Goal: Task Accomplishment & Management: Manage account settings

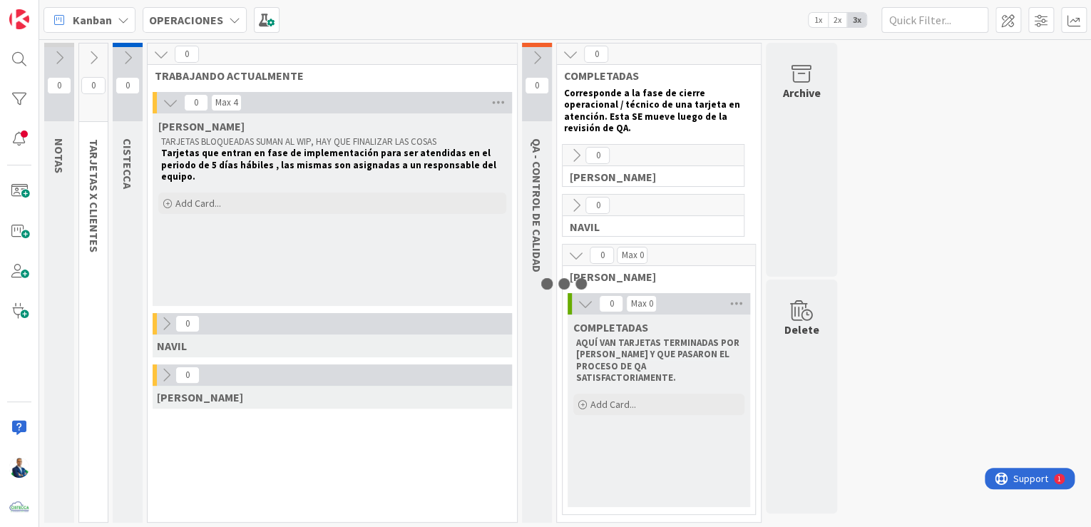
click at [215, 22] on b "OPERACIONES" at bounding box center [186, 20] width 74 height 14
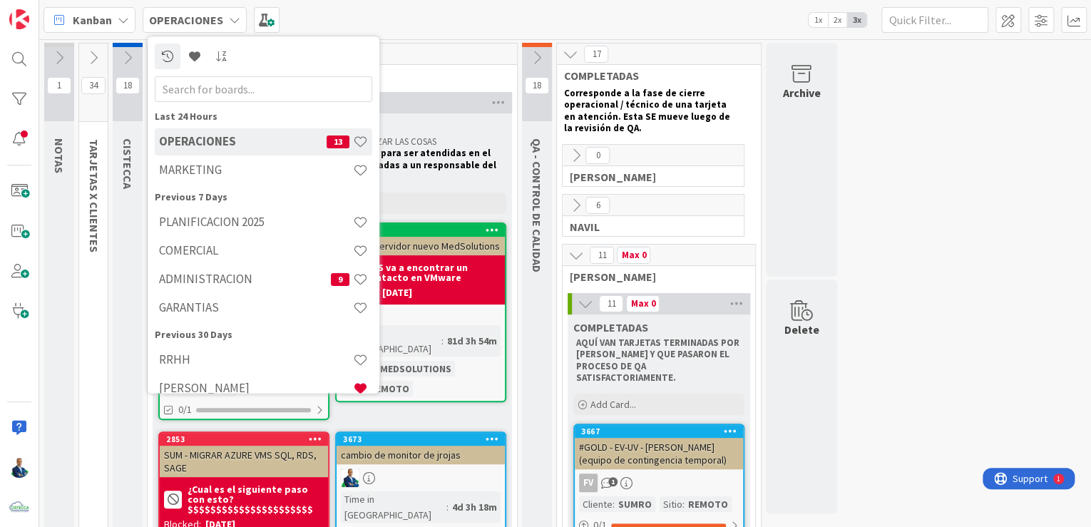
click at [225, 271] on div "ADMINISTRACION 9" at bounding box center [263, 279] width 217 height 27
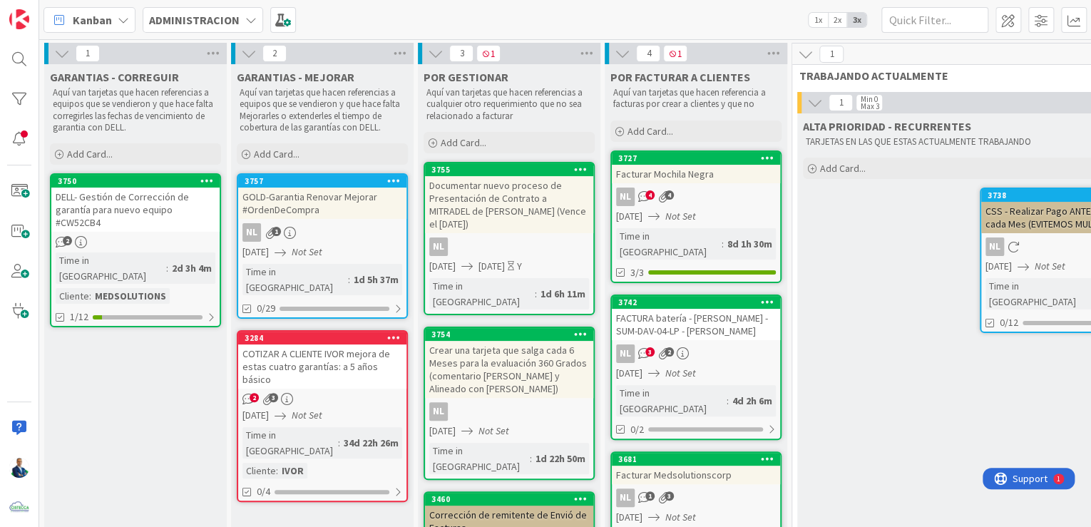
click at [60, 48] on icon at bounding box center [62, 54] width 16 height 16
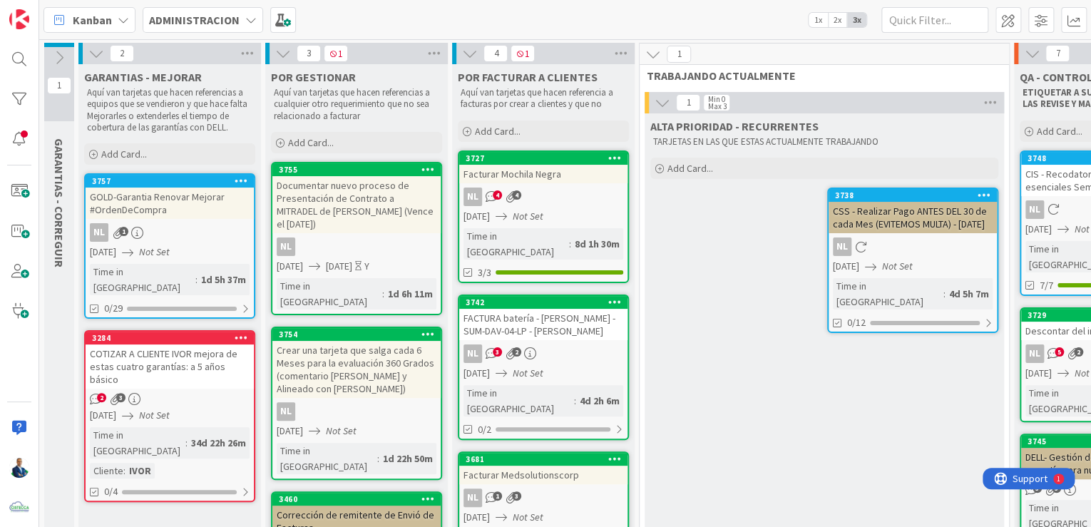
click at [92, 56] on icon at bounding box center [96, 54] width 16 height 16
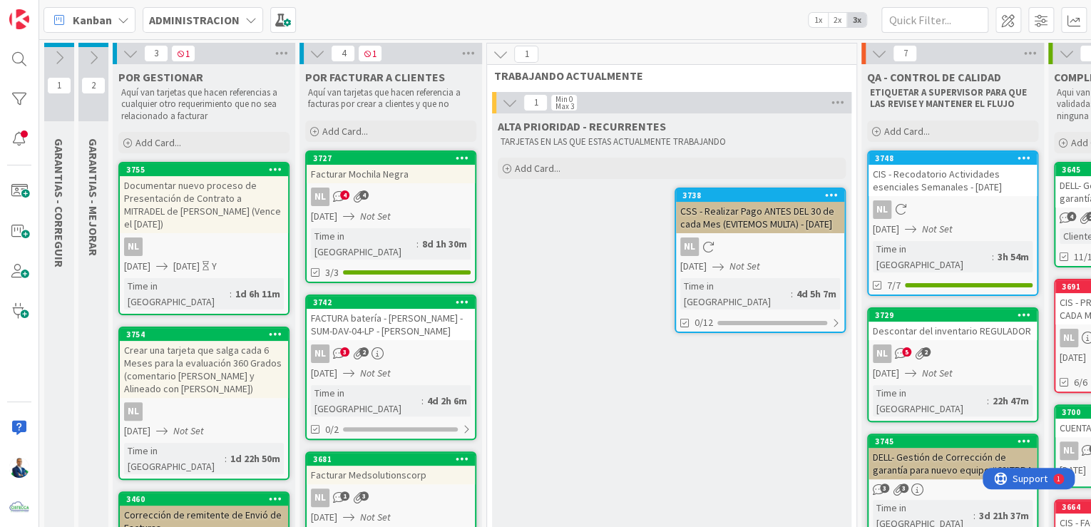
click at [124, 54] on icon at bounding box center [131, 54] width 16 height 16
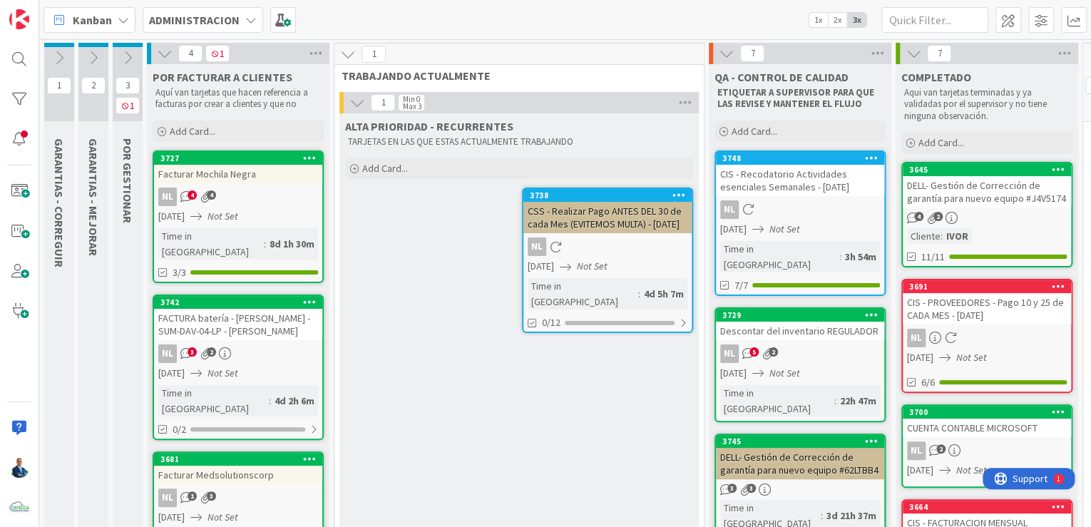
click at [165, 51] on icon at bounding box center [165, 54] width 16 height 16
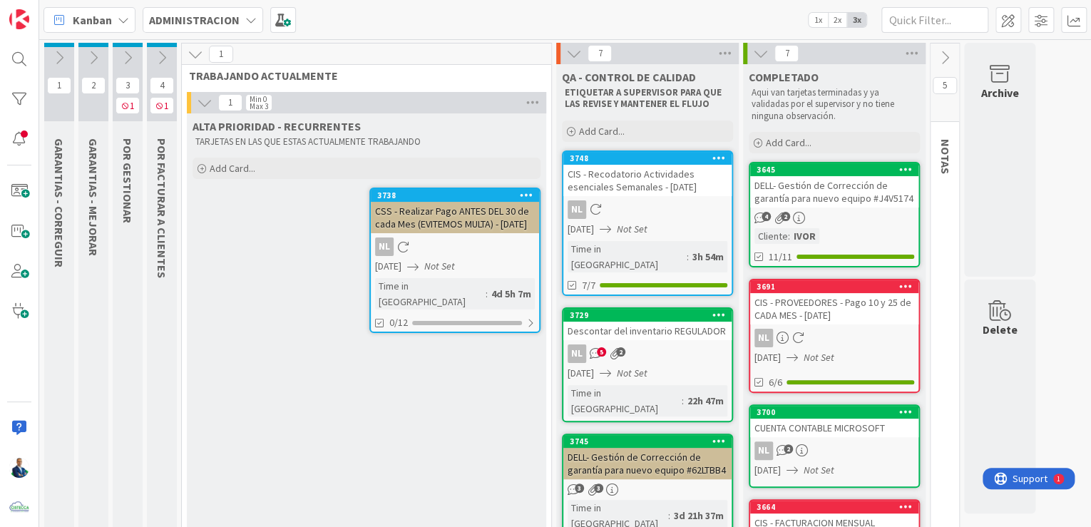
click at [194, 56] on icon at bounding box center [196, 54] width 16 height 16
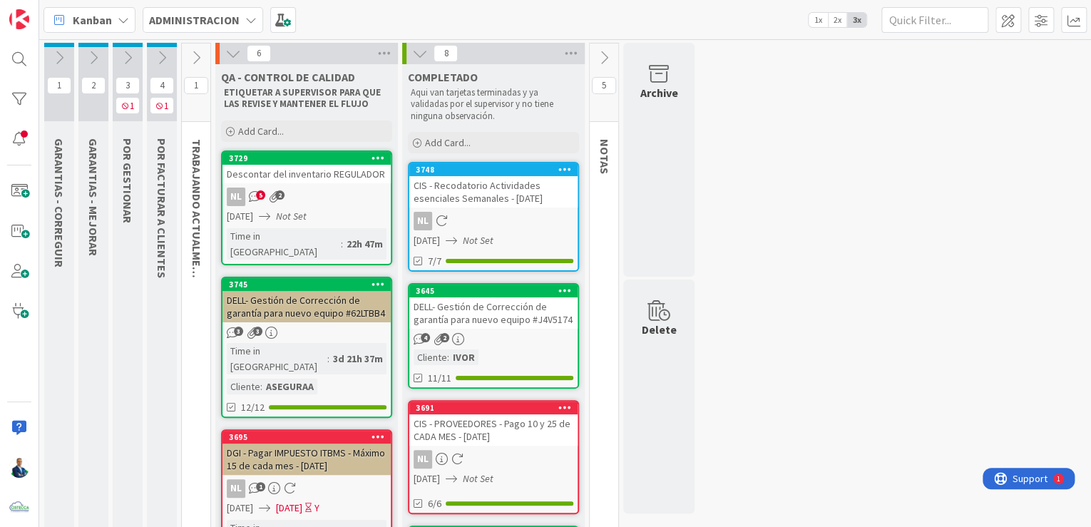
click at [477, 262] on div at bounding box center [510, 261] width 128 height 4
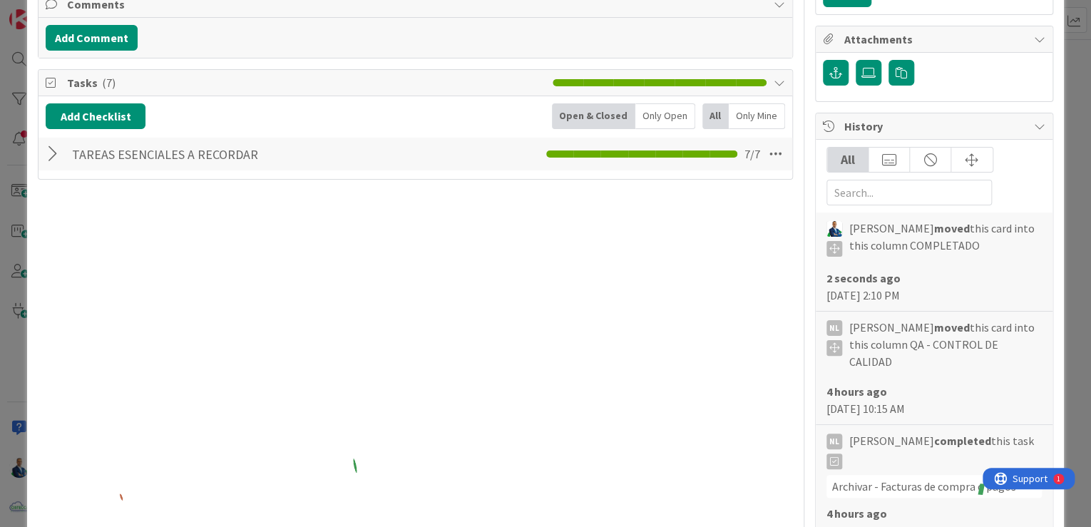
scroll to position [285, 0]
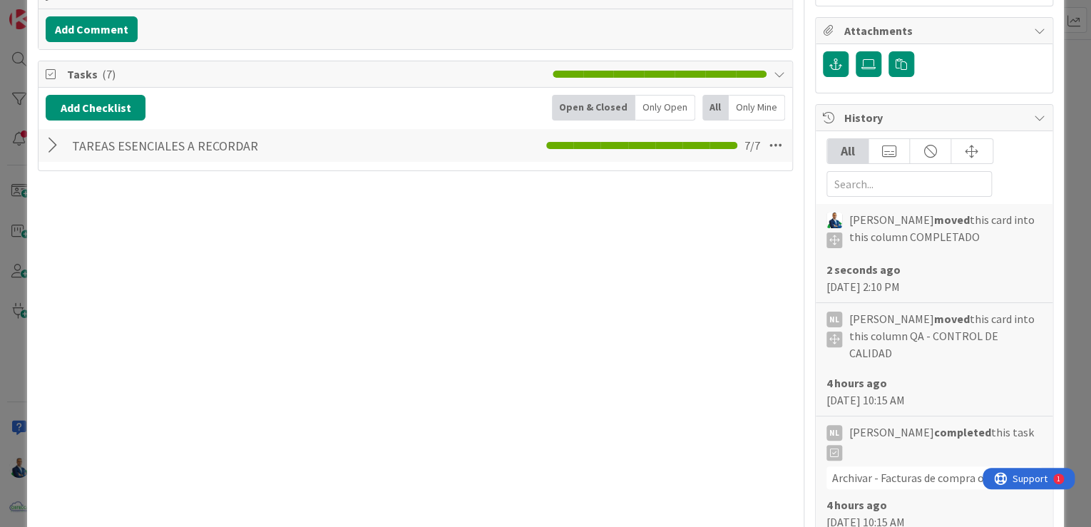
click at [47, 145] on div at bounding box center [55, 146] width 19 height 26
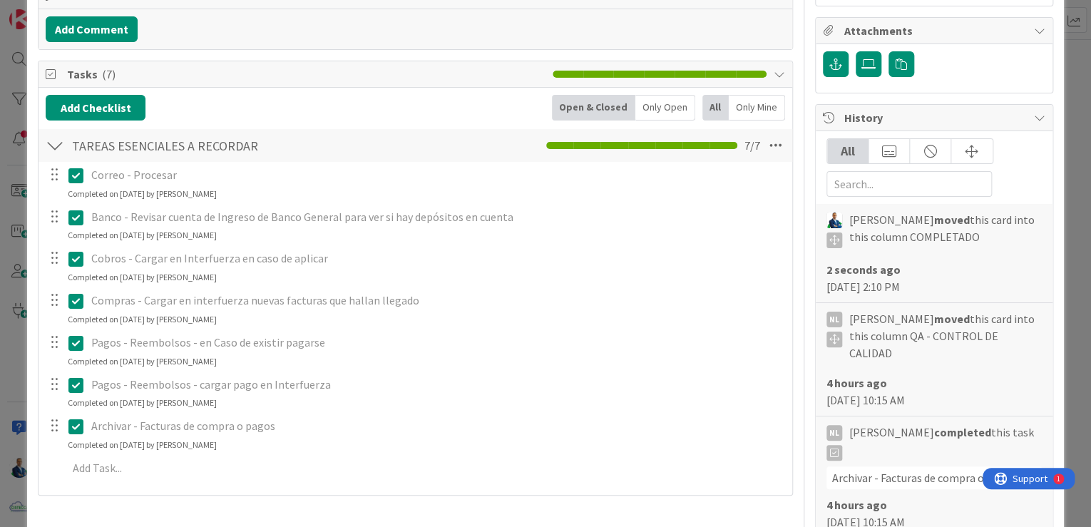
click at [1070, 153] on div "ID 3748 ADMINISTRACION COMPLETADO Title 63 / 128 CIS - Recodatorio Actividades …" at bounding box center [545, 263] width 1091 height 527
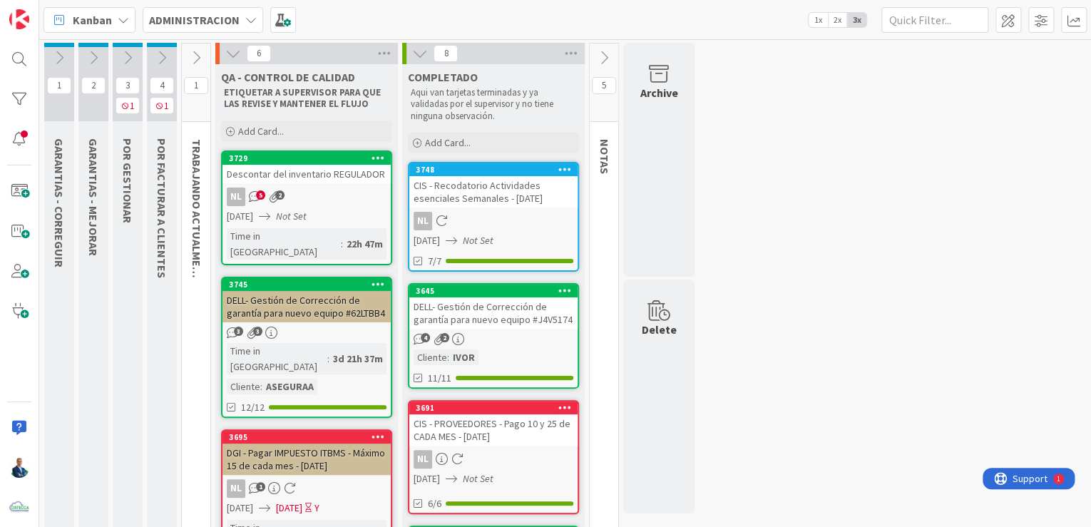
click at [337, 163] on div "3729" at bounding box center [306, 158] width 168 height 13
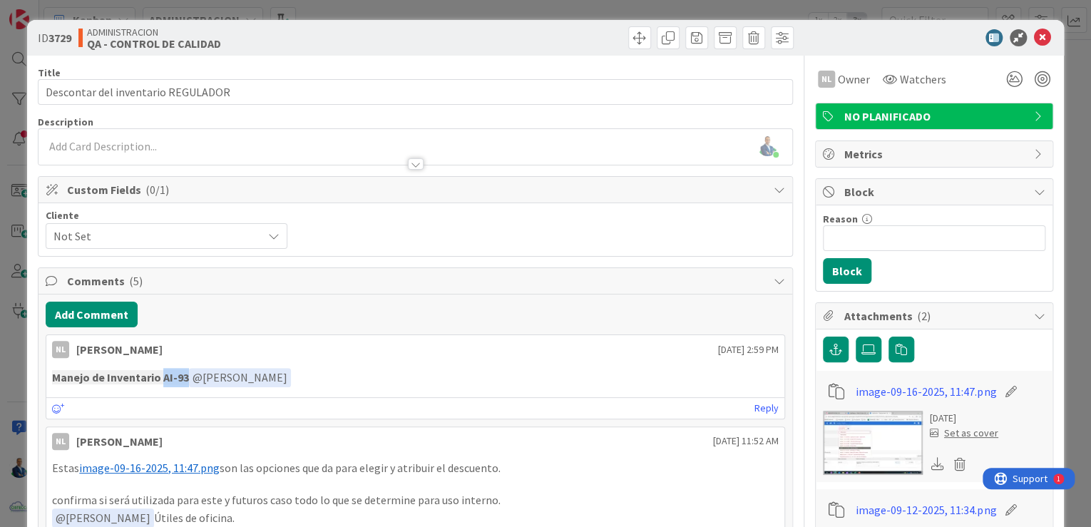
drag, startPoint x: 184, startPoint y: 377, endPoint x: 161, endPoint y: 379, distance: 22.9
click at [161, 379] on strong "Manejo de Inventario AI-93" at bounding box center [120, 377] width 137 height 14
copy strong "AI-93"
click at [859, 453] on img at bounding box center [873, 443] width 100 height 64
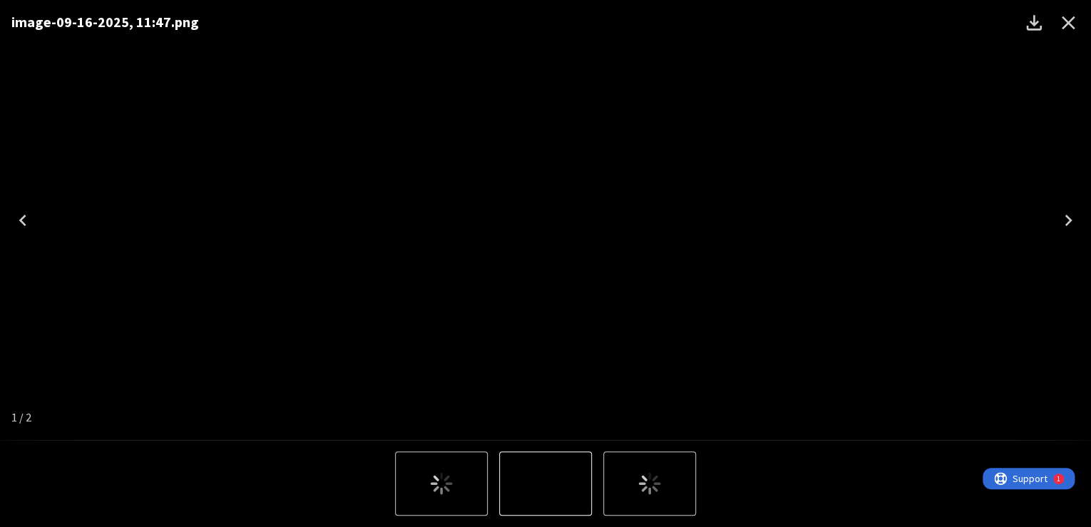
click at [1075, 90] on div "image-09-16-2025, 11:47.png" at bounding box center [545, 220] width 1091 height 440
click at [1061, 14] on icon "Close" at bounding box center [1068, 22] width 23 height 23
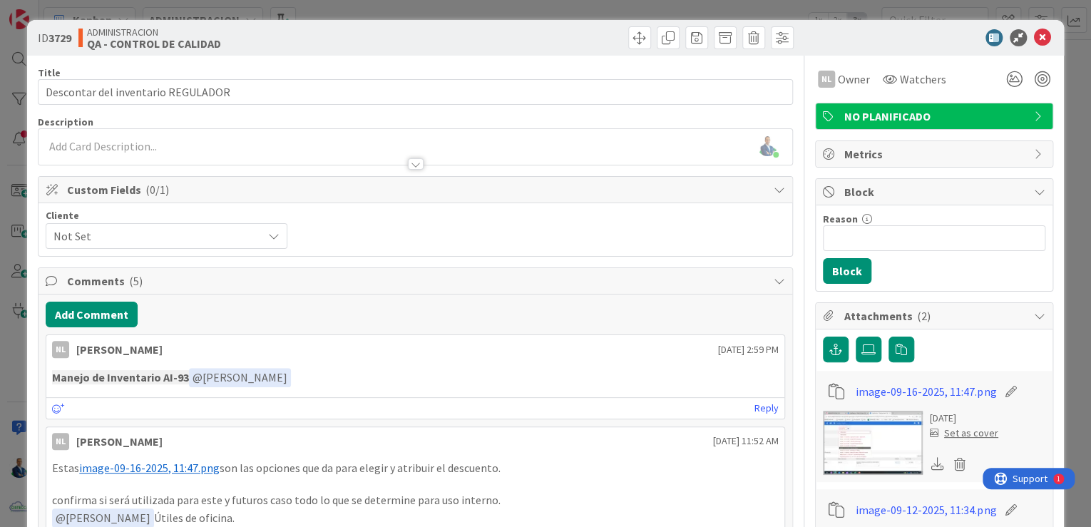
drag, startPoint x: 183, startPoint y: 372, endPoint x: 159, endPoint y: 373, distance: 24.3
click at [159, 373] on strong "Manejo de Inventario AI-93" at bounding box center [120, 377] width 137 height 14
drag, startPoint x: 159, startPoint y: 373, endPoint x: 184, endPoint y: 373, distance: 25.0
click at [184, 373] on strong "Manejo de Inventario AI-93" at bounding box center [120, 377] width 137 height 14
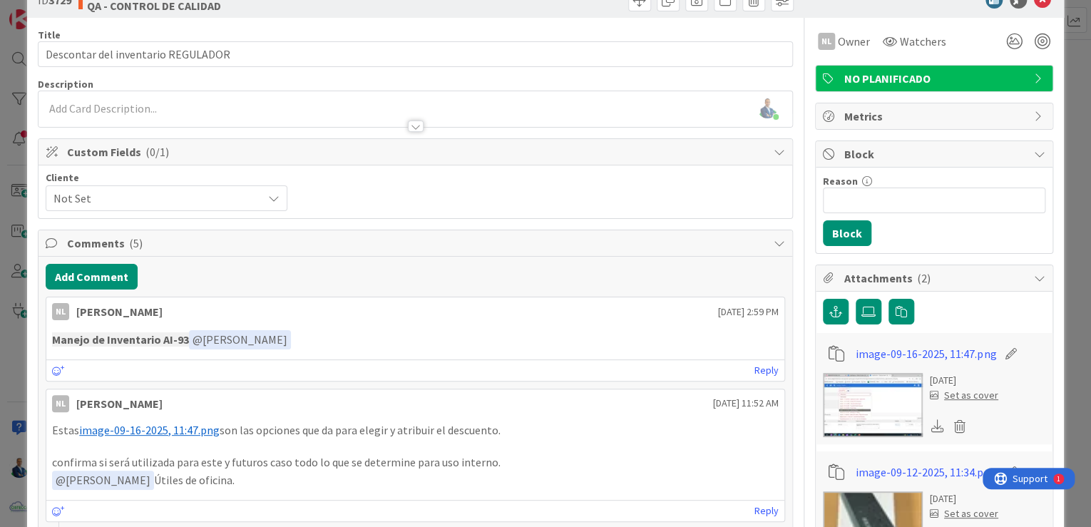
scroll to position [57, 0]
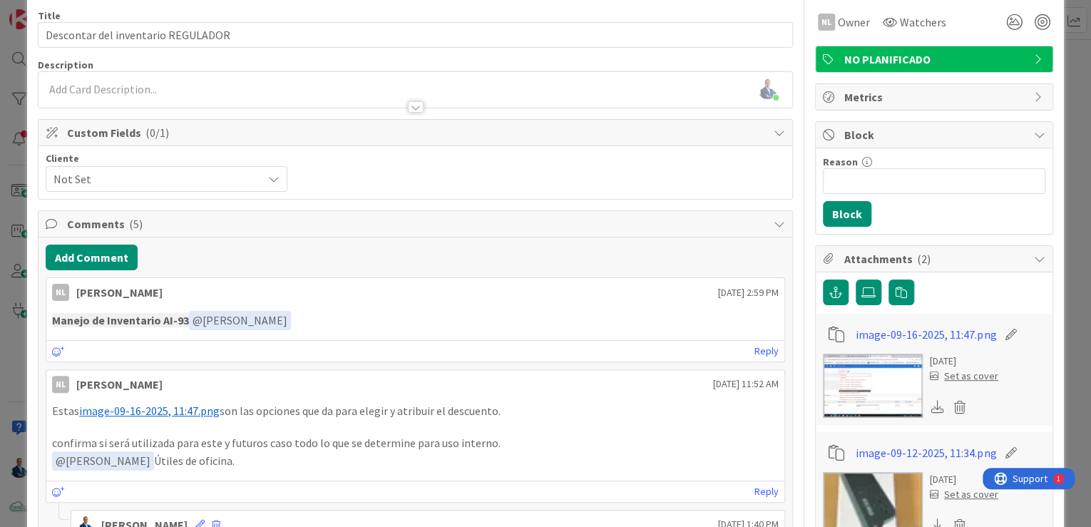
click at [1075, 112] on div "ID 3729 ADMINISTRACION QA - CONTROL DE CALIDAD Title 34 / 128 Descontar del inv…" at bounding box center [545, 263] width 1091 height 527
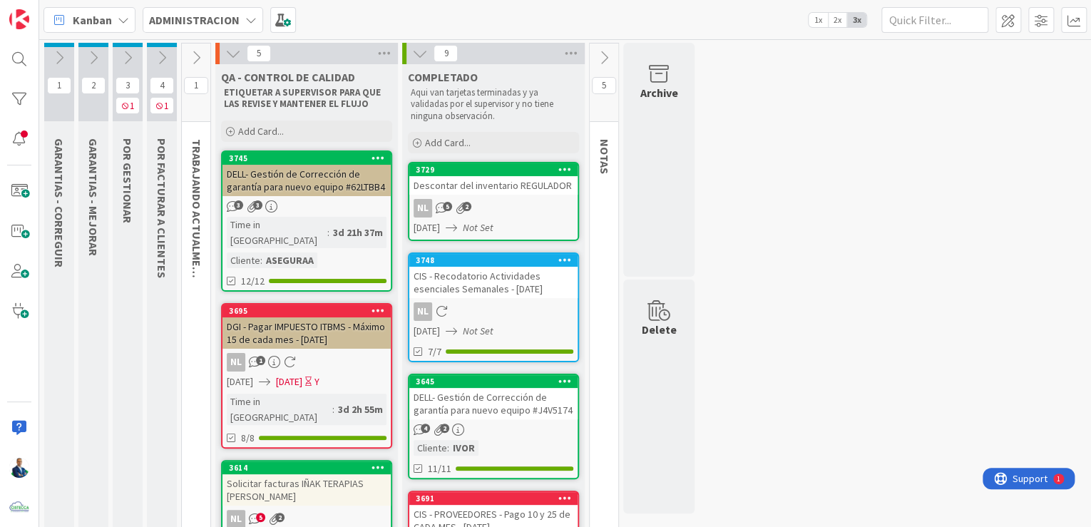
click at [302, 163] on div "3745" at bounding box center [306, 158] width 168 height 13
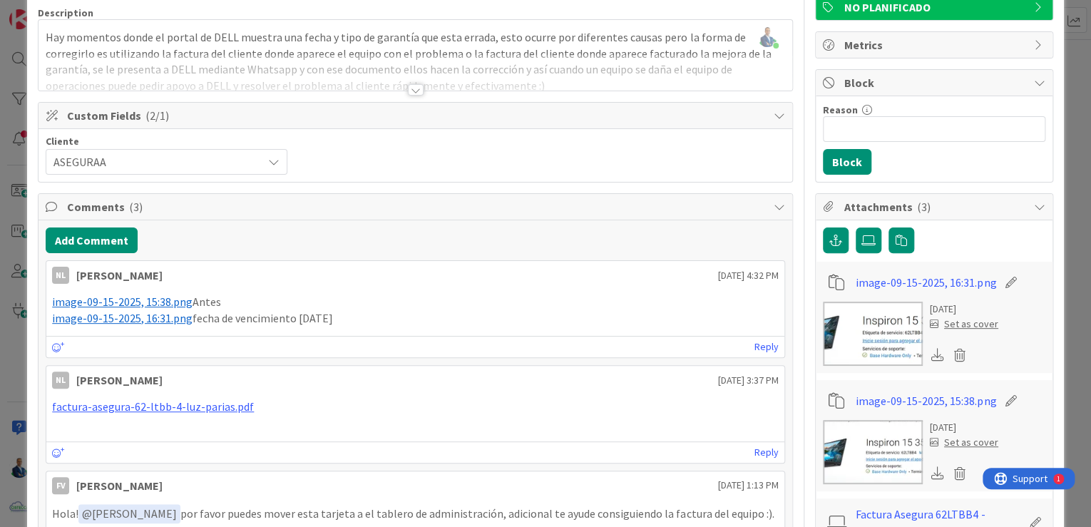
scroll to position [114, 0]
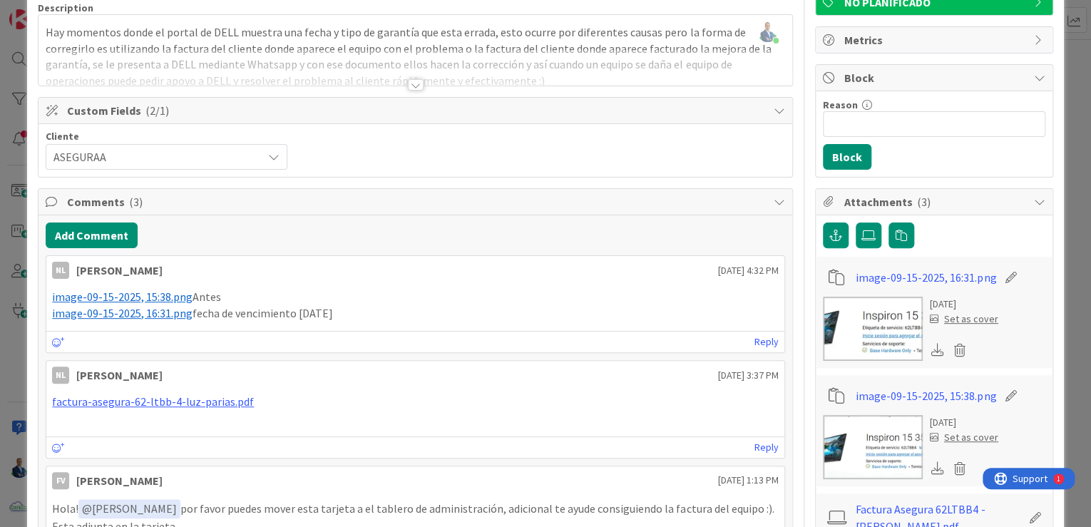
click at [875, 416] on img at bounding box center [873, 447] width 100 height 64
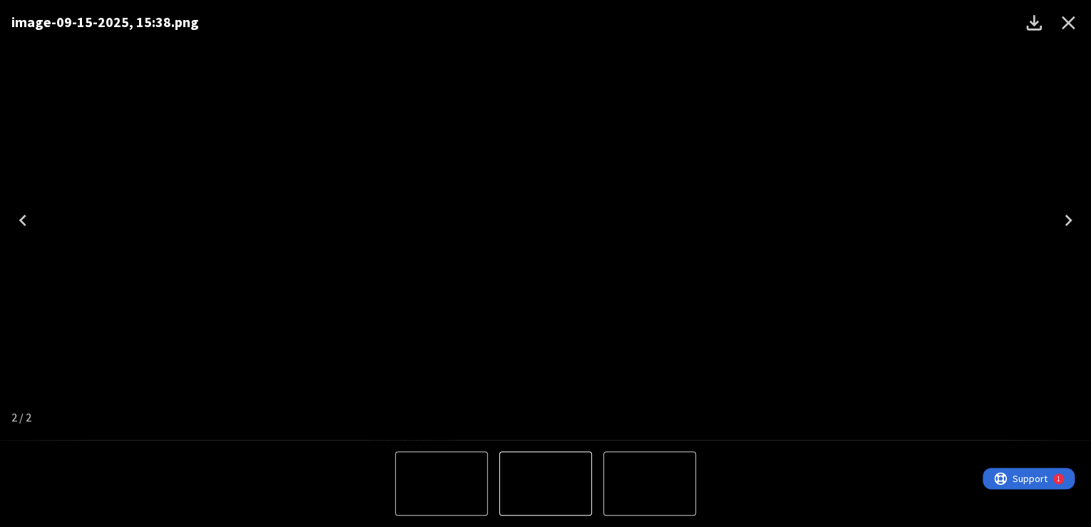
click at [1067, 26] on icon "Close" at bounding box center [1068, 22] width 23 height 23
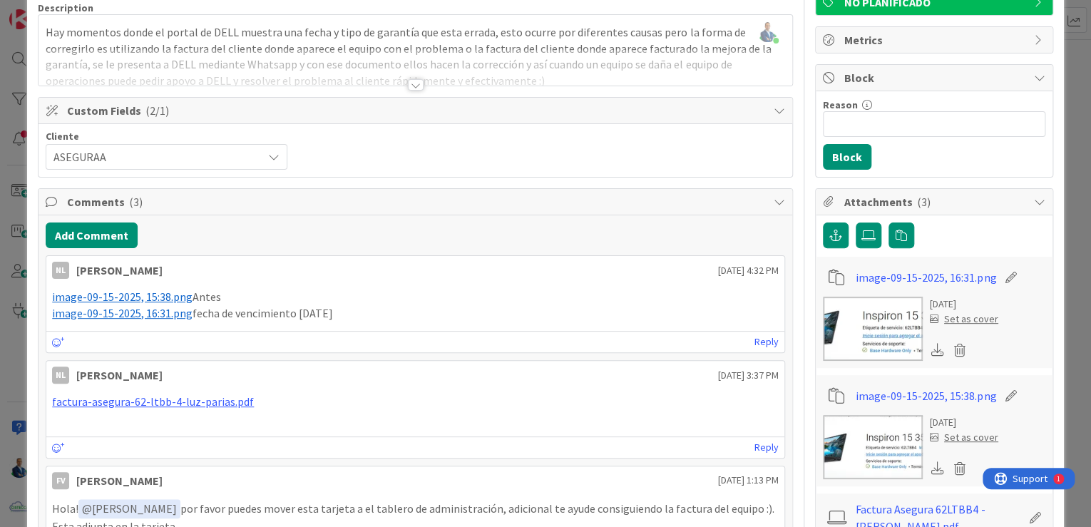
click at [872, 319] on img at bounding box center [873, 329] width 100 height 64
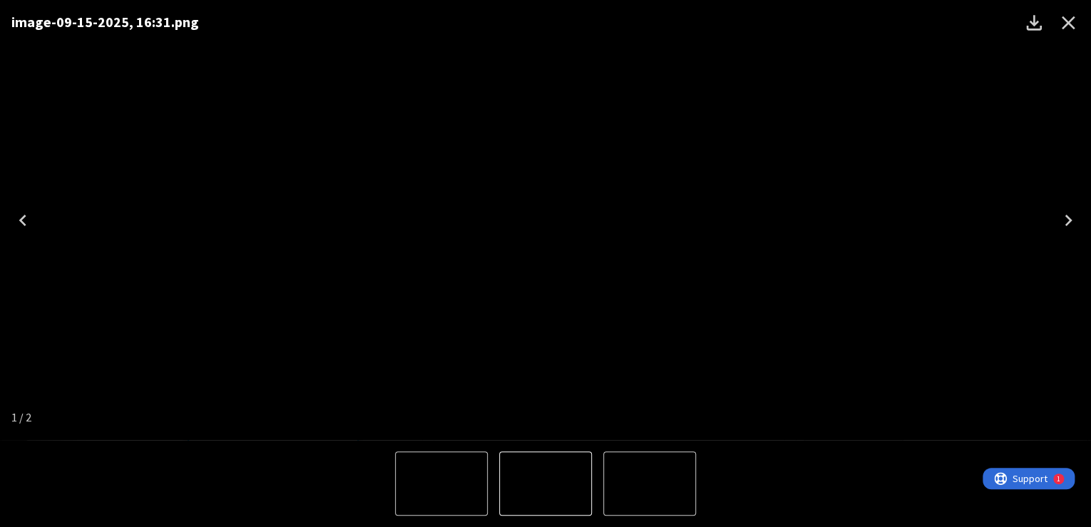
click at [944, 191] on div "image-09-15-2025, 16:31.png" at bounding box center [545, 220] width 1091 height 440
click at [1061, 20] on icon "Close" at bounding box center [1068, 22] width 23 height 23
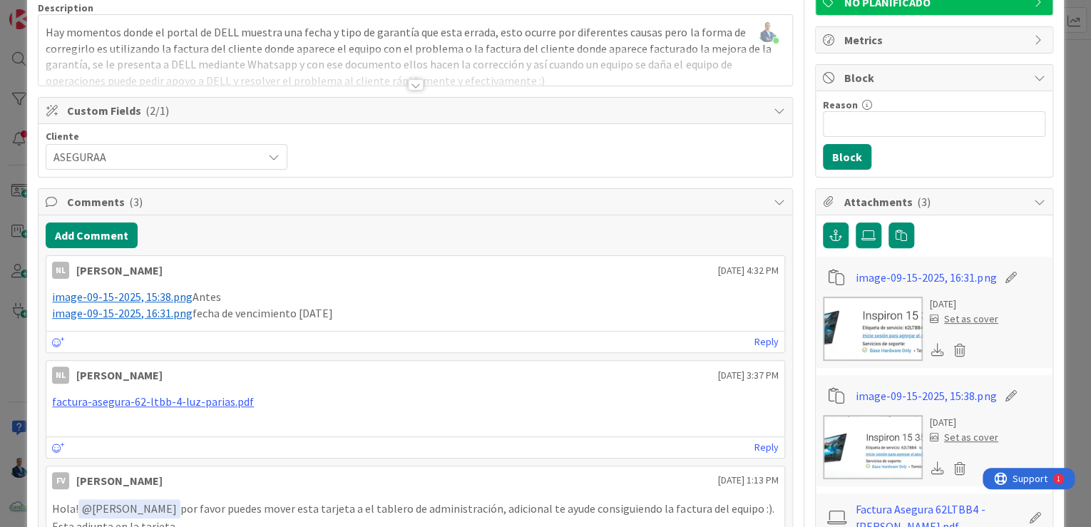
click at [855, 434] on img at bounding box center [873, 447] width 100 height 64
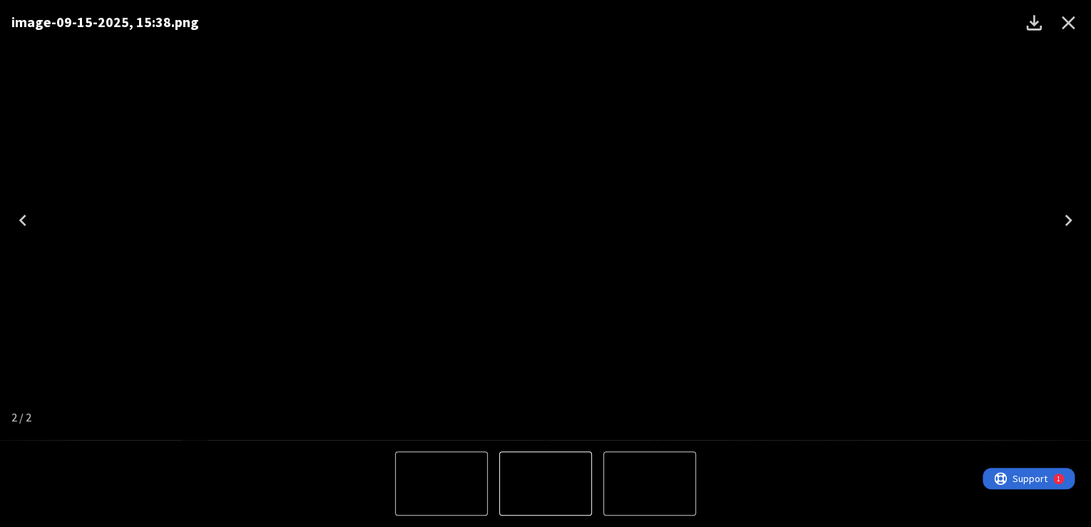
click at [1070, 157] on div "image-09-15-2025, 15:38.png" at bounding box center [545, 220] width 1091 height 440
click at [1068, 31] on icon "Close" at bounding box center [1068, 22] width 23 height 23
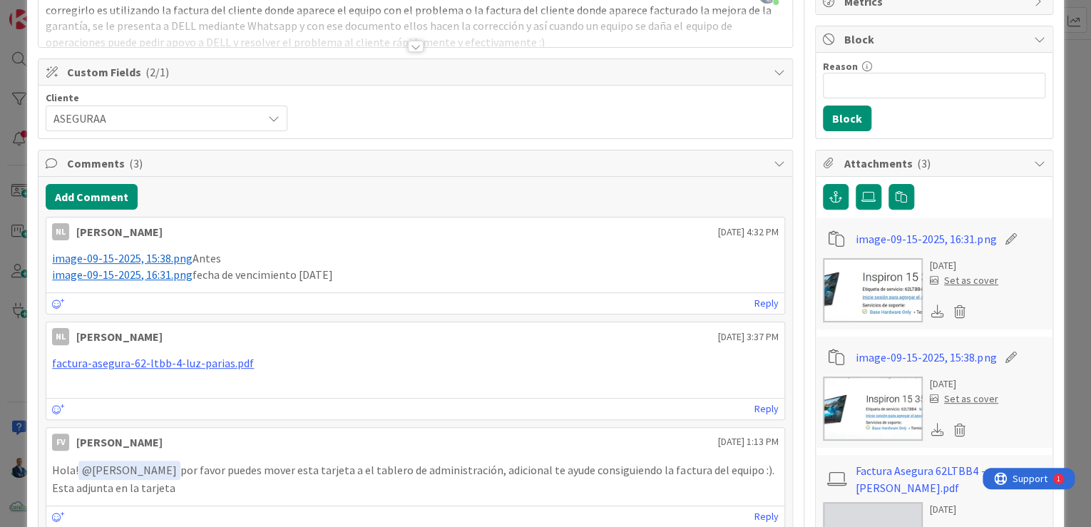
scroll to position [228, 0]
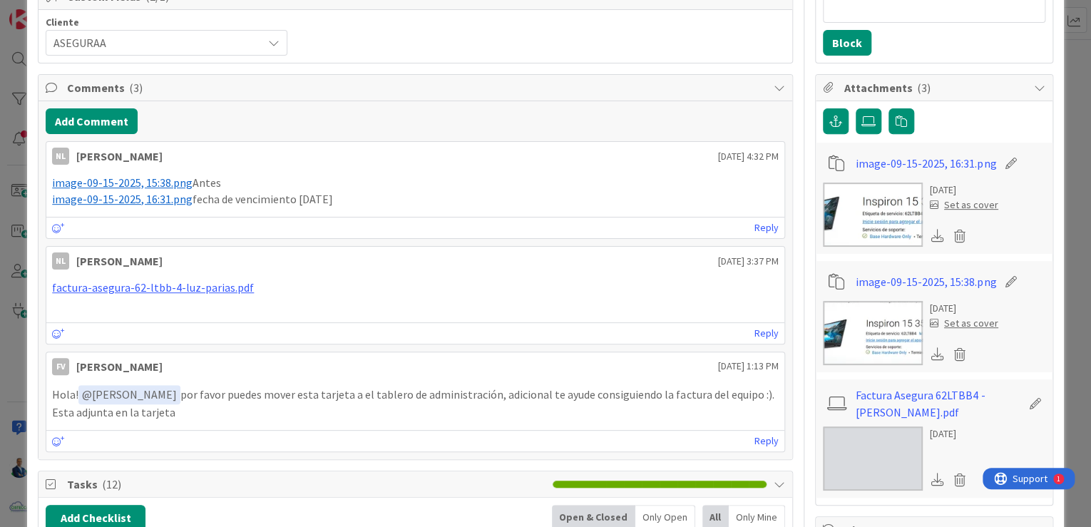
click at [888, 388] on link "Factura Asegura 62LTBB4 - [PERSON_NAME].pdf" at bounding box center [938, 404] width 165 height 34
click at [859, 313] on img at bounding box center [873, 333] width 100 height 64
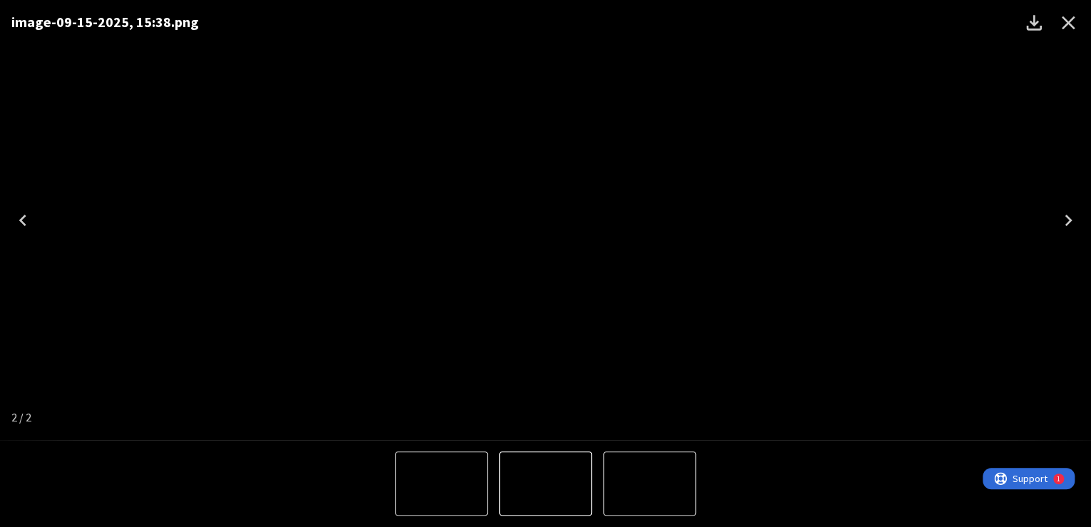
click at [1076, 20] on icon "Close" at bounding box center [1068, 22] width 23 height 23
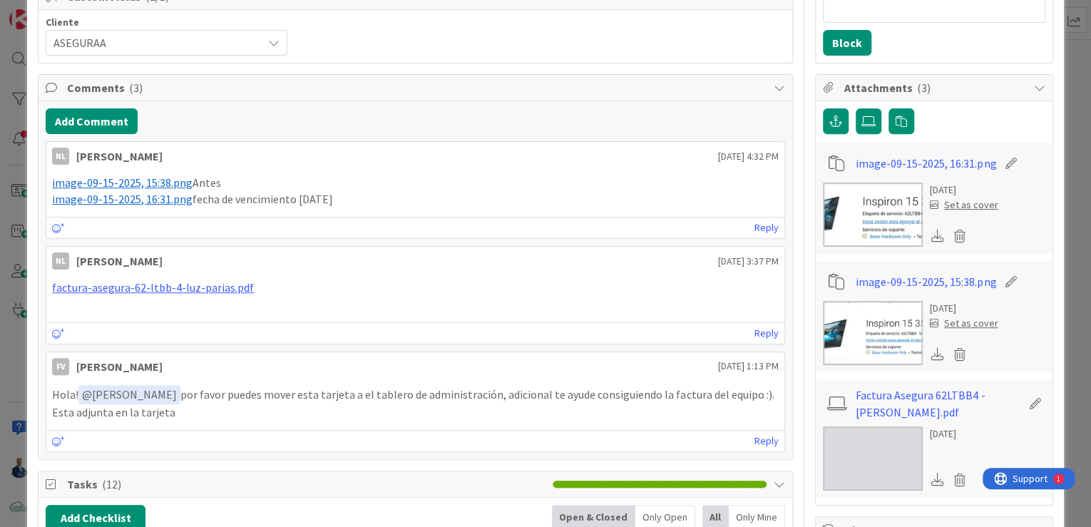
click at [858, 215] on img at bounding box center [873, 215] width 100 height 64
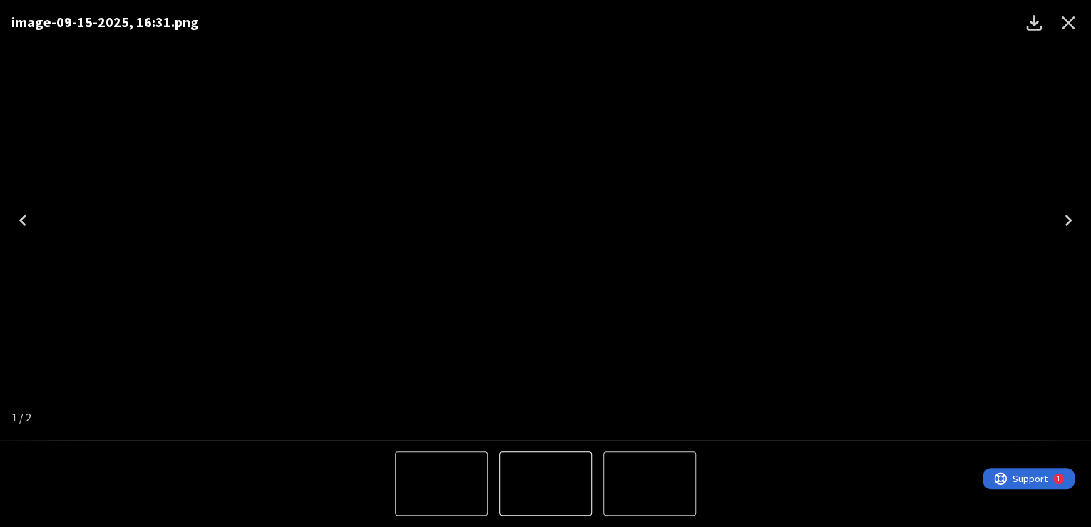
click at [961, 142] on div "image-09-15-2025, 16:31.png" at bounding box center [545, 220] width 1091 height 440
click at [1068, 31] on icon "Close" at bounding box center [1068, 22] width 23 height 23
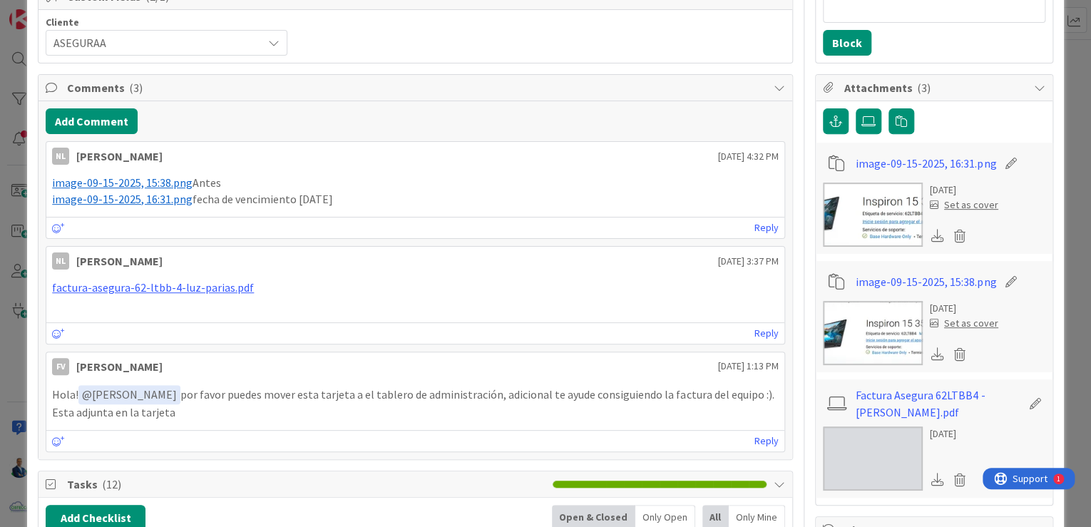
click at [856, 341] on img at bounding box center [873, 333] width 100 height 64
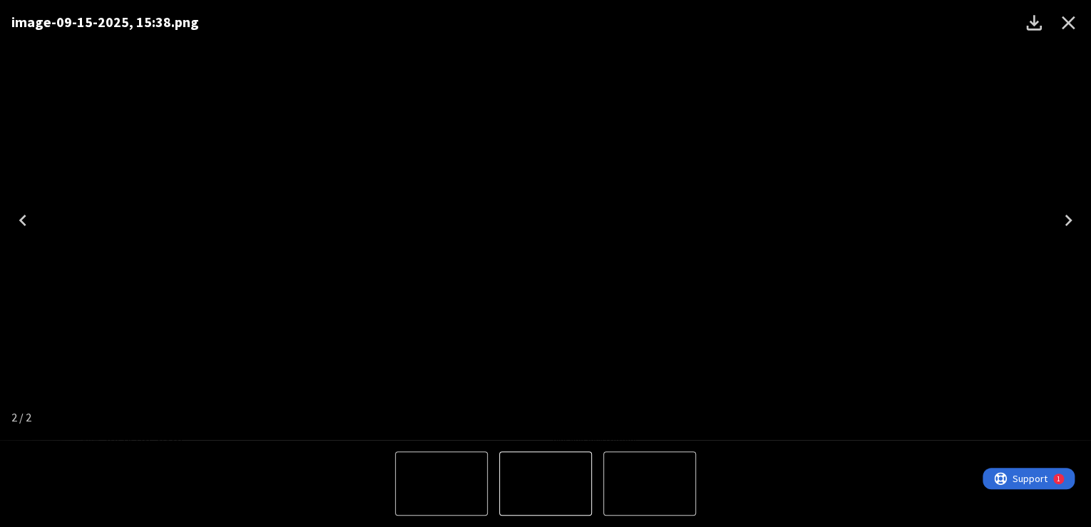
click at [1074, 17] on icon "Close" at bounding box center [1068, 22] width 23 height 23
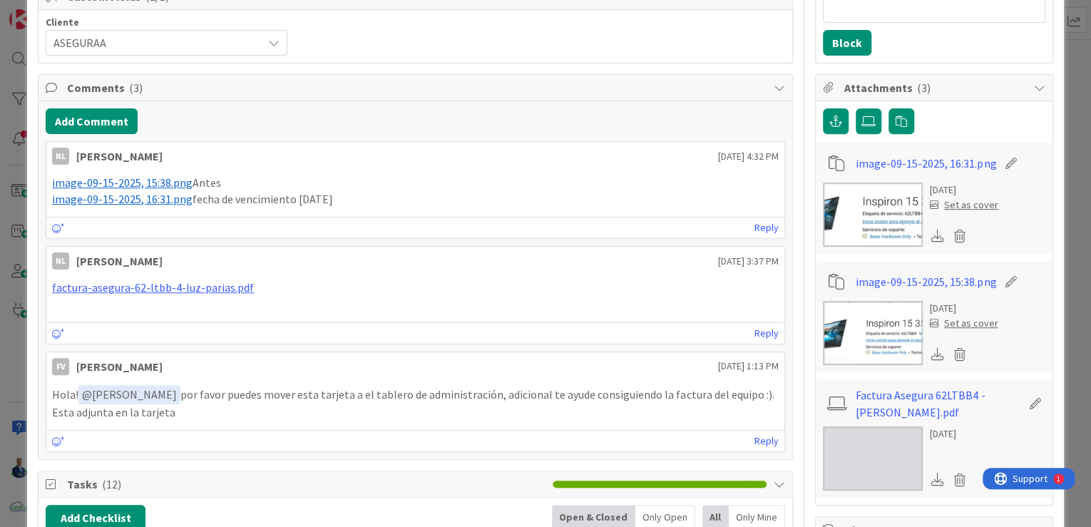
click at [1058, 164] on div "ID 3745 ADMINISTRACION QA - CONTROL DE CALIDAD Title 66 / 128 DELL- Gestión de …" at bounding box center [545, 263] width 1091 height 527
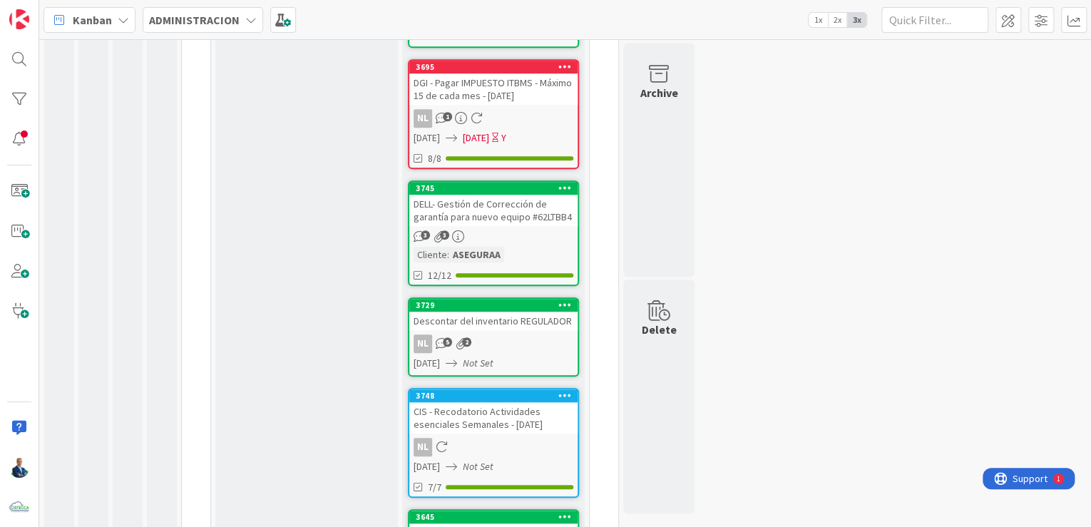
scroll to position [798, 0]
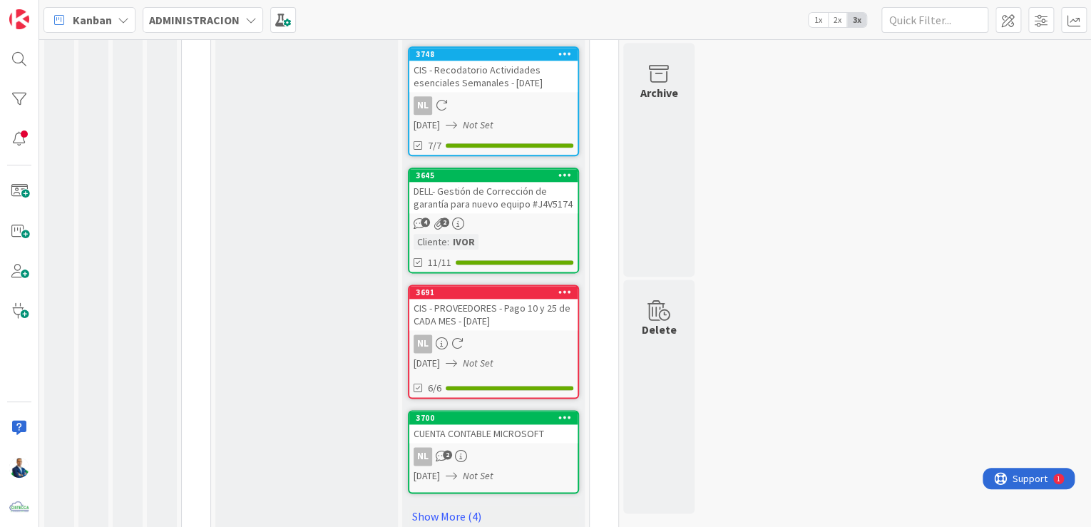
click at [439, 505] on link "Show More (4)" at bounding box center [493, 516] width 171 height 23
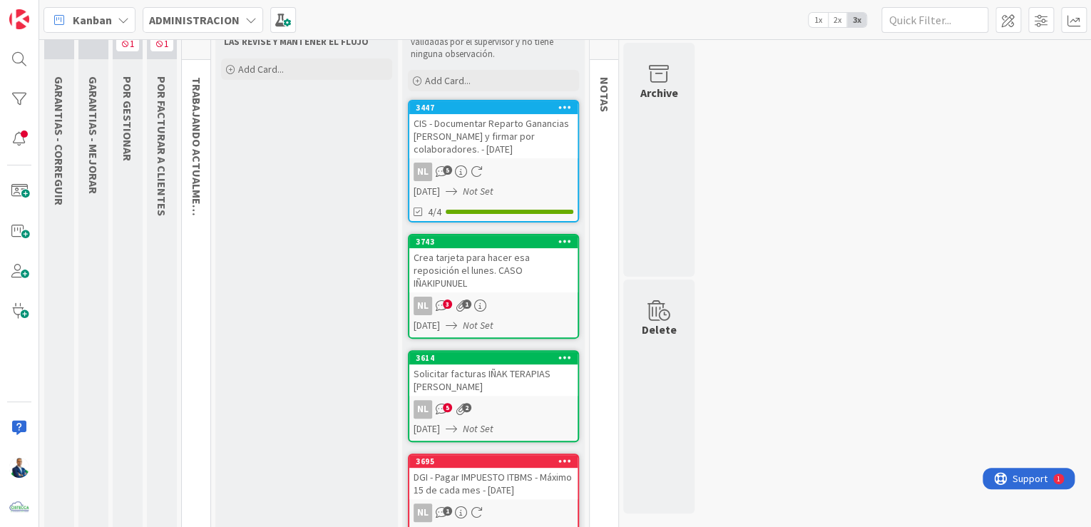
scroll to position [0, 0]
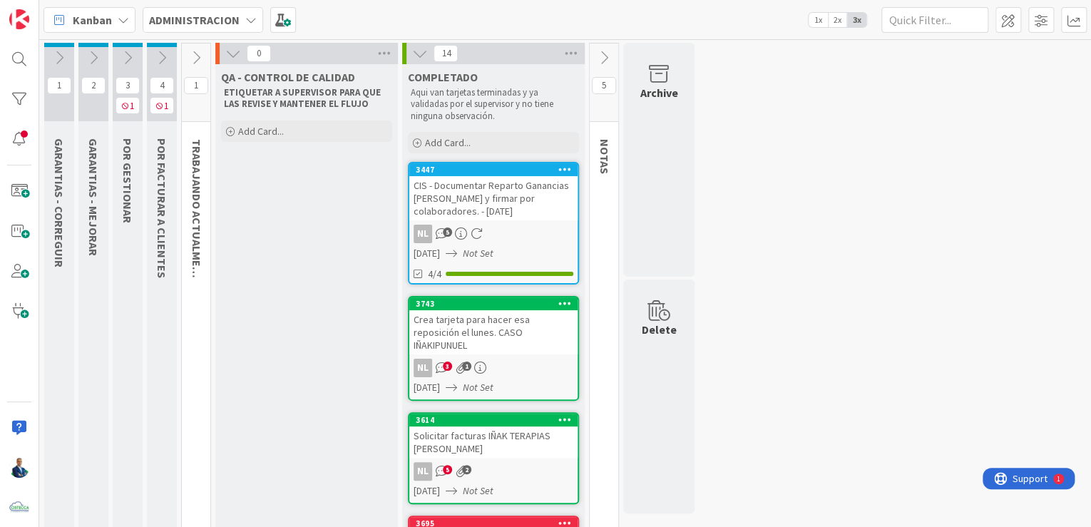
click at [573, 46] on icon at bounding box center [571, 53] width 19 height 21
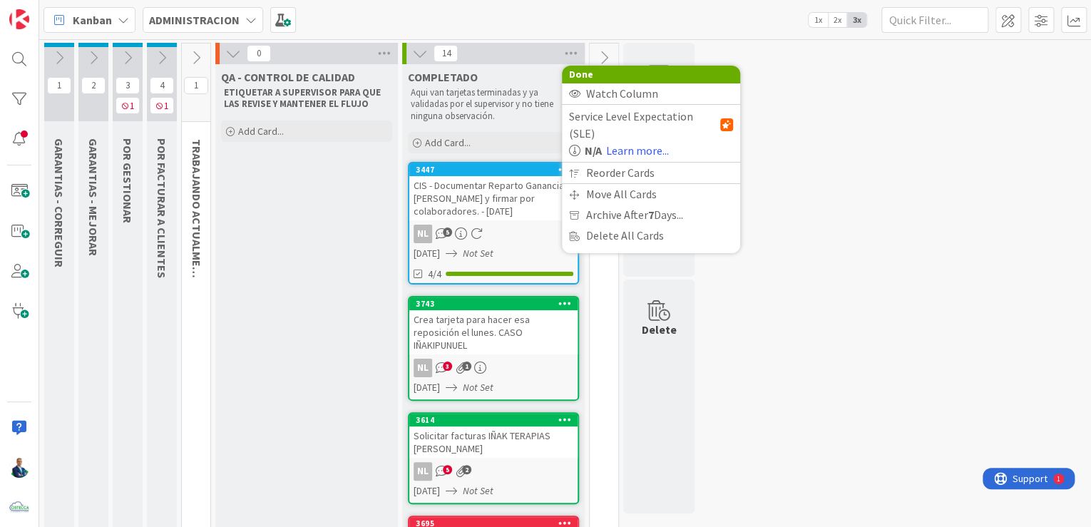
click at [652, 208] on b "7" at bounding box center [651, 215] width 6 height 14
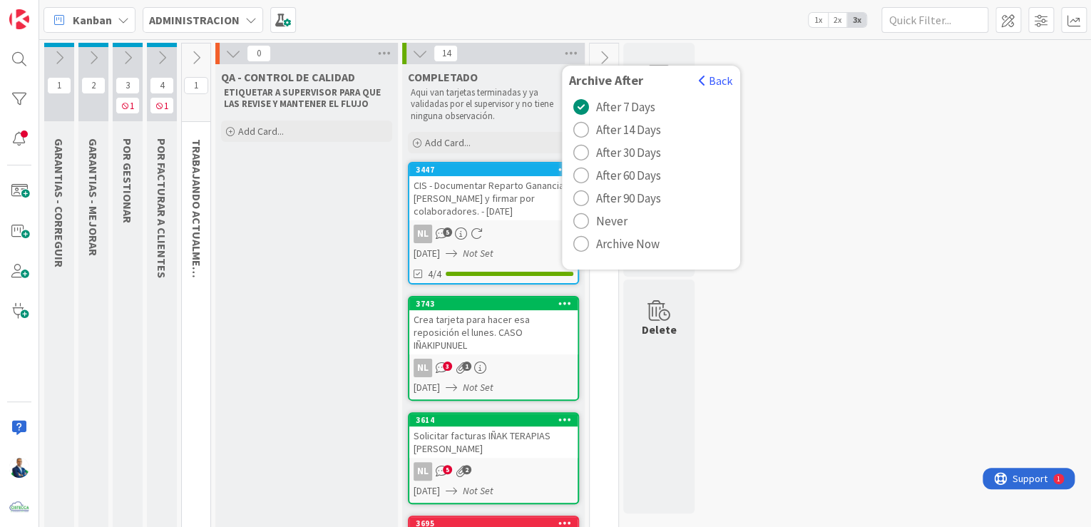
click at [626, 239] on span "Archive Now" at bounding box center [627, 243] width 63 height 21
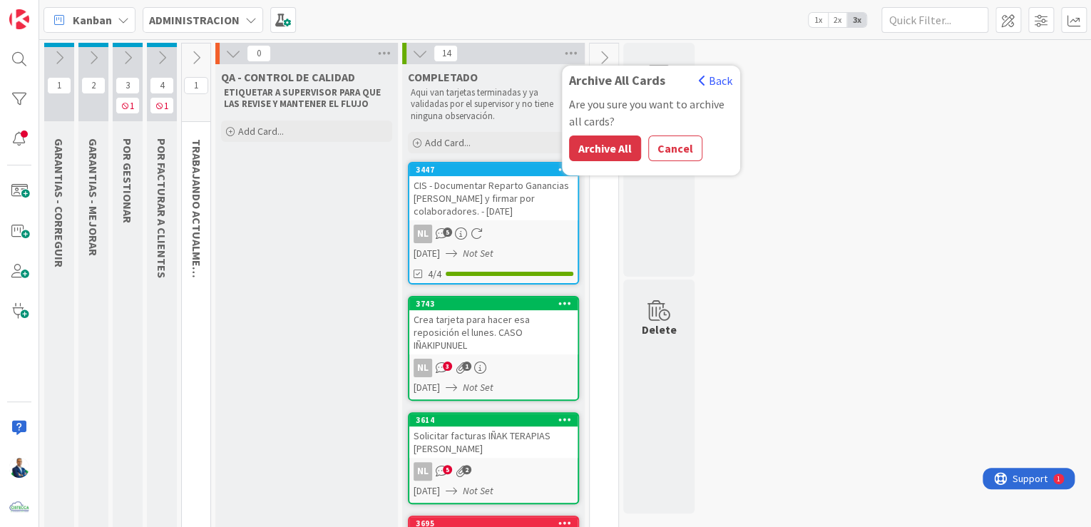
click at [619, 143] on button "Archive All" at bounding box center [605, 148] width 72 height 26
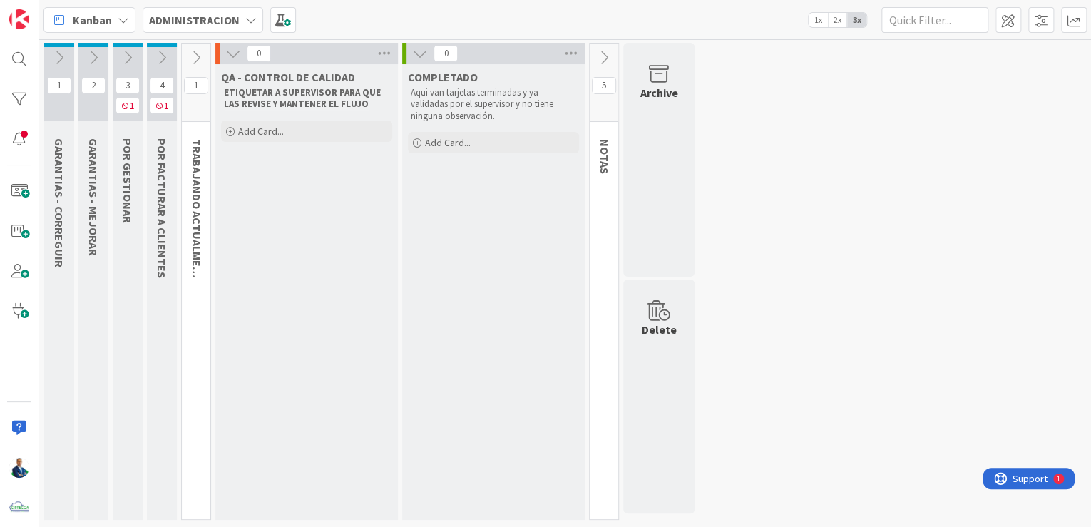
click at [193, 56] on icon at bounding box center [196, 58] width 16 height 16
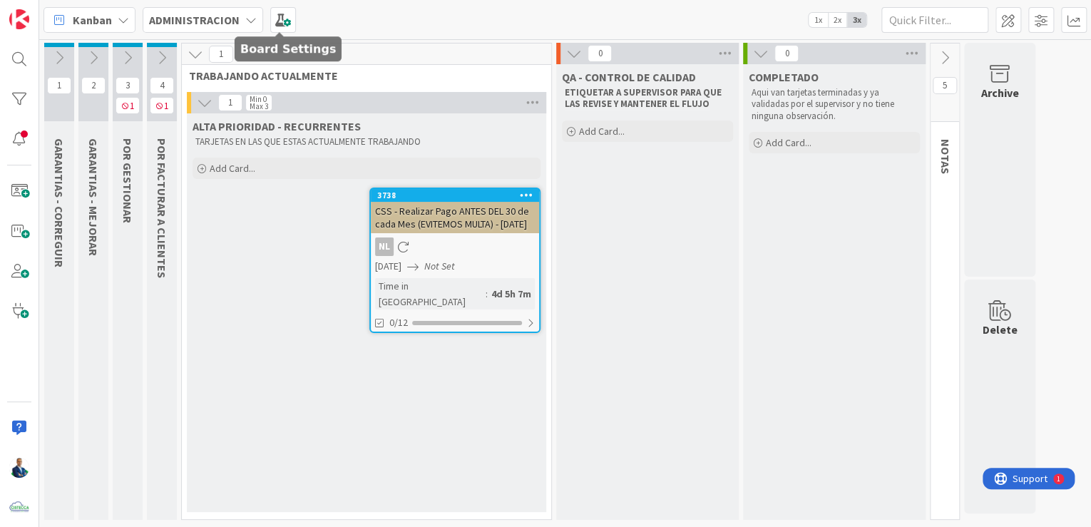
click at [280, 14] on span at bounding box center [283, 20] width 26 height 26
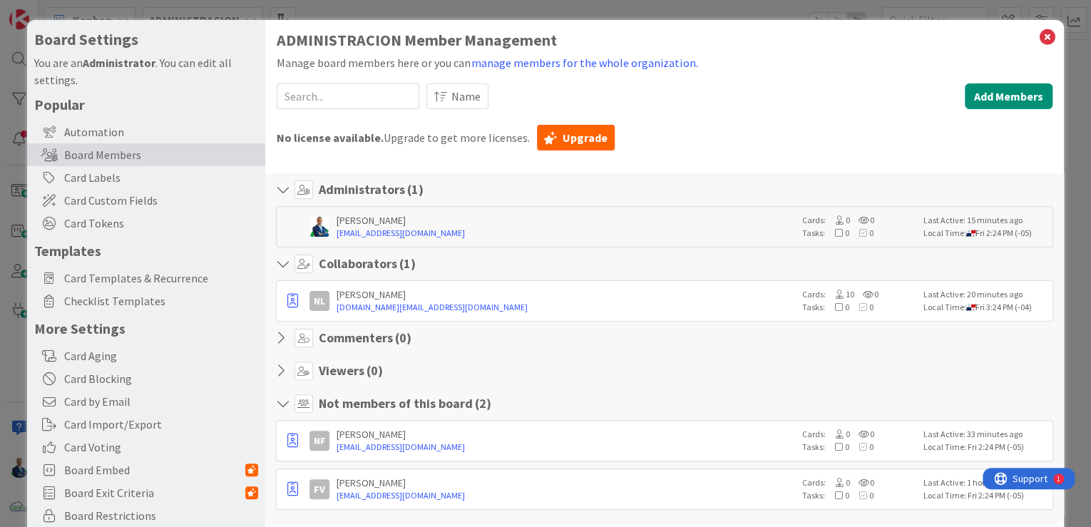
click at [155, 280] on span "Card Templates & Recurrence" at bounding box center [161, 278] width 194 height 17
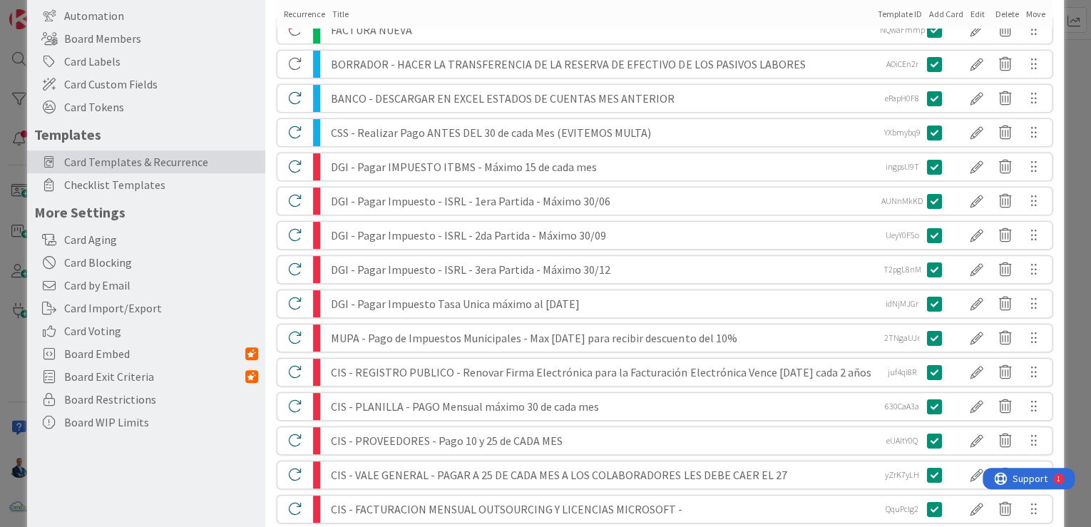
scroll to position [57, 0]
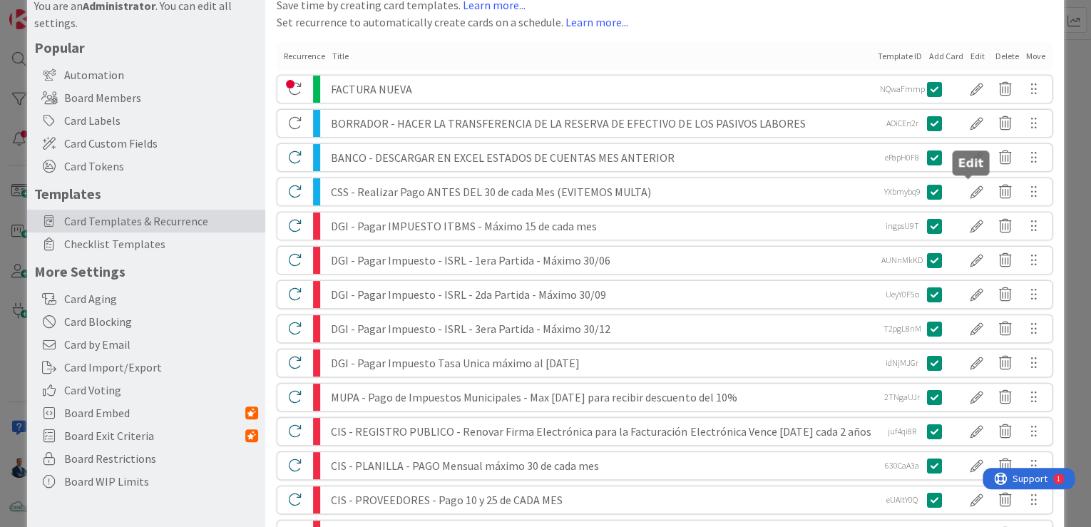
click at [970, 192] on div at bounding box center [977, 192] width 29 height 24
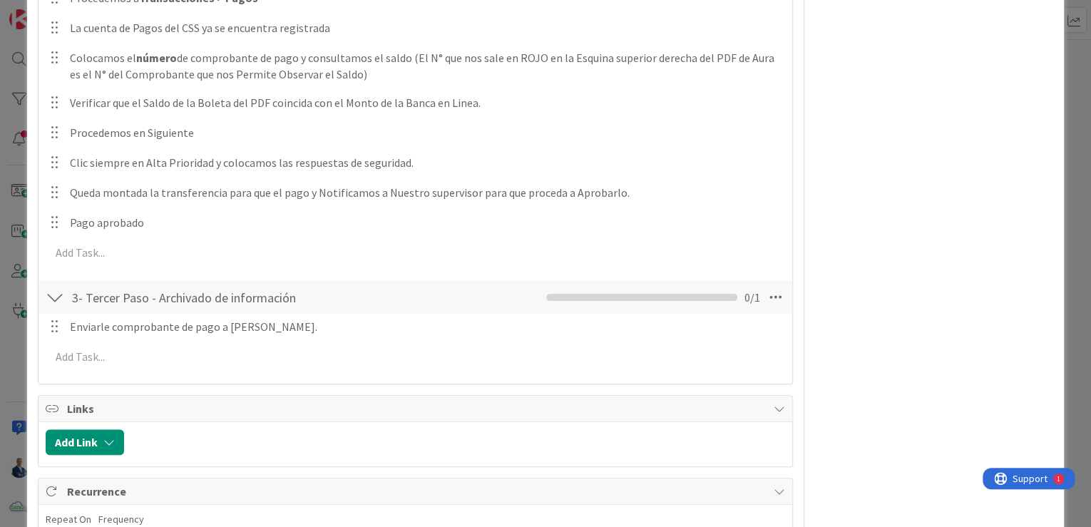
scroll to position [730, 0]
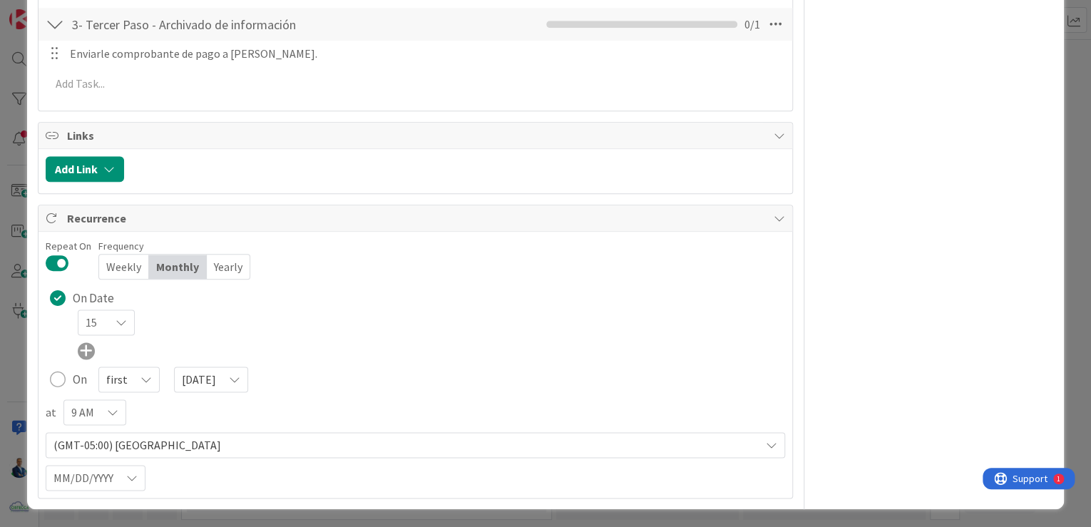
click at [126, 322] on icon at bounding box center [121, 322] width 11 height 11
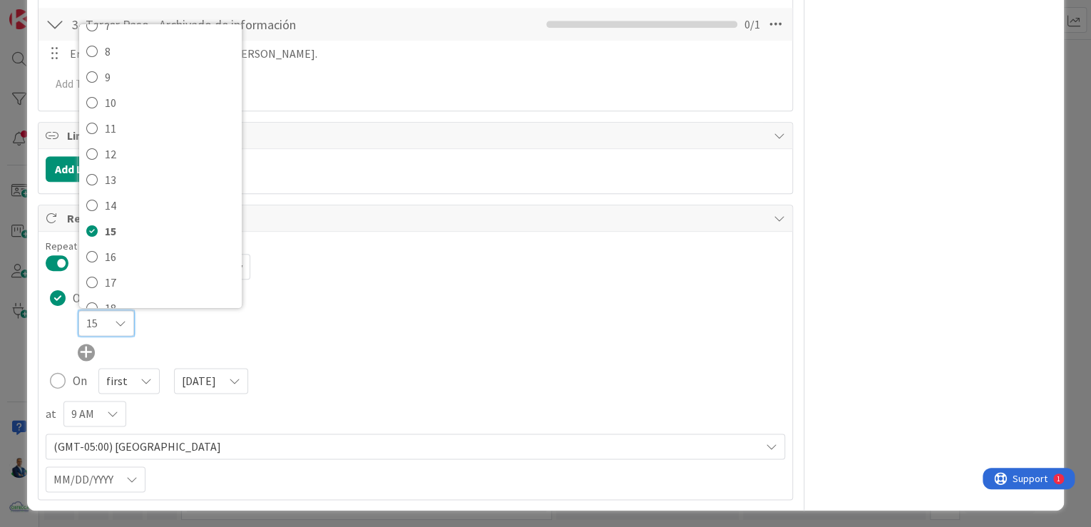
scroll to position [228, 0]
click at [150, 293] on span "20" at bounding box center [170, 302] width 130 height 21
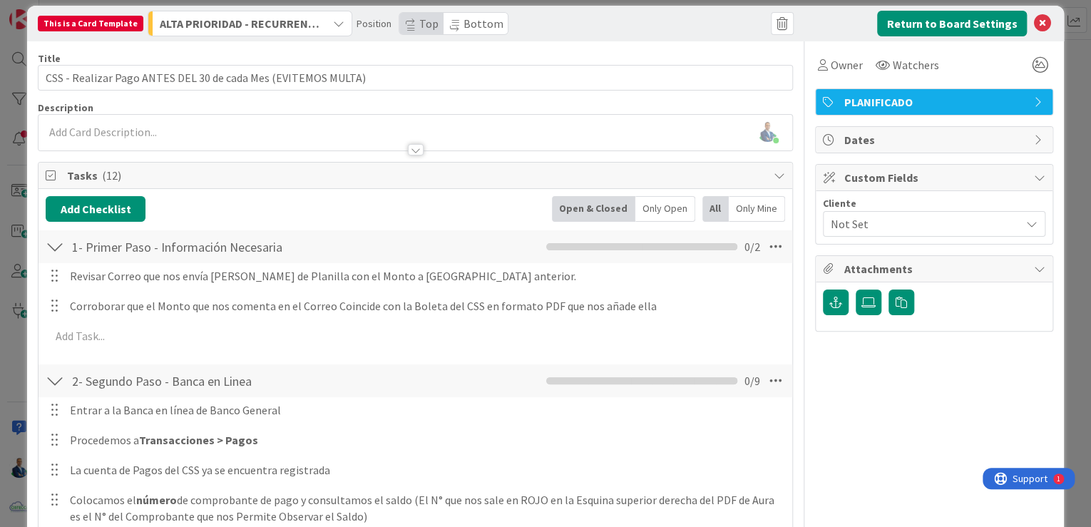
scroll to position [0, 0]
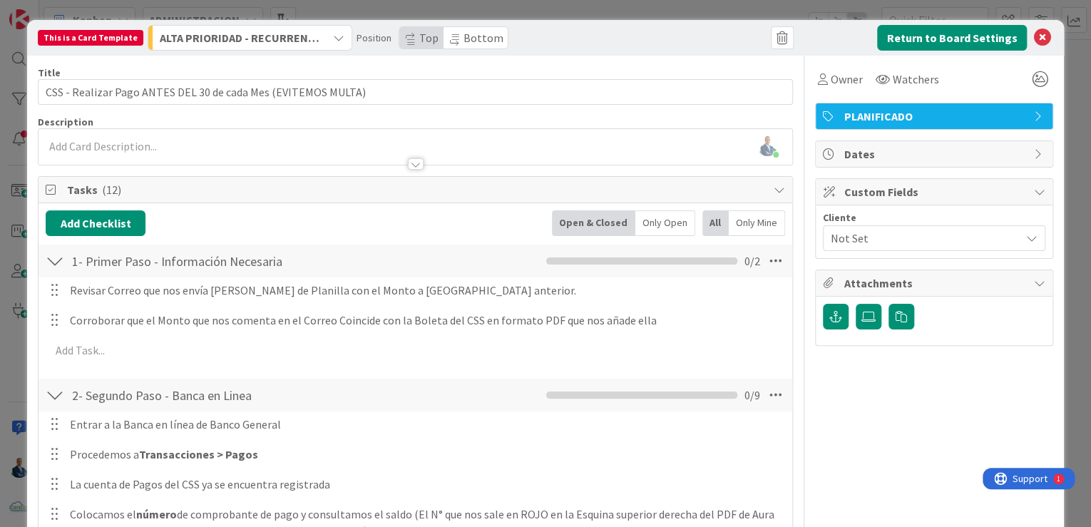
click at [1034, 153] on icon at bounding box center [1039, 153] width 11 height 11
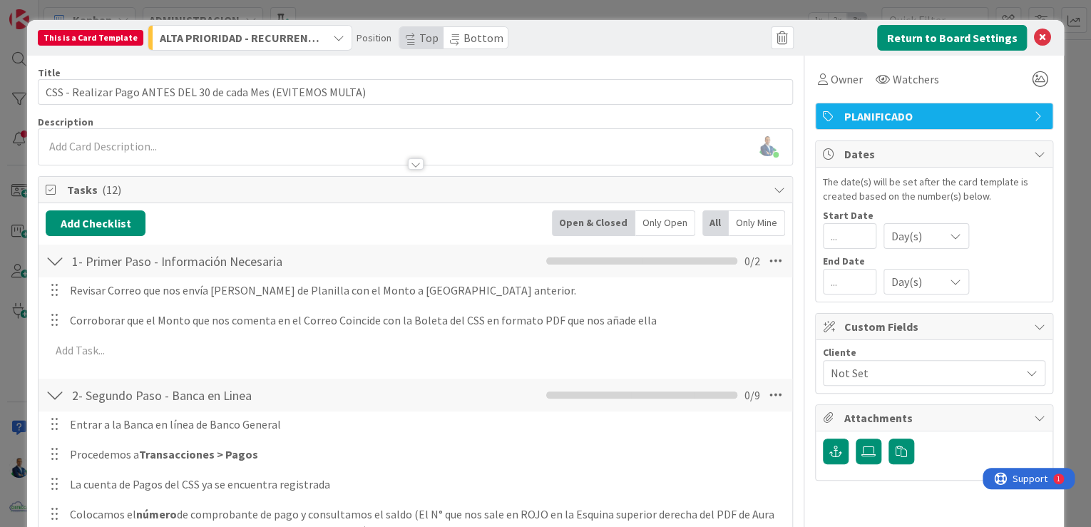
click at [917, 282] on span "Day(s)" at bounding box center [914, 282] width 46 height 20
click at [868, 284] on div "Day(s) Day(s) Week(s) Month(s) Year(s)" at bounding box center [934, 282] width 222 height 27
click at [846, 282] on input "number" at bounding box center [849, 282] width 53 height 26
click at [916, 282] on span "Day(s)" at bounding box center [914, 282] width 46 height 20
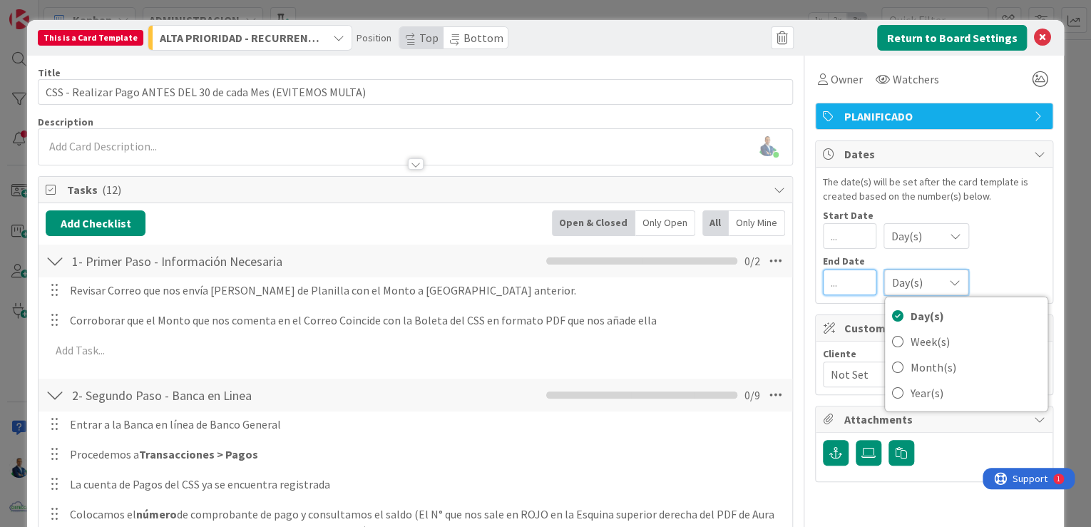
click at [859, 282] on input "number" at bounding box center [849, 283] width 53 height 26
type input "5"
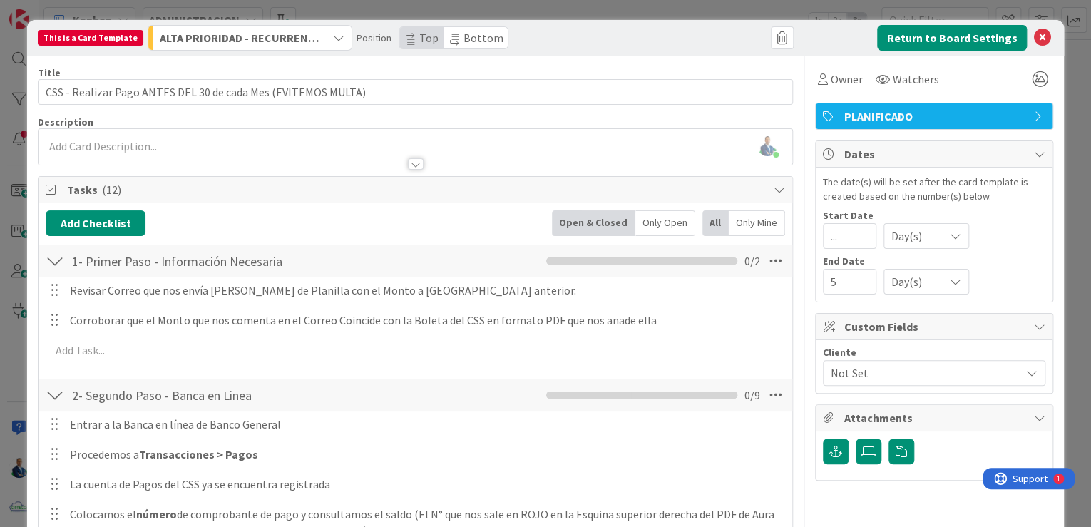
click at [912, 282] on span "Day(s)" at bounding box center [914, 282] width 46 height 20
click at [991, 258] on div "End Date" at bounding box center [934, 261] width 222 height 10
click at [1070, 128] on div "This is a Card Template ALTA PRIORIDAD - RECURRENTES Position Top Bottom Return…" at bounding box center [545, 263] width 1091 height 527
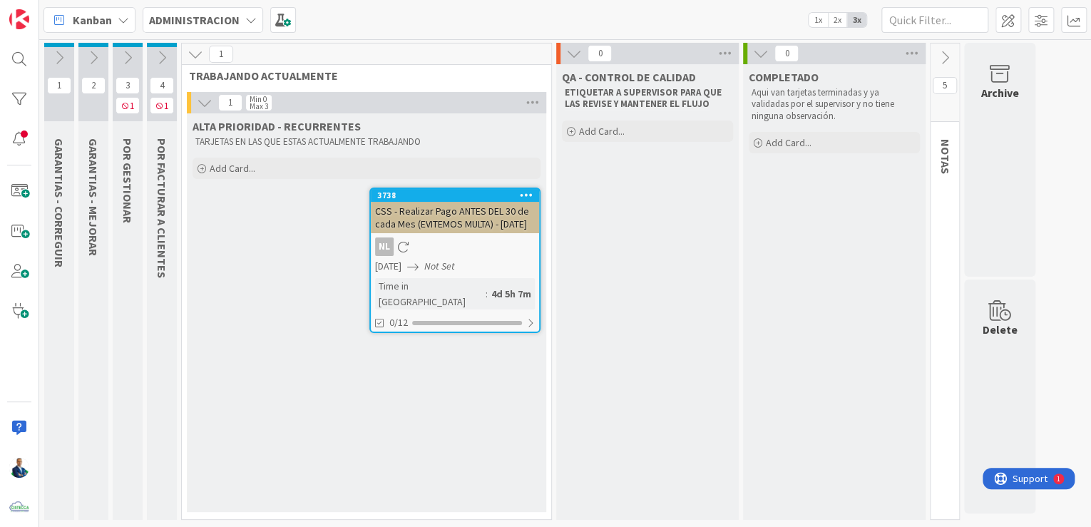
click at [191, 53] on icon at bounding box center [196, 54] width 16 height 16
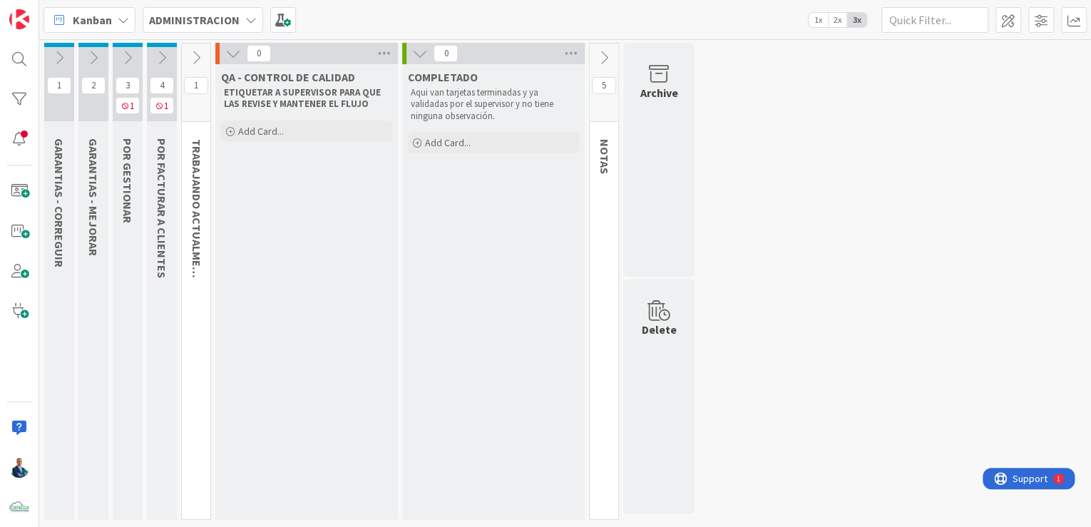
click at [162, 54] on icon at bounding box center [162, 58] width 16 height 16
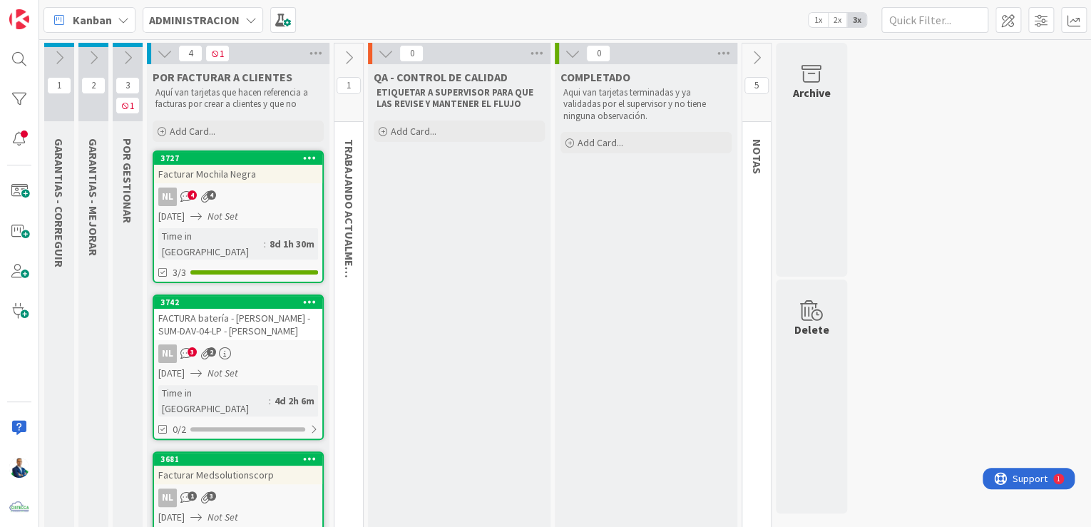
click at [172, 53] on icon at bounding box center [165, 54] width 16 height 16
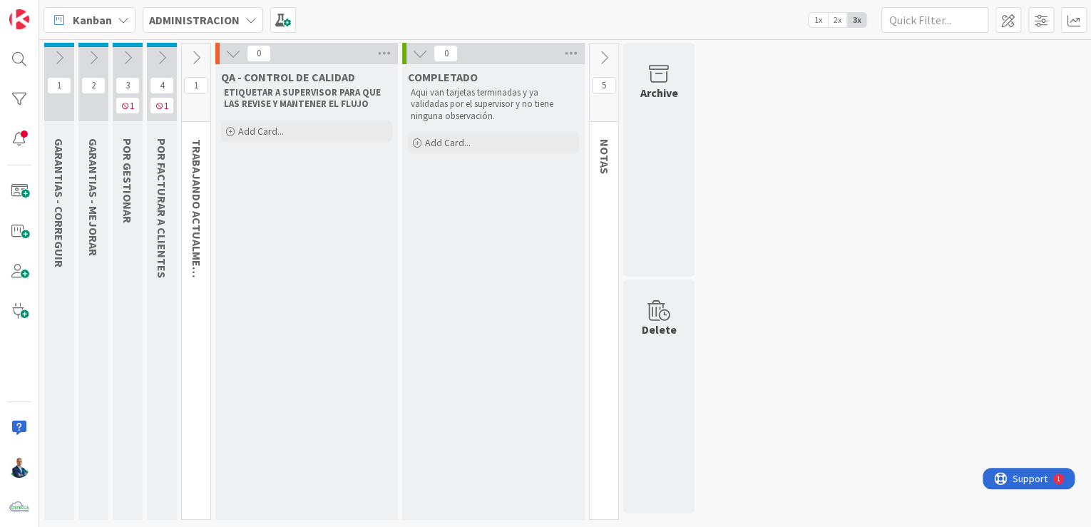
click at [63, 50] on icon at bounding box center [59, 58] width 16 height 16
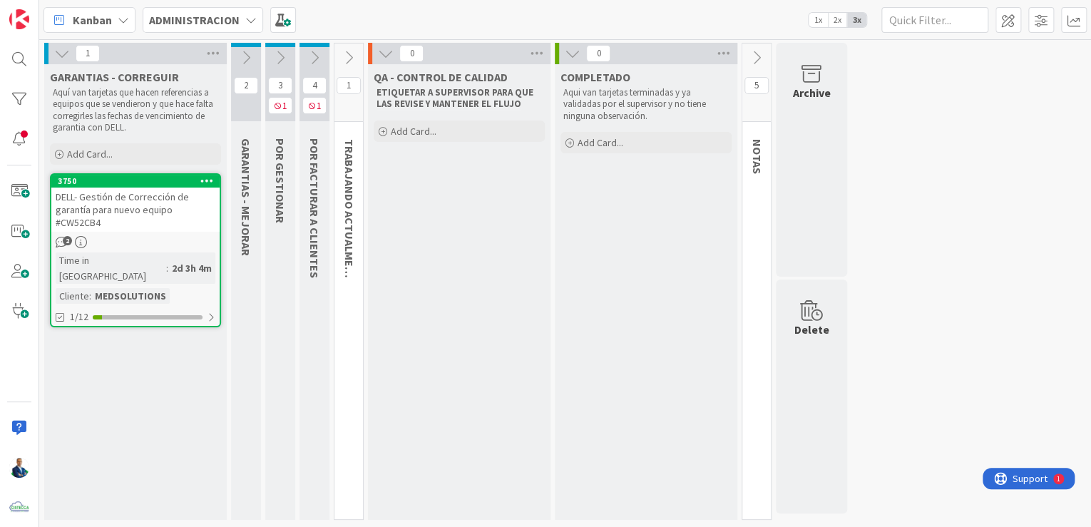
click at [250, 55] on icon at bounding box center [246, 58] width 16 height 16
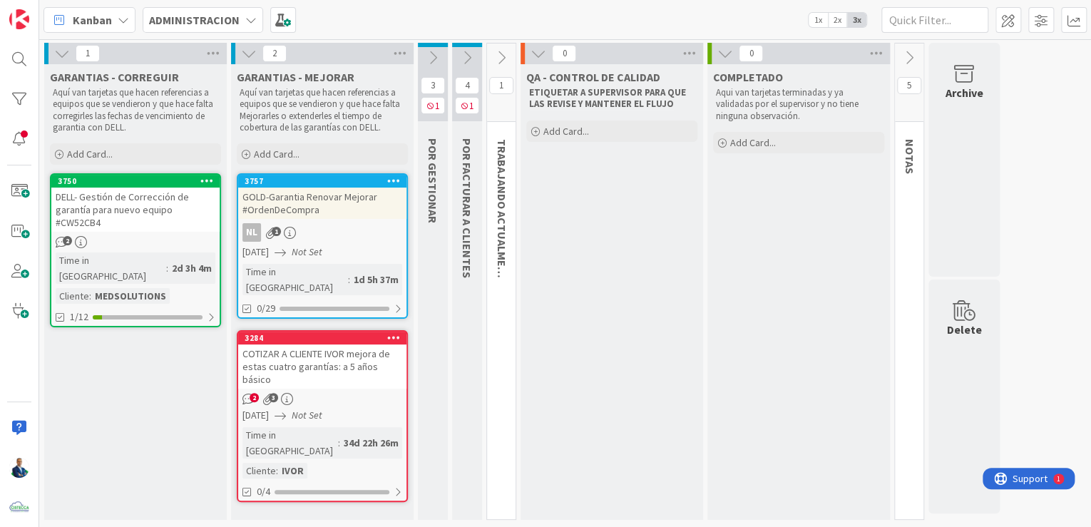
click at [426, 53] on icon at bounding box center [433, 58] width 16 height 16
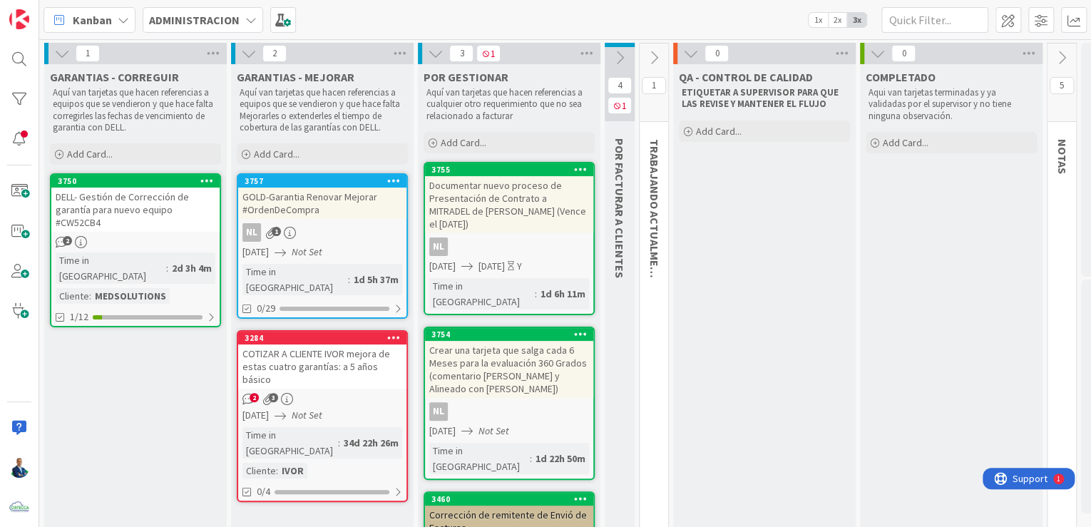
click at [618, 53] on icon at bounding box center [620, 58] width 16 height 16
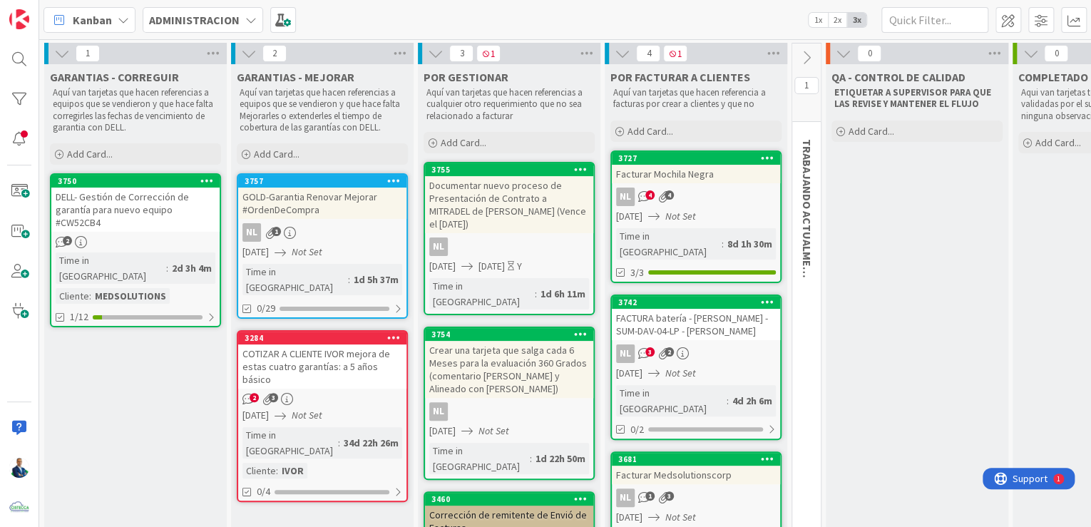
click at [618, 53] on icon at bounding box center [623, 54] width 16 height 16
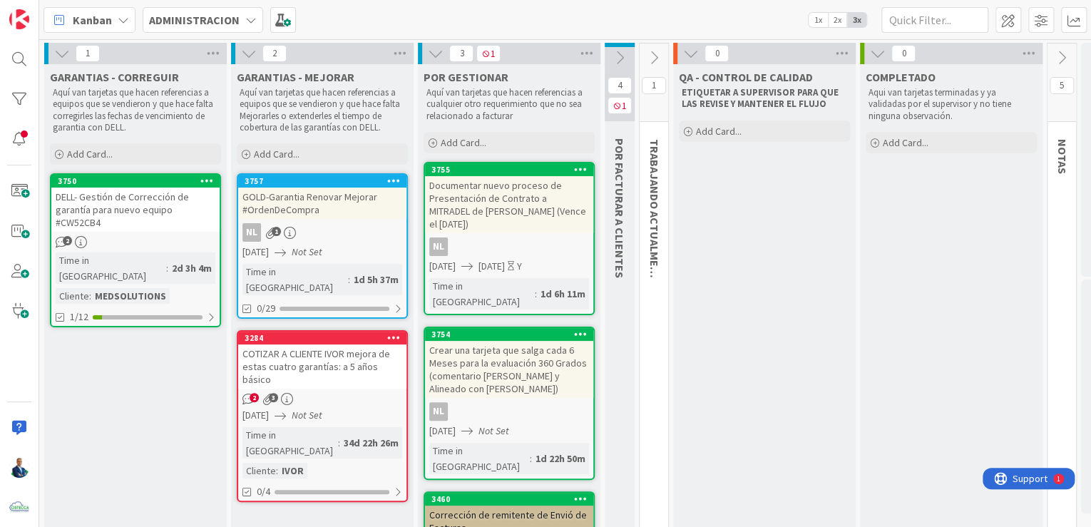
click at [434, 52] on icon at bounding box center [436, 54] width 16 height 16
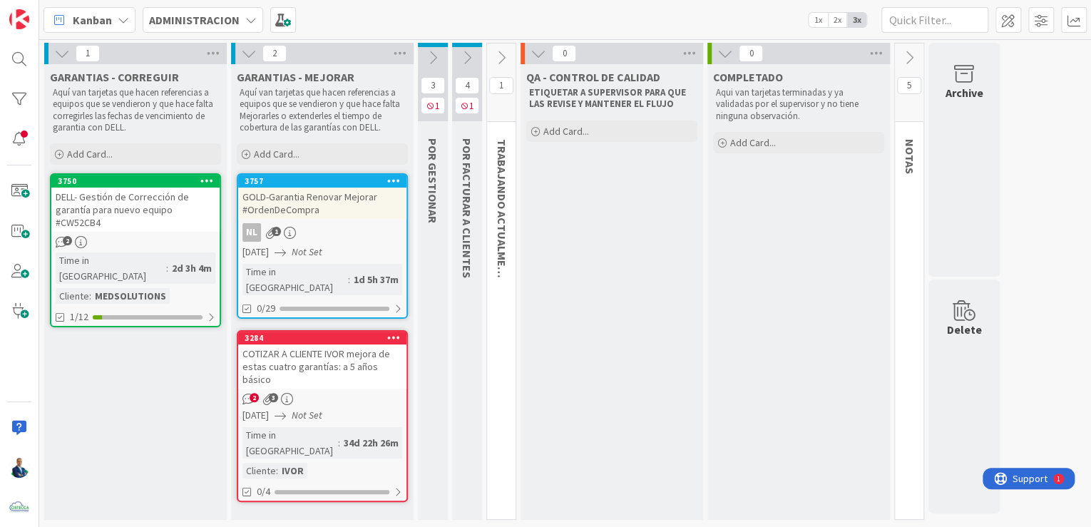
click at [254, 53] on icon at bounding box center [249, 54] width 16 height 16
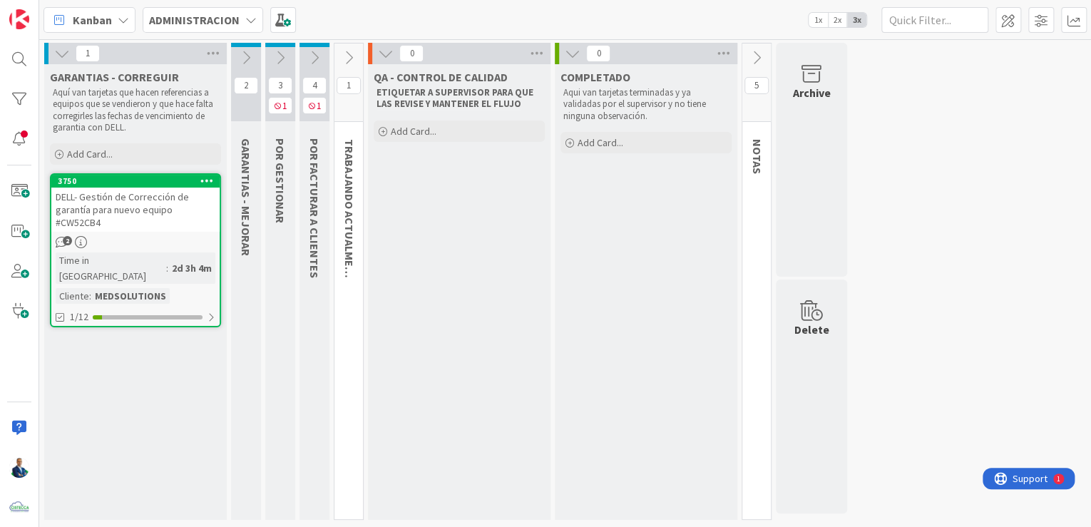
click at [123, 205] on div "DELL- Gestión de Corrección de garantía para nuevo equipo #CW52CB4" at bounding box center [135, 210] width 168 height 44
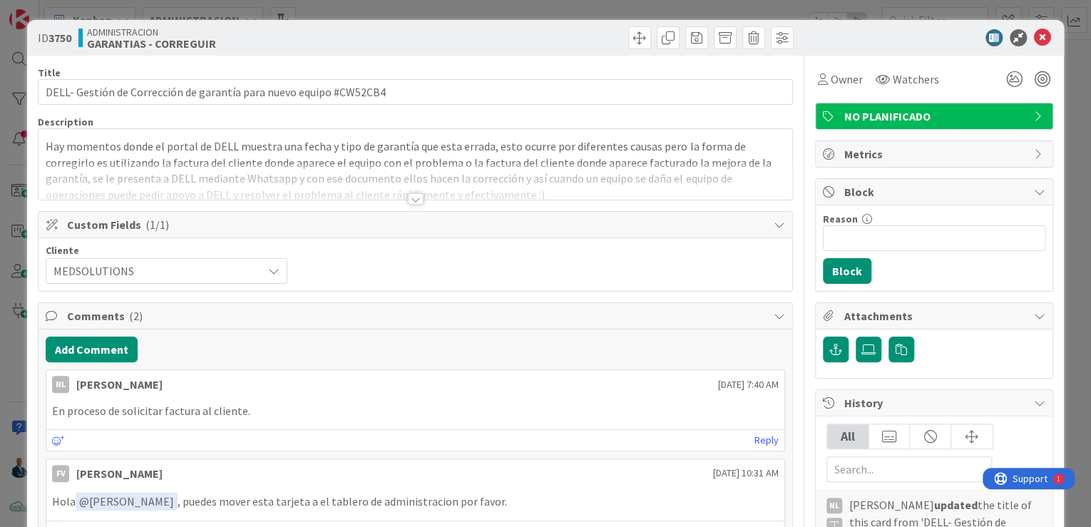
click at [412, 200] on div at bounding box center [416, 198] width 16 height 11
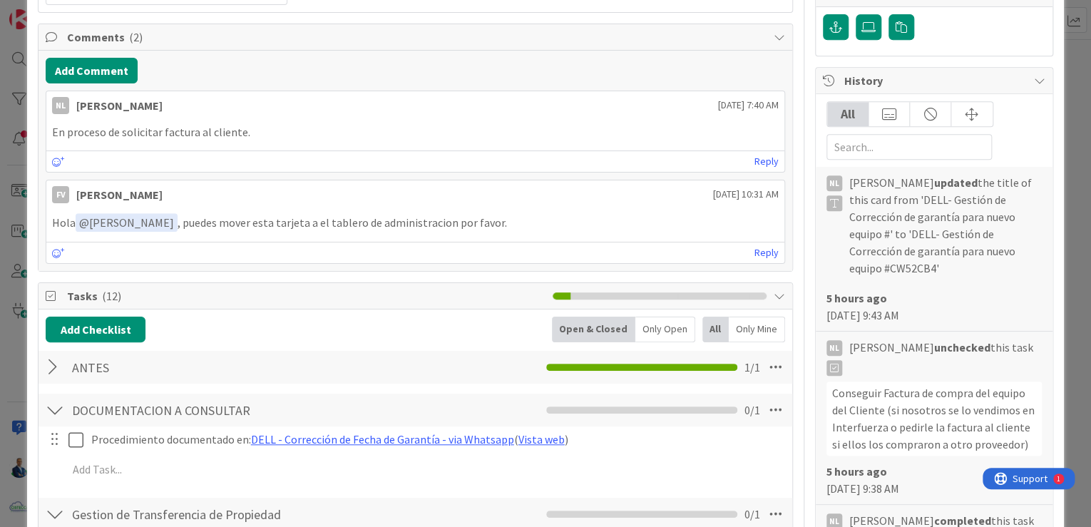
scroll to position [436, 0]
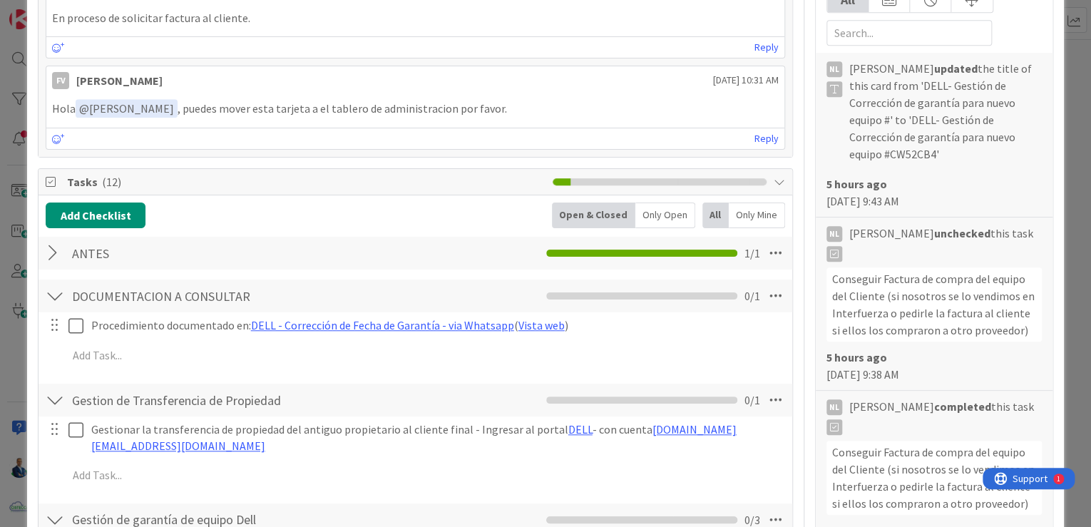
click at [52, 252] on div at bounding box center [55, 253] width 19 height 26
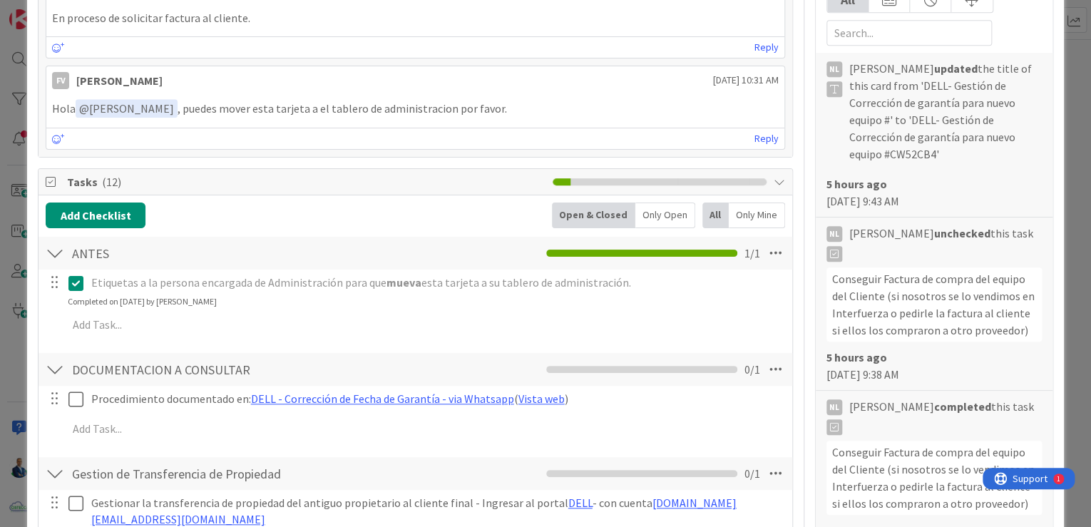
click at [52, 252] on div at bounding box center [55, 253] width 19 height 26
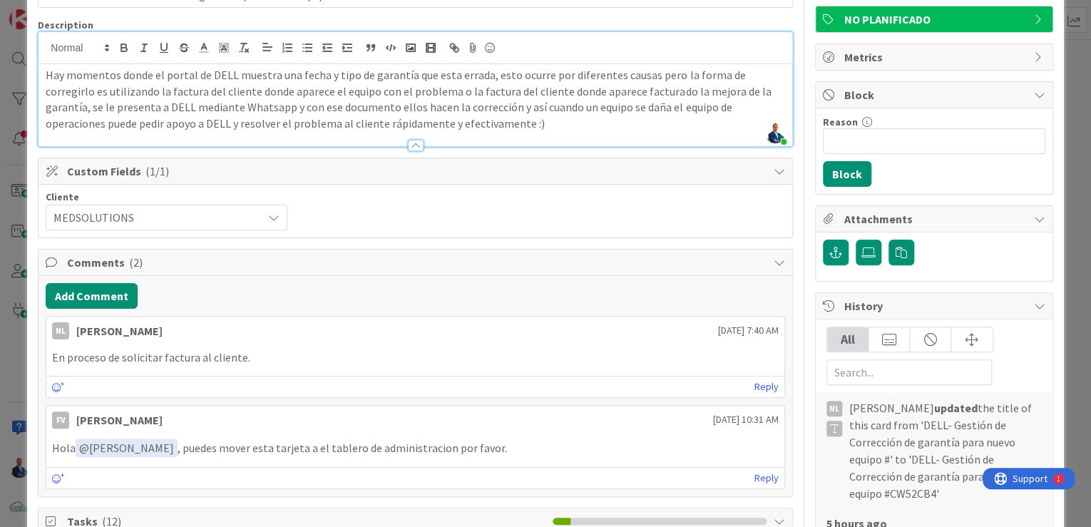
scroll to position [94, 0]
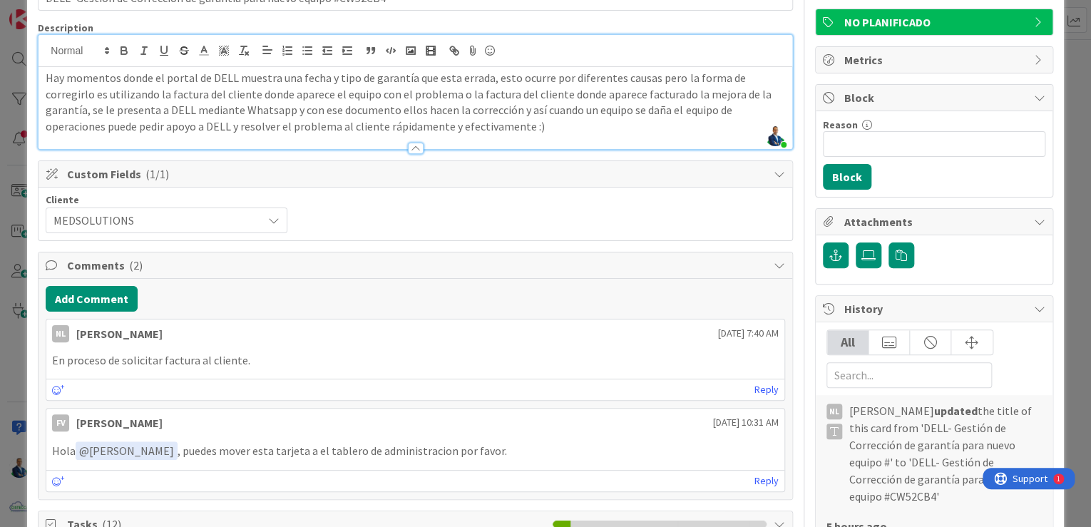
click at [262, 225] on div "MEDSOLUTIONS" at bounding box center [167, 221] width 242 height 26
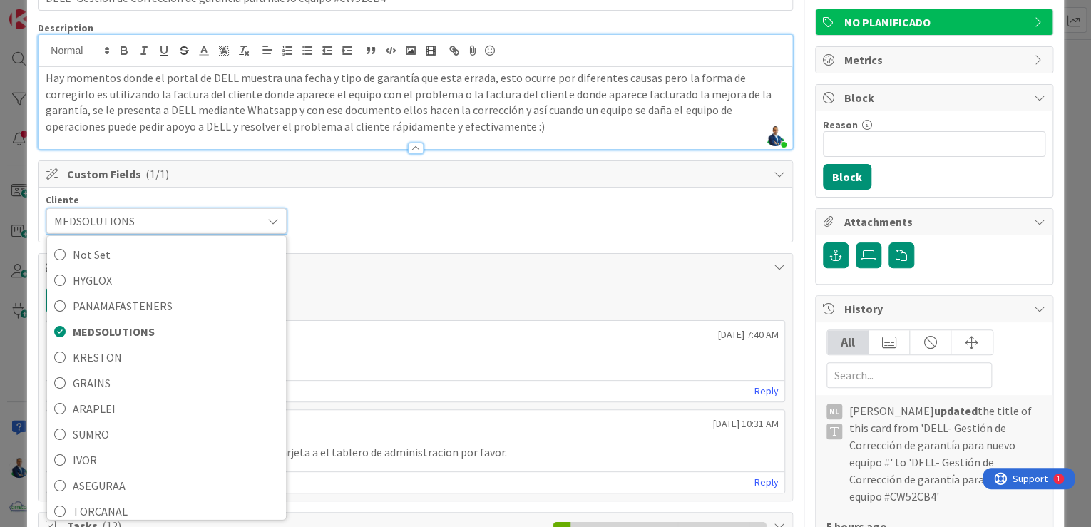
click at [262, 225] on div "MEDSOLUTIONS" at bounding box center [166, 221] width 240 height 26
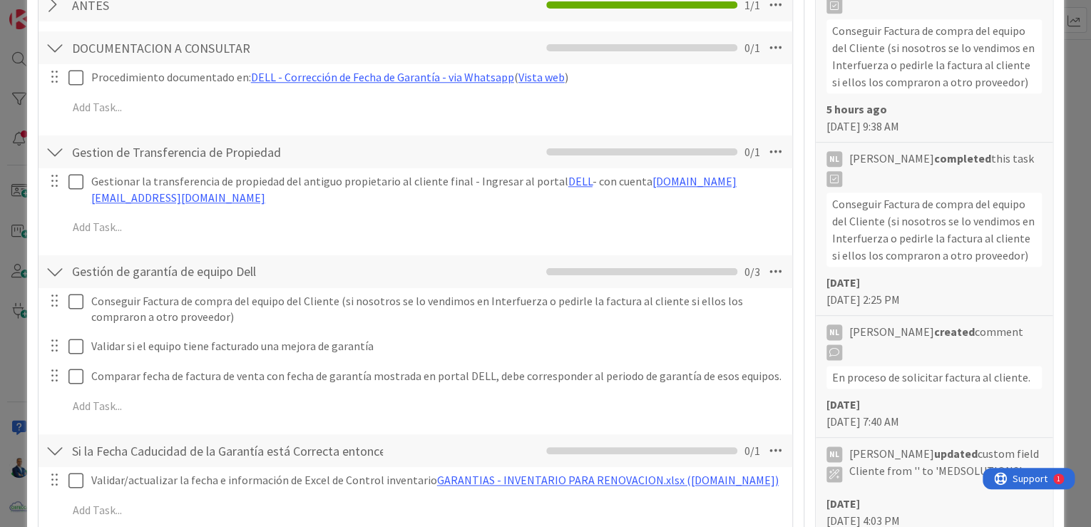
scroll to position [665, 0]
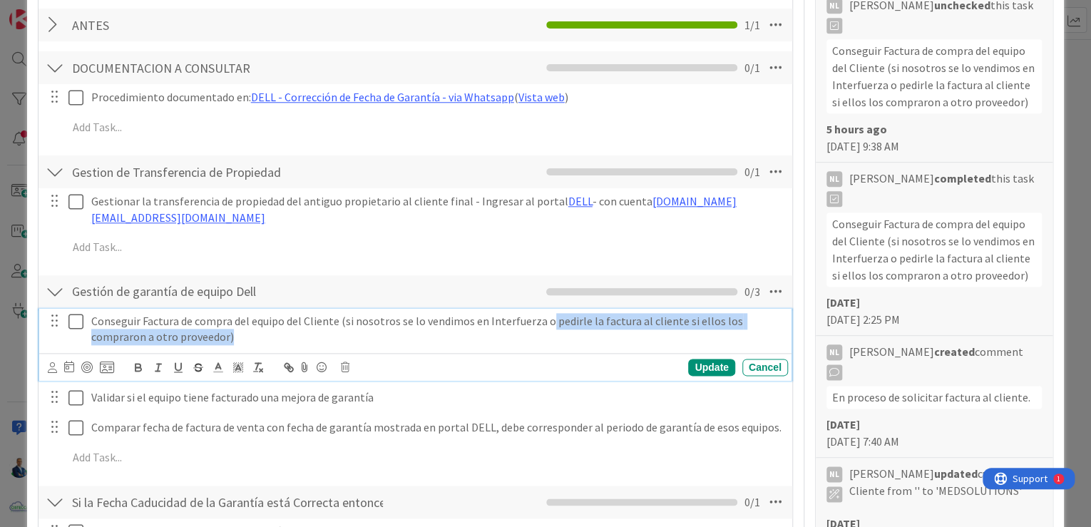
drag, startPoint x: 541, startPoint y: 317, endPoint x: 311, endPoint y: 332, distance: 230.8
click at [311, 332] on p "Conseguir Factura de compra del equipo del Cliente (si nosotros se lo vendimos …" at bounding box center [436, 329] width 691 height 32
click at [317, 326] on p "Conseguir Factura de compra del equipo del Cliente (si nosotros se lo vendimos …" at bounding box center [436, 329] width 691 height 32
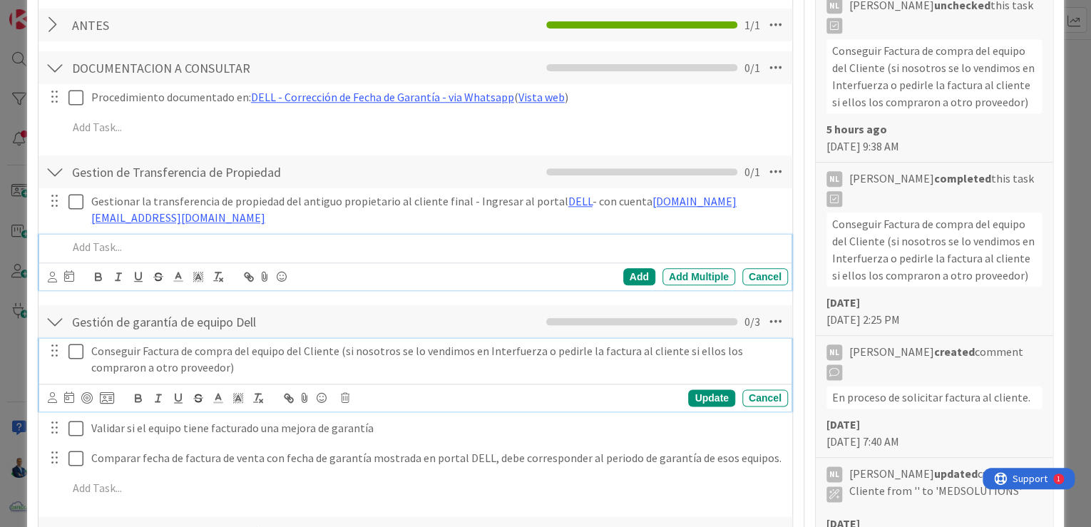
click at [575, 239] on p at bounding box center [425, 247] width 715 height 16
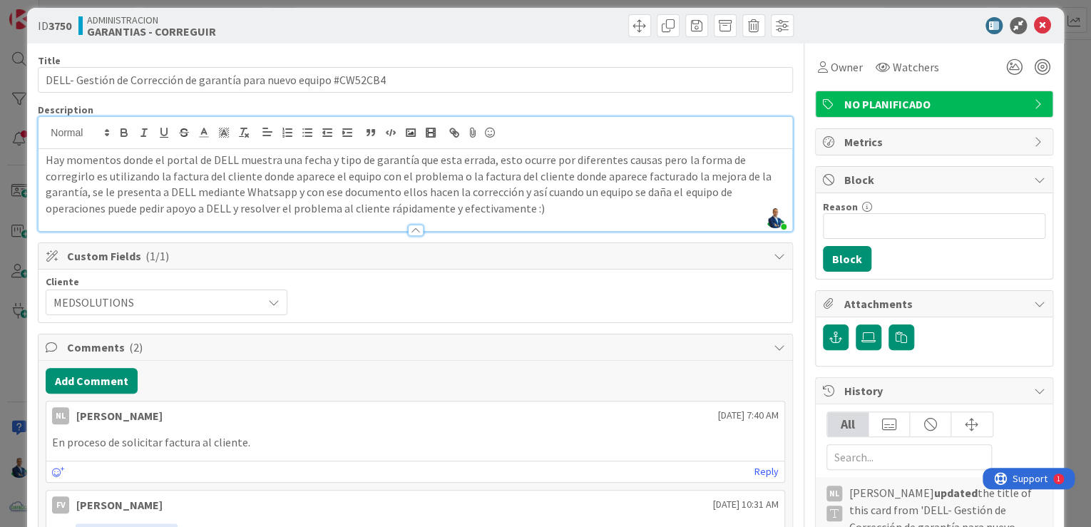
scroll to position [0, 0]
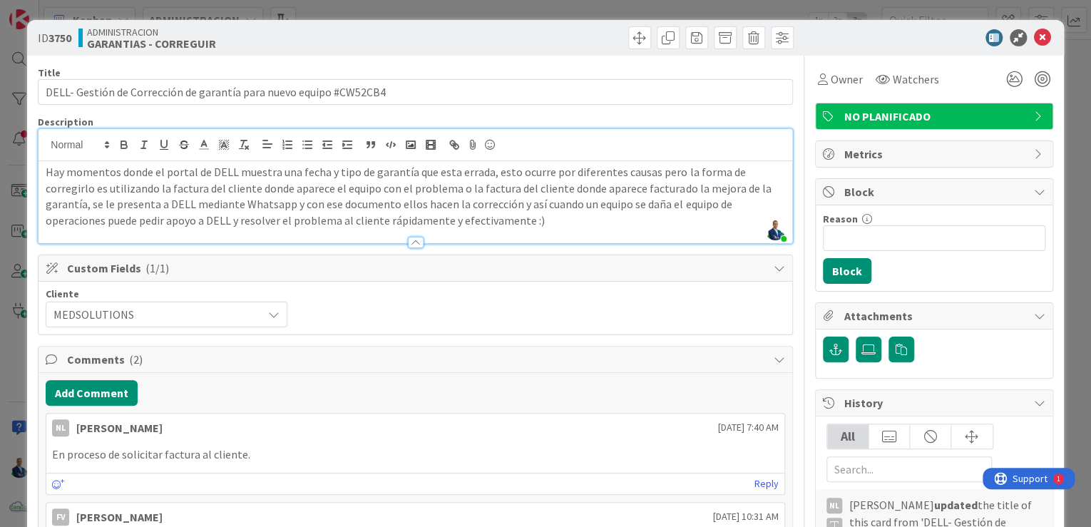
click at [388, 208] on p "Hay momentos donde el portal de DELL muestra una fecha y tipo de garantía que e…" at bounding box center [415, 196] width 739 height 65
drag, startPoint x: 425, startPoint y: 216, endPoint x: 385, endPoint y: 222, distance: 40.4
click at [385, 222] on p "Hay momentos donde el portal de DELL muestra una fecha y tipo de garantía que e…" at bounding box center [415, 196] width 739 height 65
click at [448, 214] on p "Hay momentos donde el portal de DELL muestra una fecha y tipo de garantía que e…" at bounding box center [415, 196] width 739 height 65
click at [1060, 80] on div "ID 3750 ADMINISTRACION GARANTIAS - CORREGUIR Title 66 / 128 DELL- Gestión de Co…" at bounding box center [545, 263] width 1091 height 527
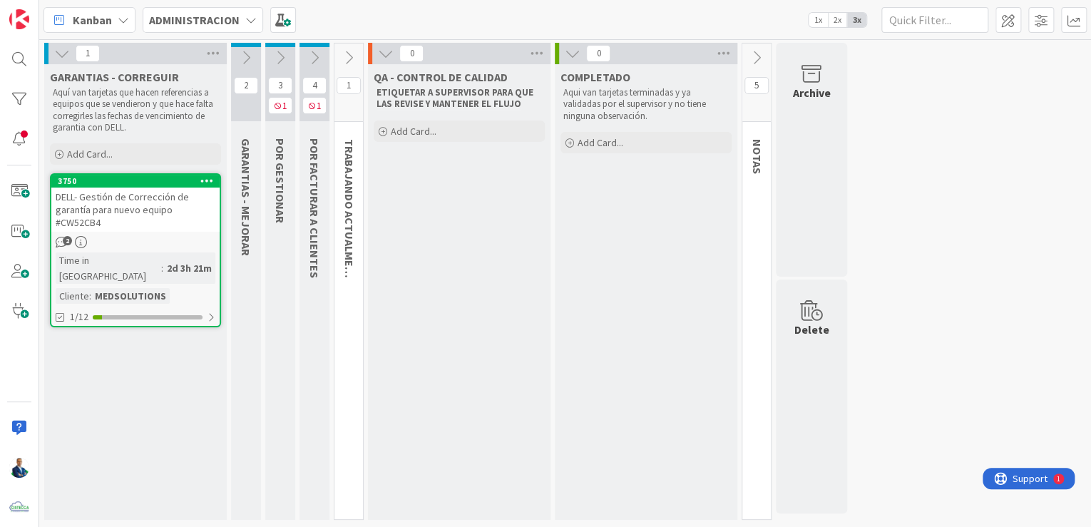
click at [56, 57] on icon at bounding box center [62, 54] width 16 height 16
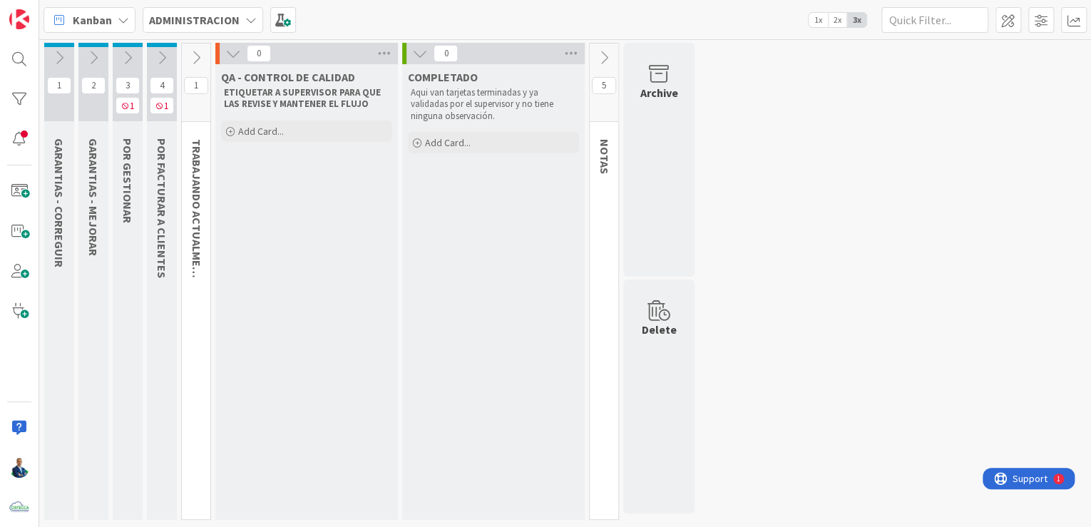
click at [96, 52] on icon at bounding box center [94, 58] width 16 height 16
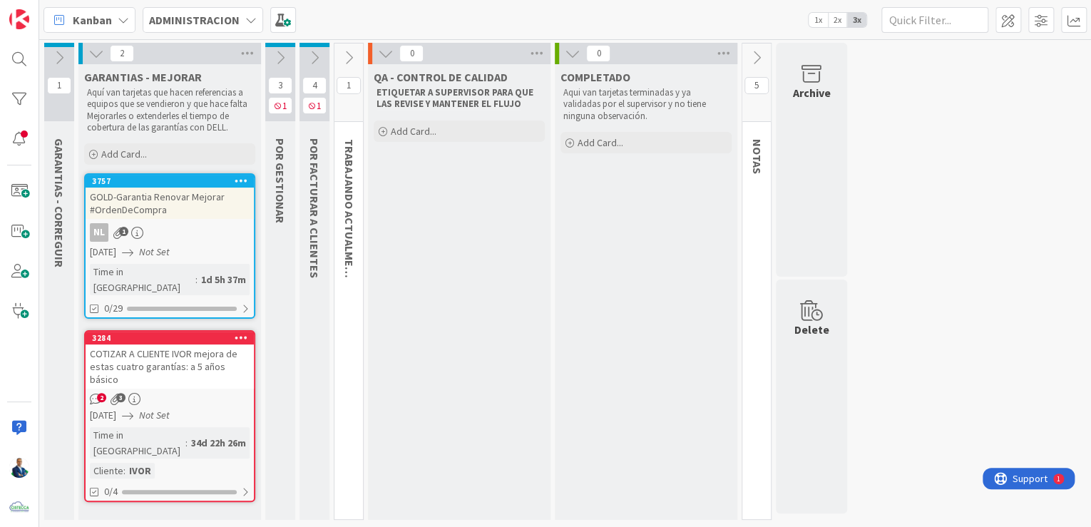
click at [158, 188] on div "GOLD-Garantia Renovar Mejorar #OrdenDeCompra" at bounding box center [170, 203] width 168 height 31
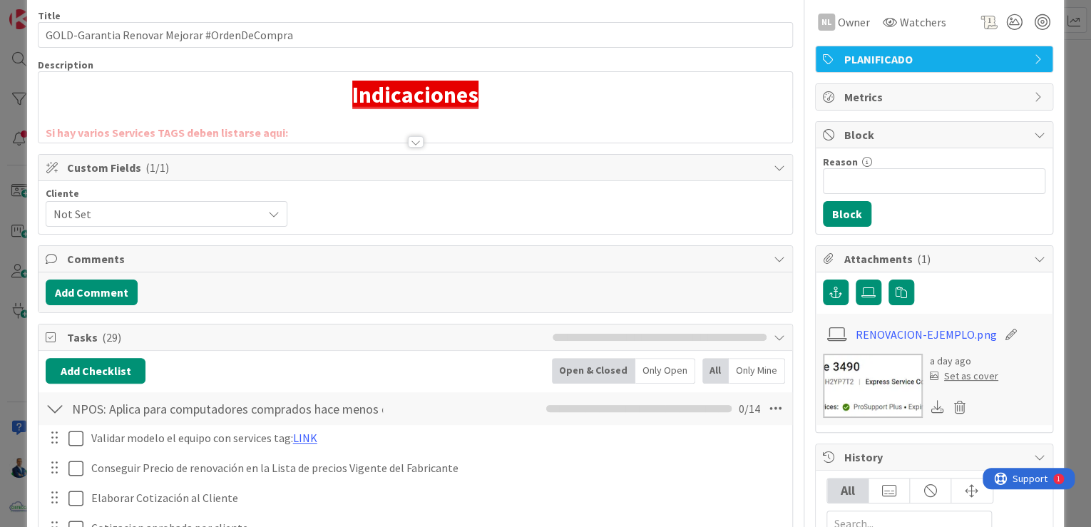
click at [401, 129] on div at bounding box center [416, 124] width 754 height 36
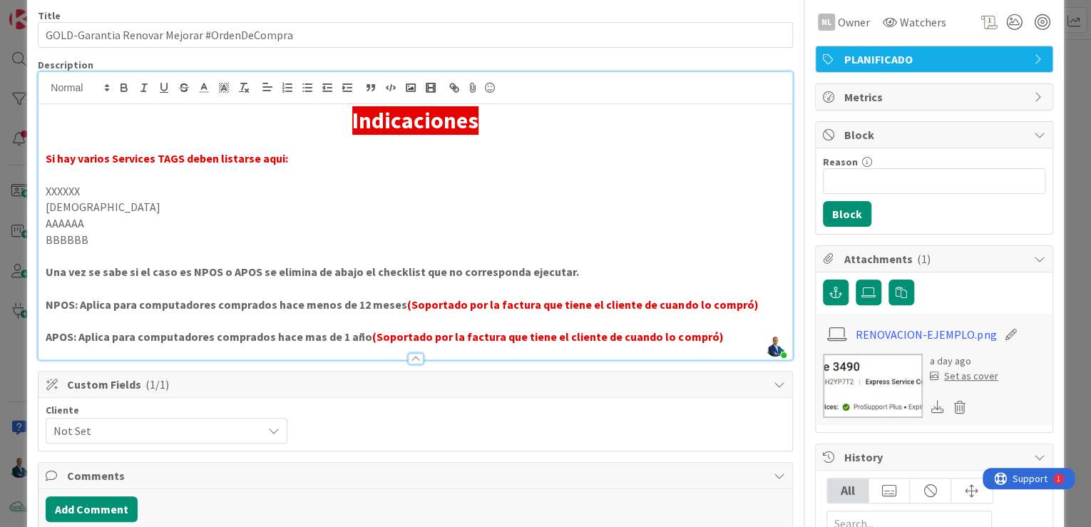
click at [56, 304] on strong "NPOS: Aplica para computadores comprados hace menos de 12 meses" at bounding box center [227, 304] width 362 height 14
click at [54, 337] on strong "APOS: Aplica para computadores comprados hace mas de 1 año" at bounding box center [209, 336] width 327 height 14
drag, startPoint x: 195, startPoint y: 334, endPoint x: 359, endPoint y: 333, distance: 163.3
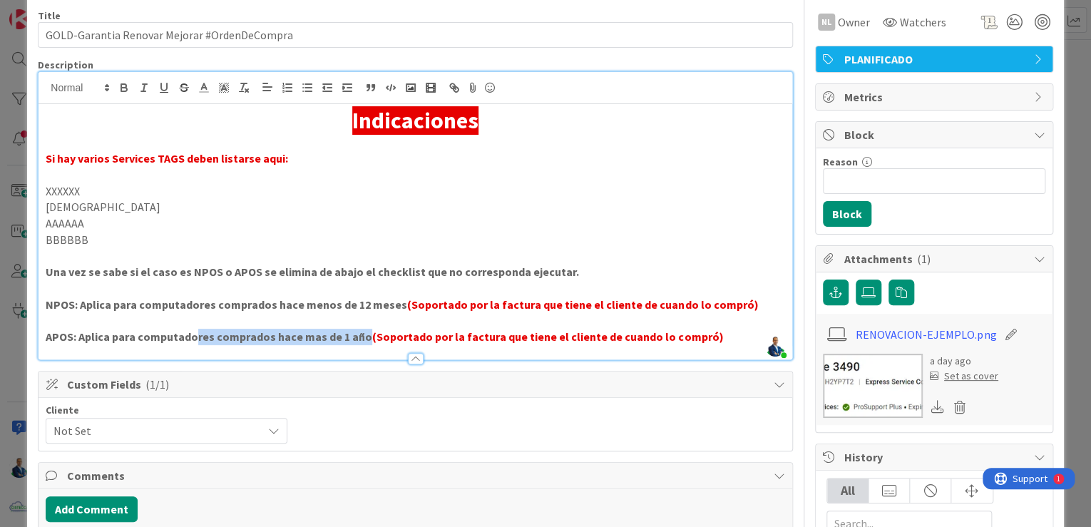
click at [359, 333] on strong "APOS: Aplica para computadores comprados hace mas de 1 año" at bounding box center [209, 336] width 327 height 14
drag, startPoint x: 400, startPoint y: 333, endPoint x: 704, endPoint y: 337, distance: 303.8
click at [704, 337] on p "APOS: Aplica para computadores comprados hace mas de 1 año (Soportado por la fa…" at bounding box center [415, 337] width 739 height 16
click at [706, 337] on p "APOS: Aplica para computadores comprados hace mas de 1 año (Soportado por la fa…" at bounding box center [415, 337] width 739 height 16
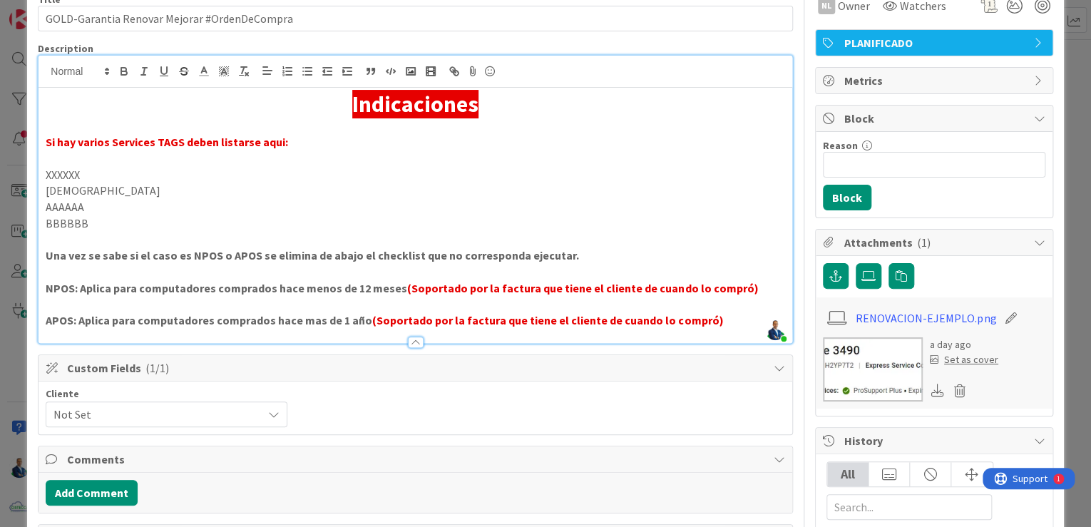
scroll to position [57, 0]
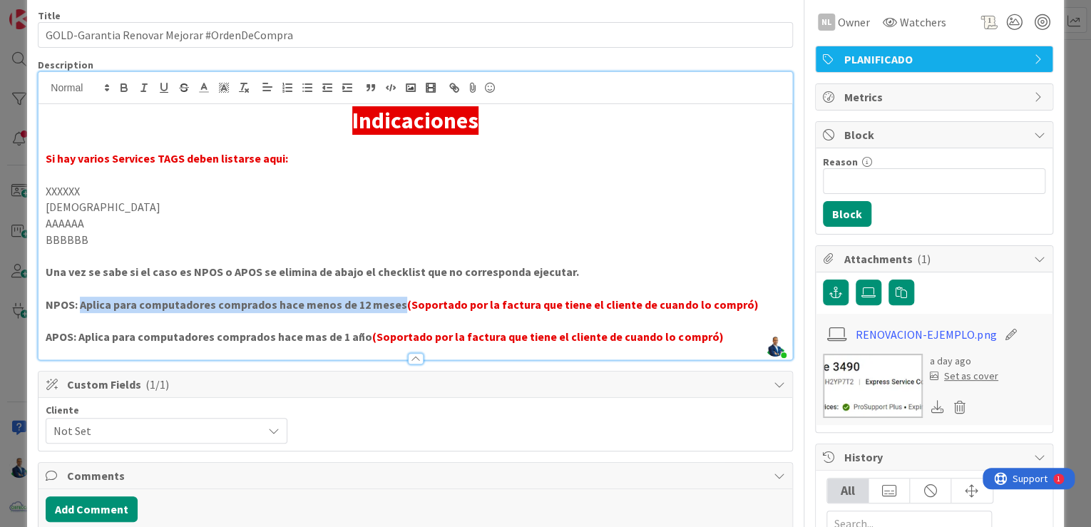
drag, startPoint x: 391, startPoint y: 304, endPoint x: 80, endPoint y: 305, distance: 310.9
click at [80, 305] on strong "NPOS: Aplica para computadores comprados hace menos de 12 meses" at bounding box center [227, 304] width 362 height 14
click at [73, 311] on p "NPOS: Aplica para computadores comprados hace menos de 12 meses (Soportado por …" at bounding box center [415, 305] width 739 height 16
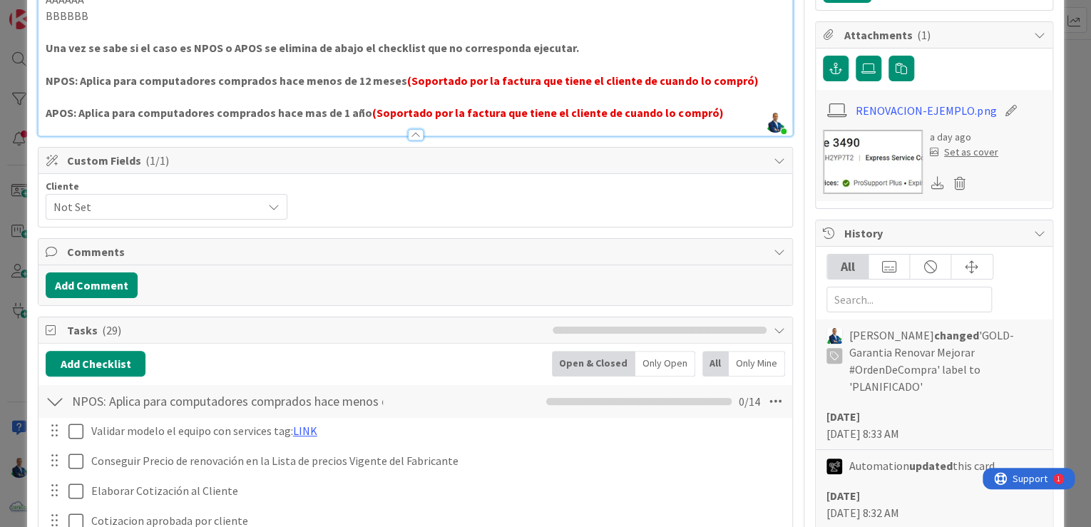
scroll to position [0, 0]
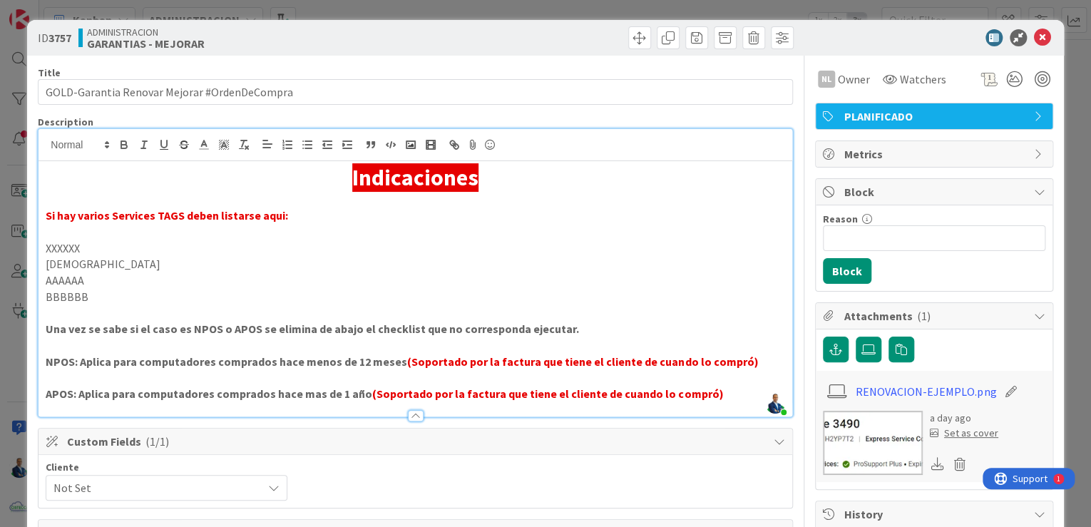
click at [1072, 180] on div "ID 3757 ADMINISTRACION GARANTIAS - MEJORAR Title 44 / 128 GOLD-Garantia Renovar…" at bounding box center [545, 263] width 1091 height 527
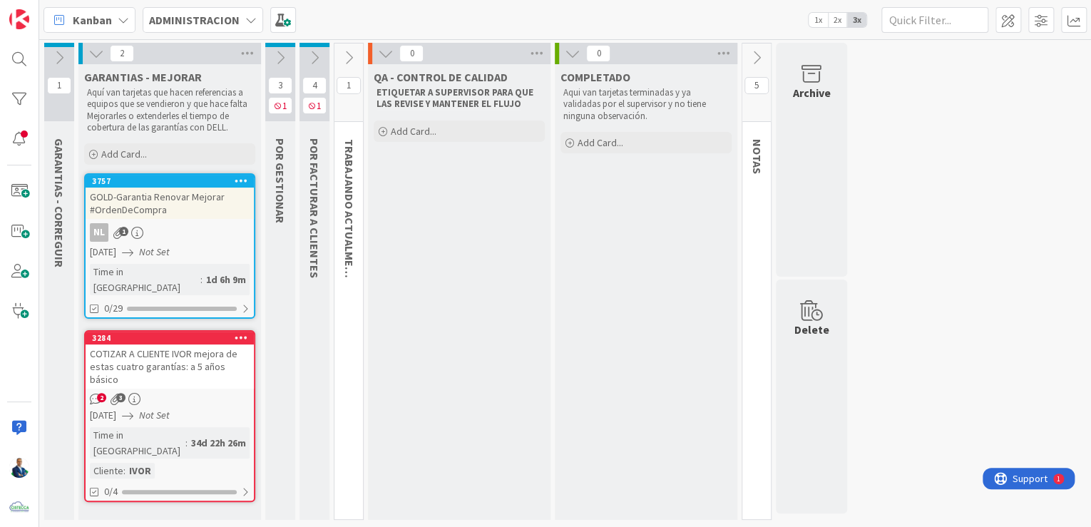
click at [189, 351] on div "COTIZAR A CLIENTE IVOR mejora de estas cuatro garantías: a 5 años básico" at bounding box center [170, 366] width 168 height 44
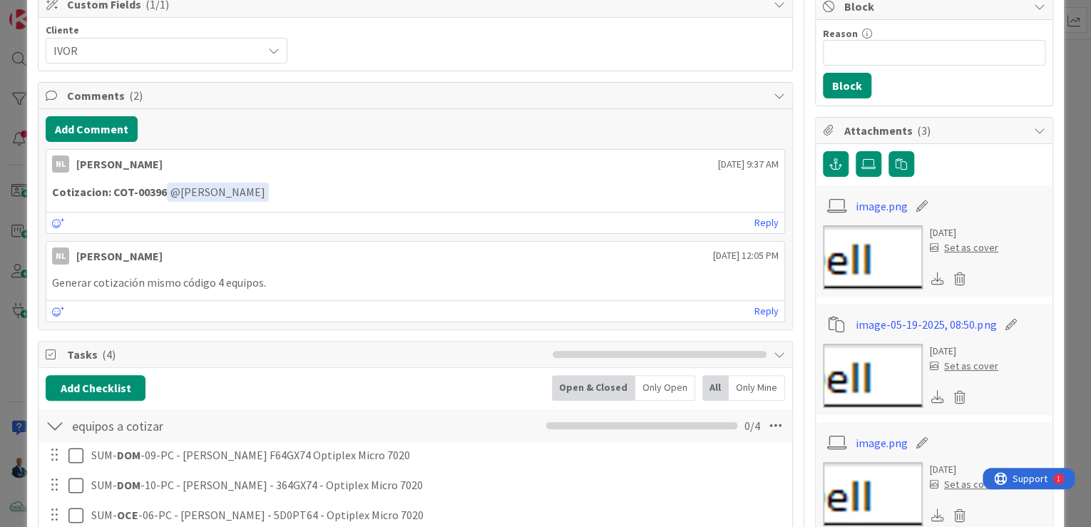
scroll to position [171, 0]
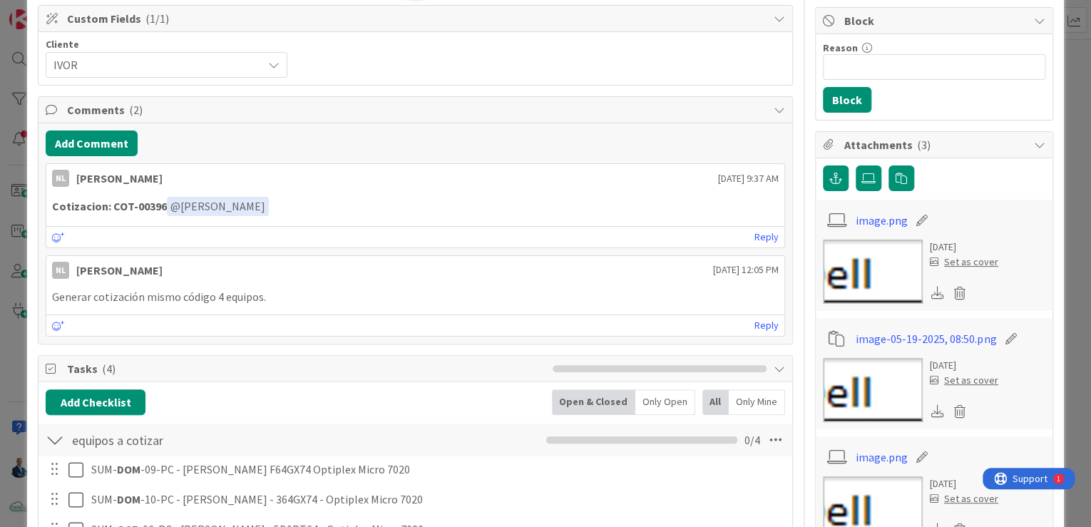
click at [1077, 208] on div "ID 3284 ADMINISTRACION GARANTIAS - MEJORAR Title 73 / 128 COTIZAR A CLIENTE [PE…" at bounding box center [545, 263] width 1091 height 527
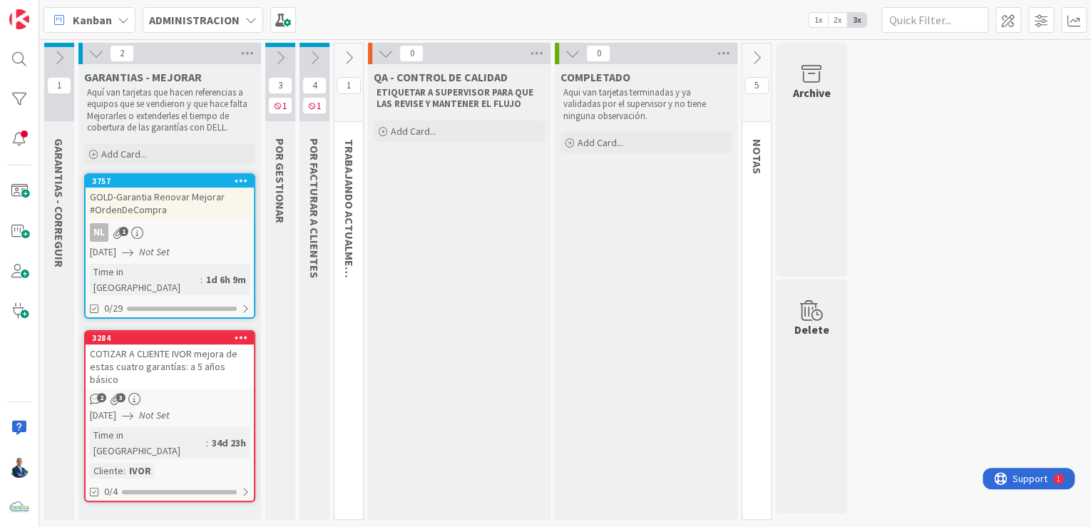
click at [171, 344] on div "COTIZAR A CLIENTE IVOR mejora de estas cuatro garantías: a 5 años básico" at bounding box center [170, 366] width 168 height 44
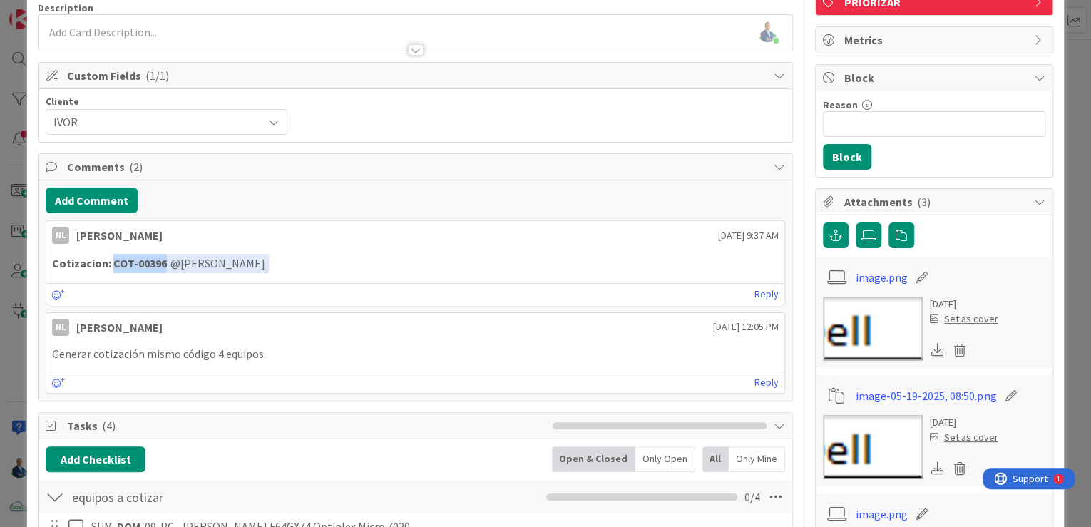
drag, startPoint x: 162, startPoint y: 262, endPoint x: 112, endPoint y: 265, distance: 50.0
click at [112, 265] on strong "Cotizacion: COT-00396" at bounding box center [109, 263] width 115 height 14
copy strong "COT-00396"
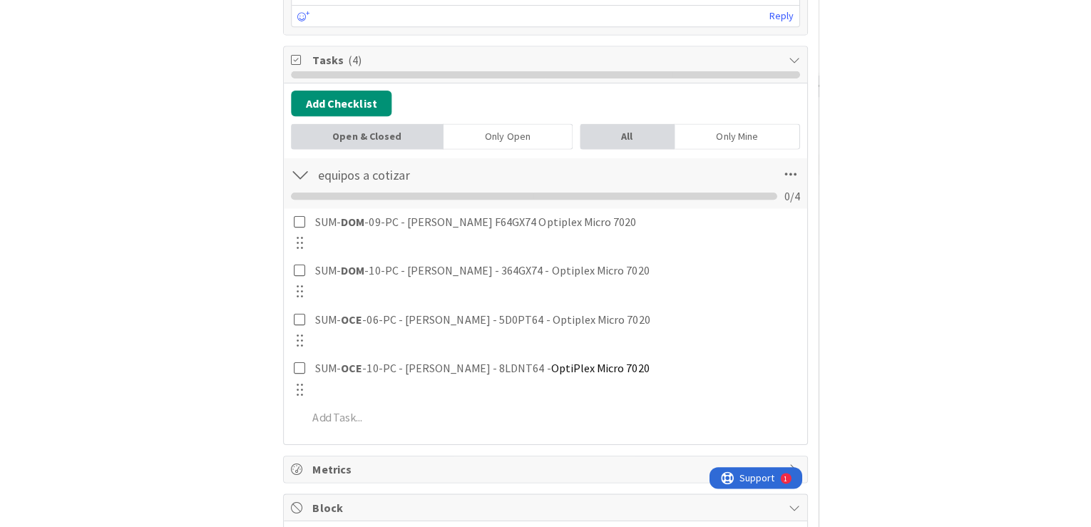
scroll to position [628, 0]
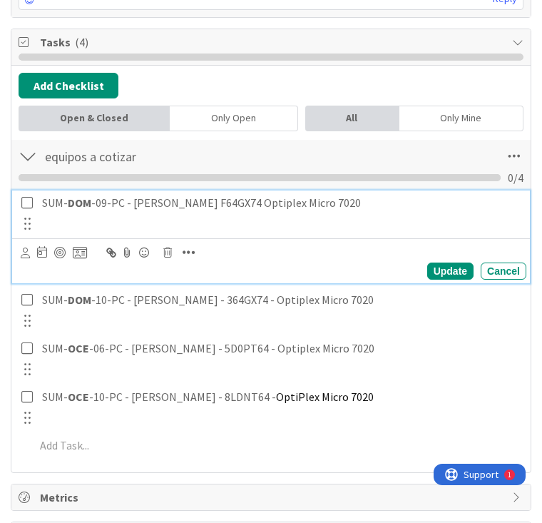
drag, startPoint x: 261, startPoint y: 197, endPoint x: 359, endPoint y: 195, distance: 98.4
click at [359, 195] on p "SUM- DOM -09-PC - [PERSON_NAME] F64GX74 Optiplex Micro 7020" at bounding box center [281, 203] width 478 height 16
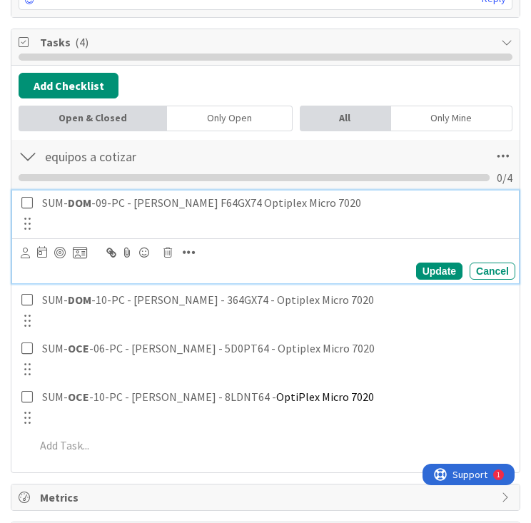
click at [321, 203] on p "SUM- DOM -09-PC - [PERSON_NAME] F64GX74 Optiplex Micro 7020" at bounding box center [275, 203] width 467 height 16
drag, startPoint x: 374, startPoint y: 199, endPoint x: 260, endPoint y: 201, distance: 114.1
click at [260, 201] on p "SUM- DOM -09-PC - [PERSON_NAME] F64GX74 Optiplex Micro 7020" at bounding box center [275, 203] width 467 height 16
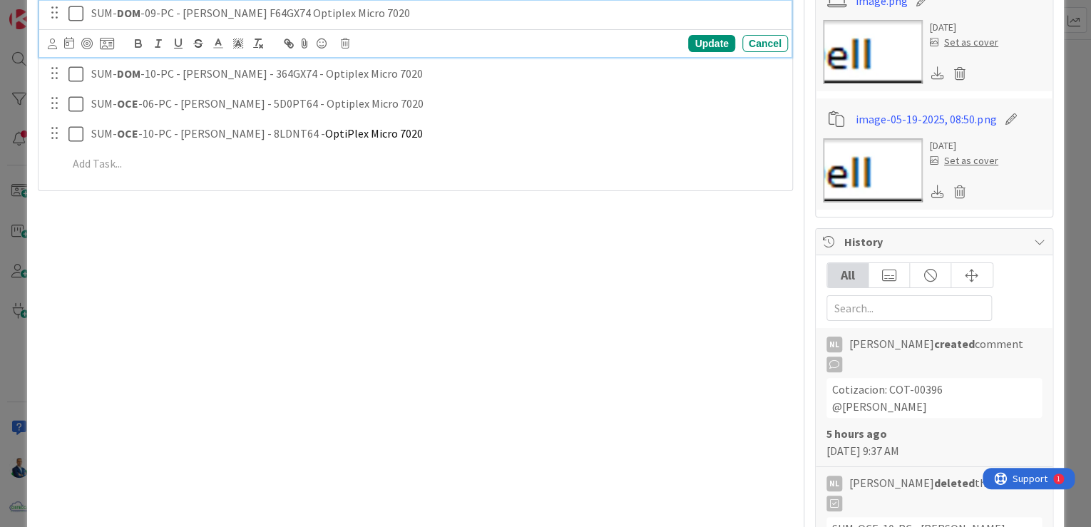
scroll to position [166, 0]
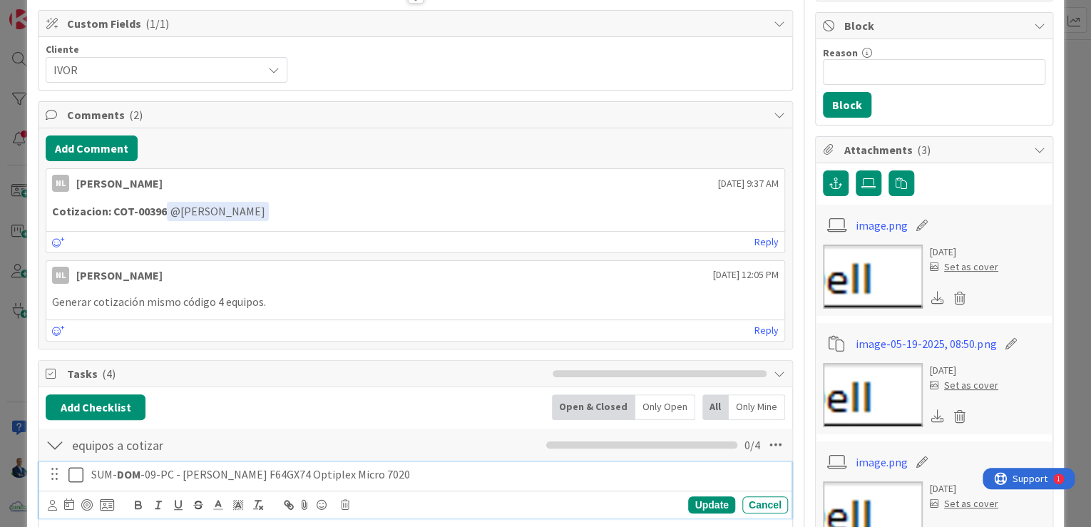
click at [1070, 160] on div "ID 3284 ADMINISTRACION GARANTIAS - MEJORAR Title 73 / 128 COTIZAR A CLIENTE [PE…" at bounding box center [545, 263] width 1091 height 527
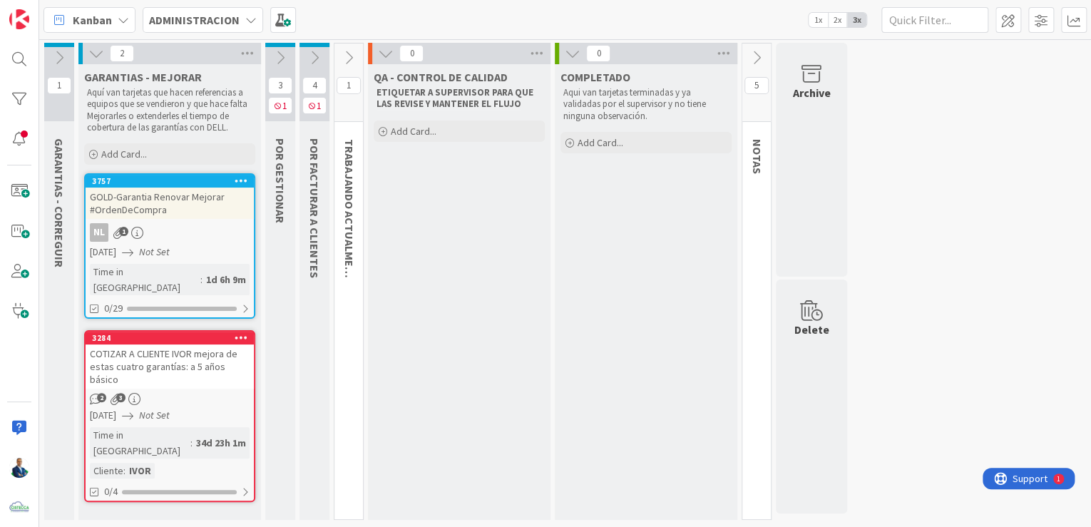
click at [246, 183] on icon at bounding box center [242, 180] width 14 height 10
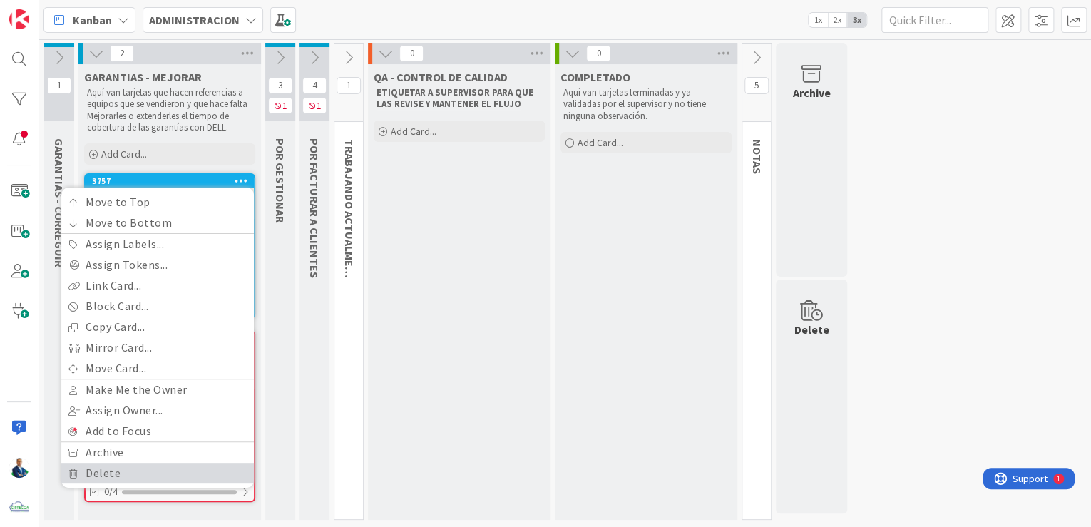
click at [145, 465] on link "Delete" at bounding box center [157, 473] width 193 height 21
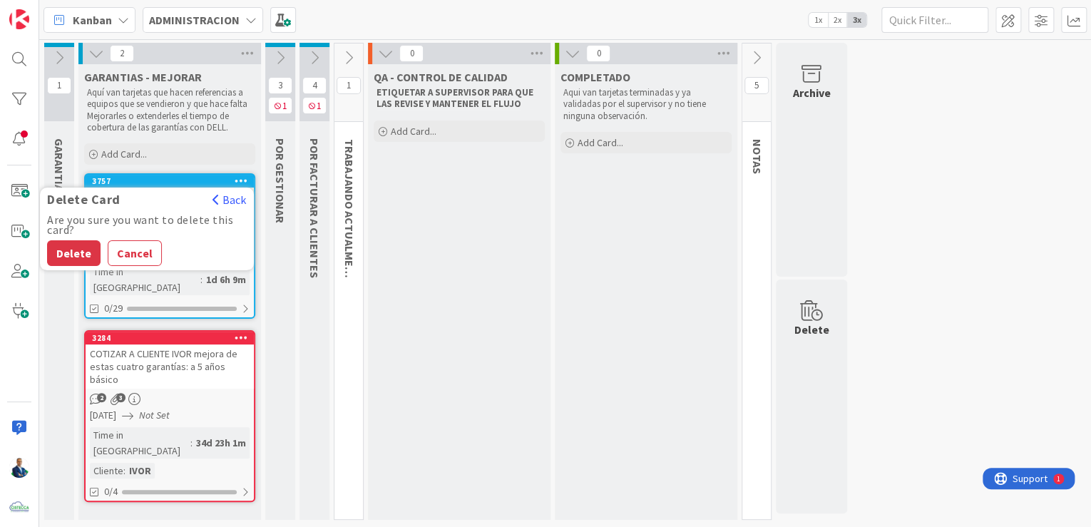
click at [82, 257] on button "Delete" at bounding box center [73, 253] width 53 height 26
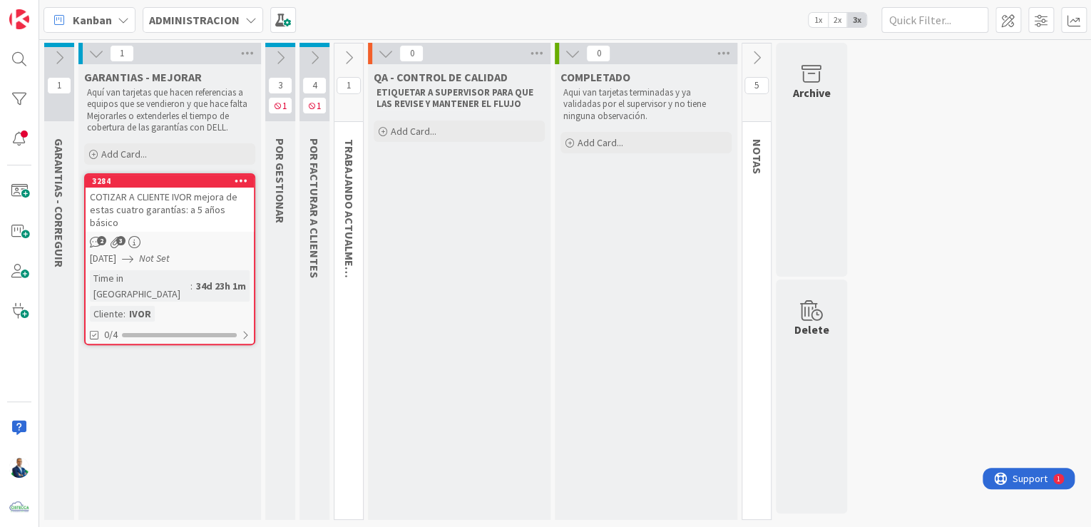
click at [280, 56] on icon at bounding box center [280, 58] width 16 height 16
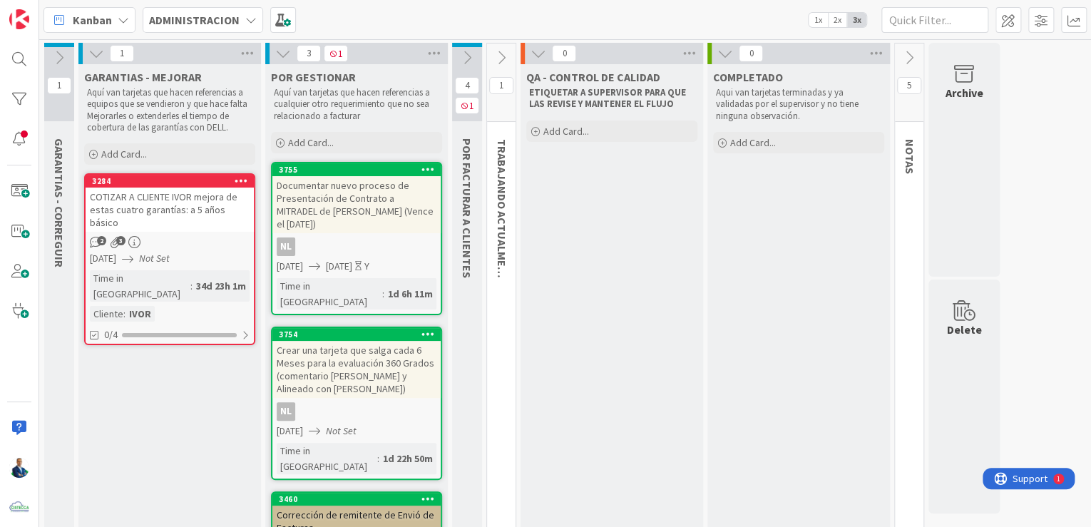
click at [101, 56] on icon at bounding box center [96, 54] width 16 height 16
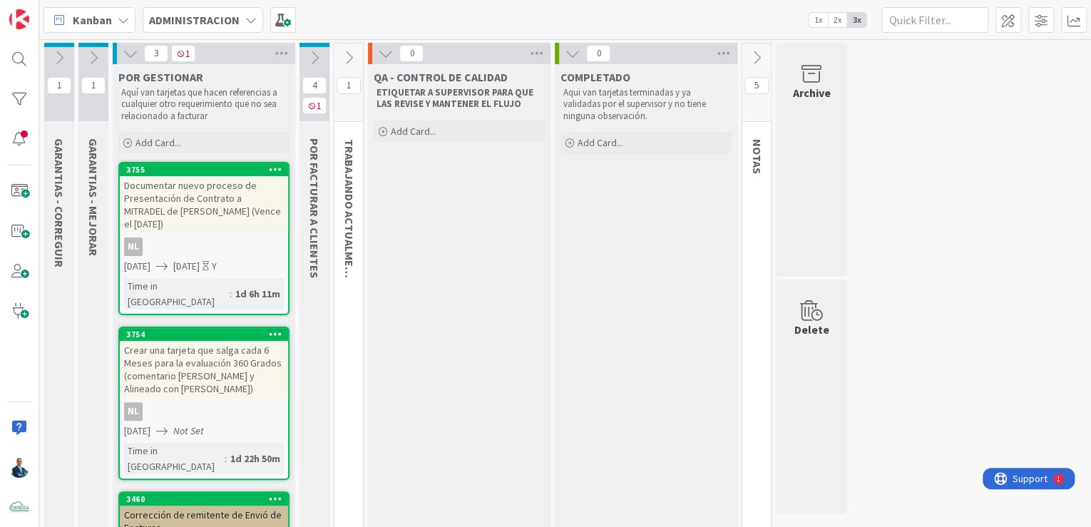
click at [230, 196] on div "Documentar nuevo proceso de Presentación de Contrato a MITRADEL de [PERSON_NAME…" at bounding box center [204, 204] width 168 height 57
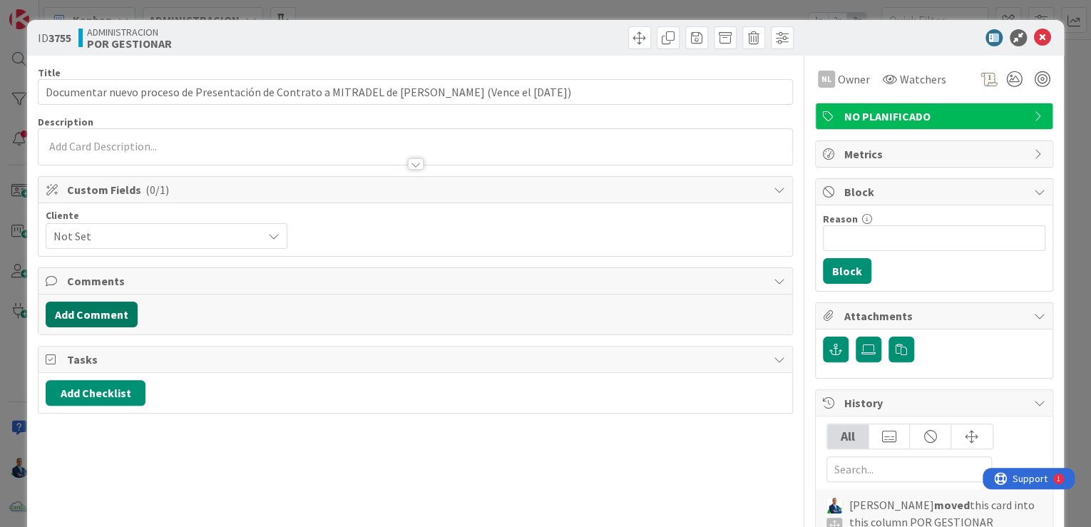
click at [86, 306] on button "Add Comment" at bounding box center [92, 315] width 92 height 26
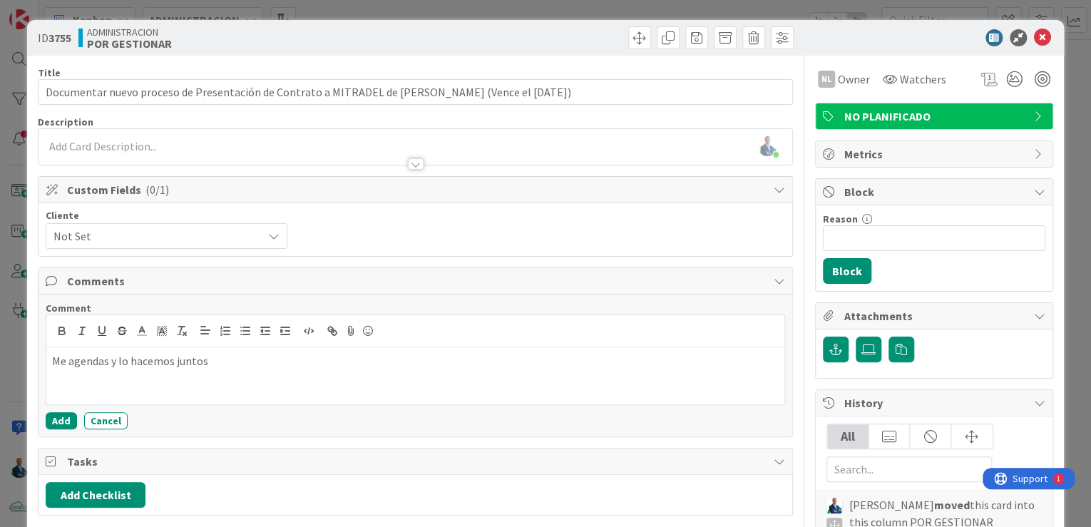
click at [46, 362] on div "Me agendas y lo hacemos juntos" at bounding box center [415, 375] width 738 height 57
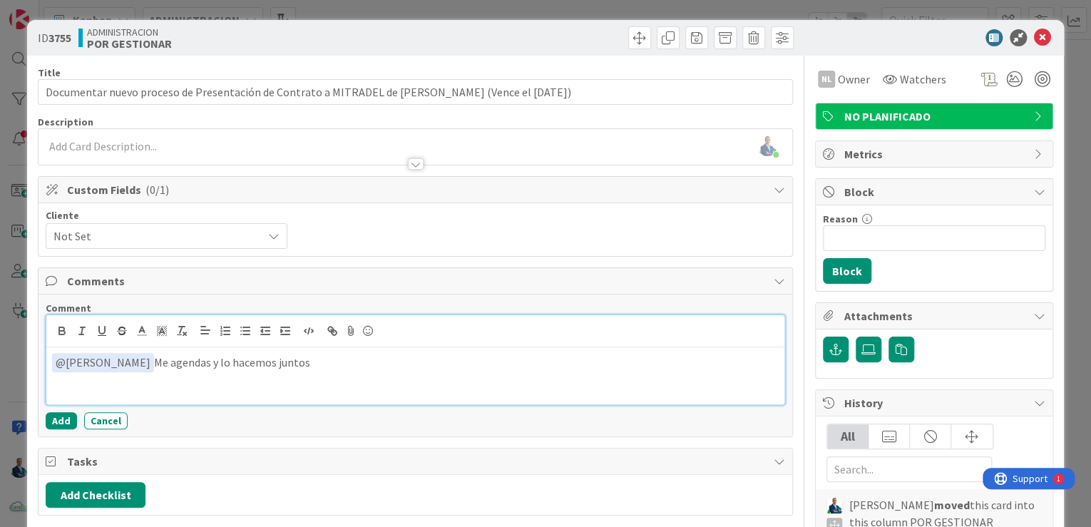
click at [66, 412] on button "Add" at bounding box center [61, 420] width 31 height 17
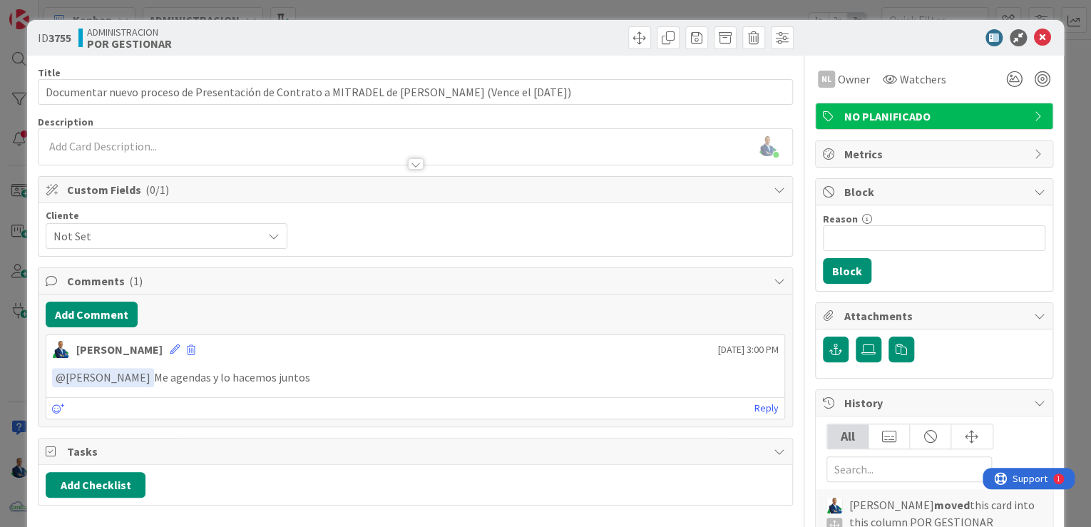
click at [1061, 165] on div "ID 3755 ADMINISTRACION POR GESTIONAR Title 110 / 128 Documentar nuevo proceso d…" at bounding box center [545, 263] width 1091 height 527
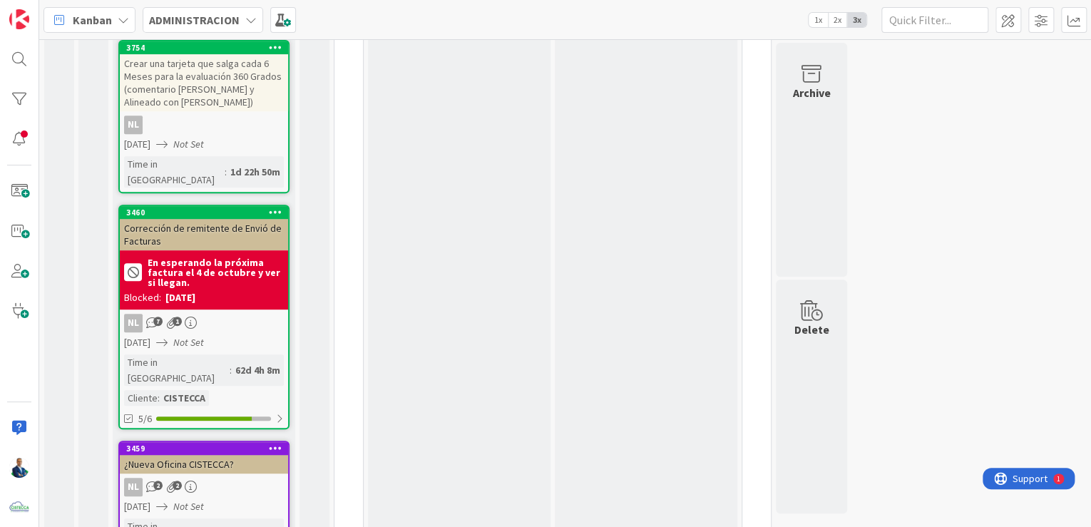
scroll to position [288, 0]
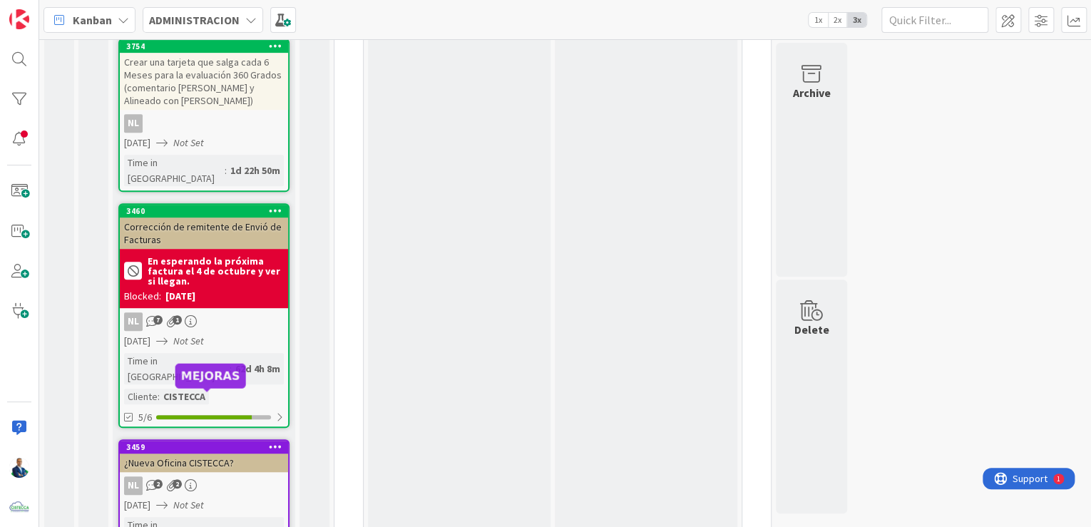
click at [231, 442] on div "3459" at bounding box center [207, 447] width 162 height 10
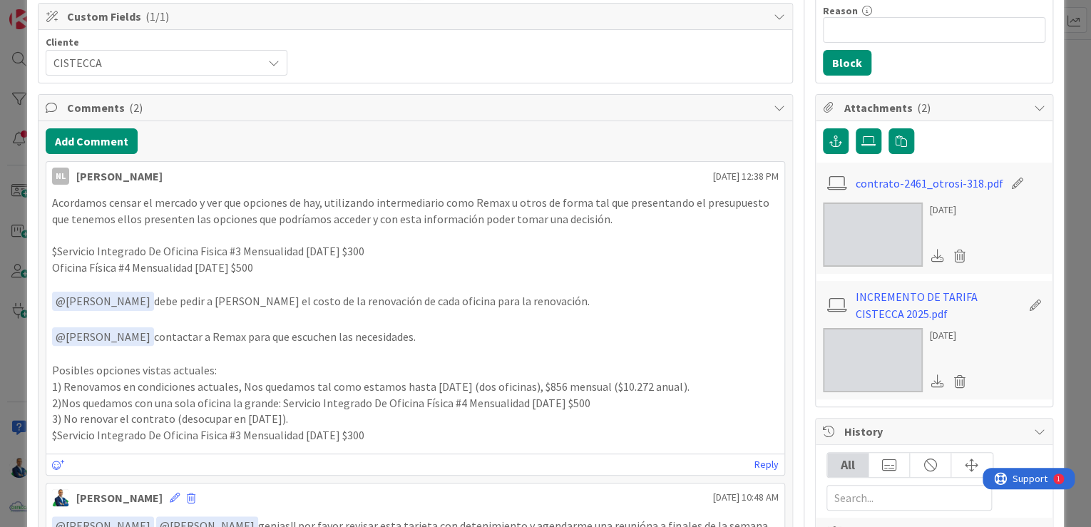
scroll to position [228, 0]
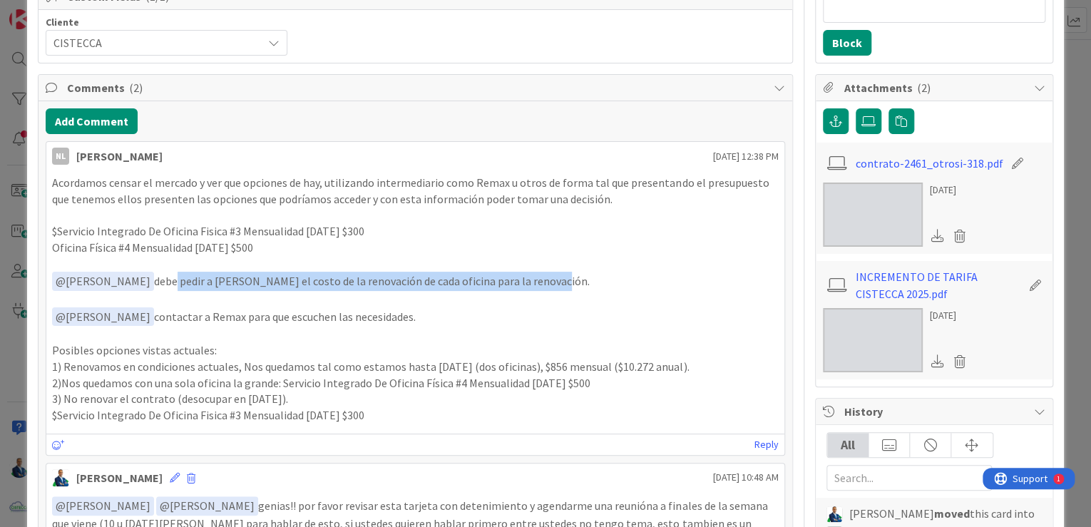
drag, startPoint x: 155, startPoint y: 282, endPoint x: 550, endPoint y: 286, distance: 395.1
click at [550, 286] on p "﻿ @ [PERSON_NAME] ﻿ debe pedir a [PERSON_NAME] el costo de la renovación de cad…" at bounding box center [415, 281] width 727 height 19
drag, startPoint x: 143, startPoint y: 319, endPoint x: 411, endPoint y: 313, distance: 268.9
click at [411, 313] on p "﻿ @ [PERSON_NAME] ﻿ contactar a Remax para que escuchen las necesidades." at bounding box center [415, 316] width 727 height 19
drag, startPoint x: 411, startPoint y: 313, endPoint x: 357, endPoint y: 312, distance: 54.9
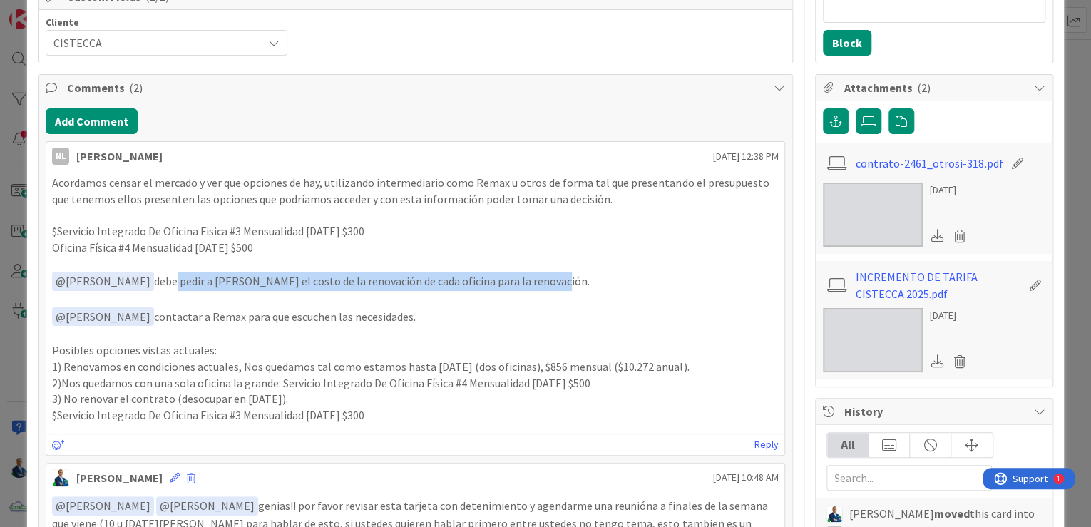
click at [357, 312] on p "﻿ @ [PERSON_NAME] ﻿ contactar a Remax para que escuchen las necesidades." at bounding box center [415, 316] width 727 height 19
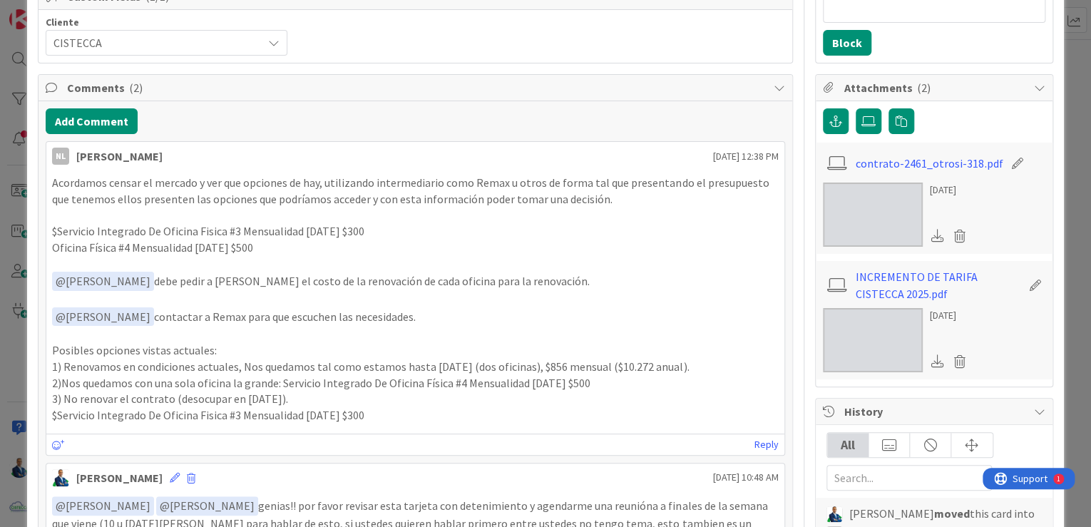
click at [1063, 126] on div "ID 3459 ADMINISTRACION POR GESTIONAR Title 24 / 128 ¿Nueva Oficina CISTECCA? De…" at bounding box center [545, 263] width 1091 height 527
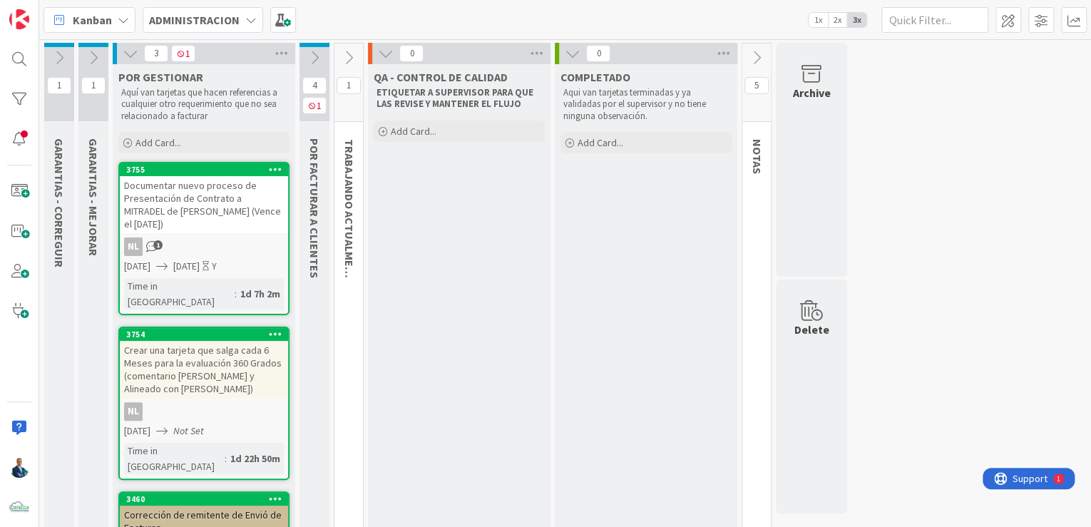
click at [134, 51] on icon at bounding box center [131, 54] width 16 height 16
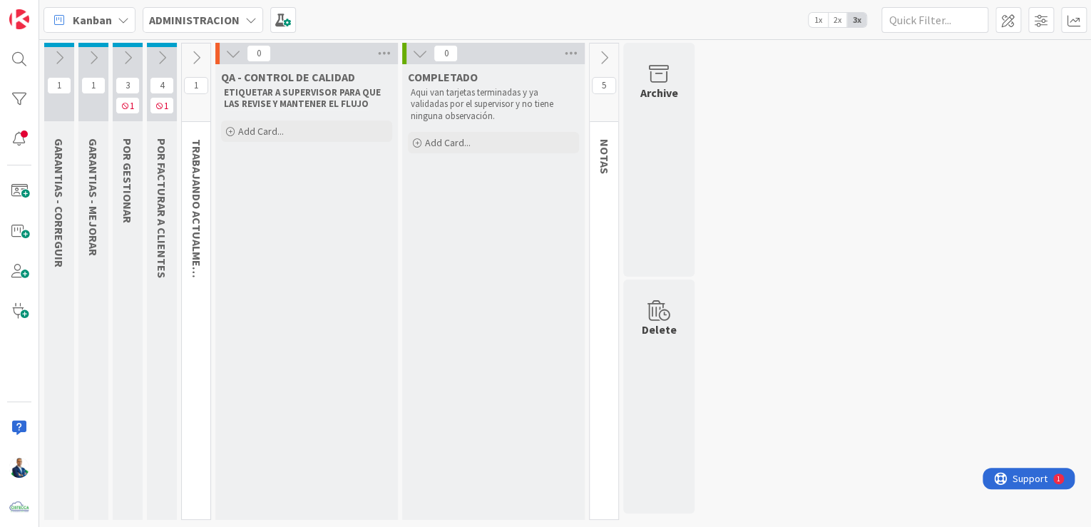
click at [170, 53] on button at bounding box center [162, 57] width 30 height 21
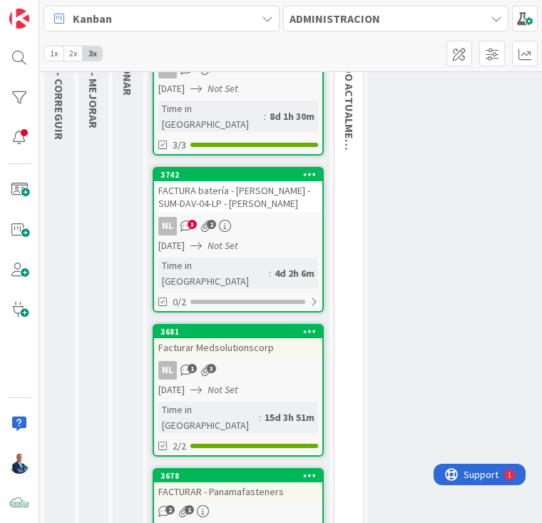
scroll to position [285, 0]
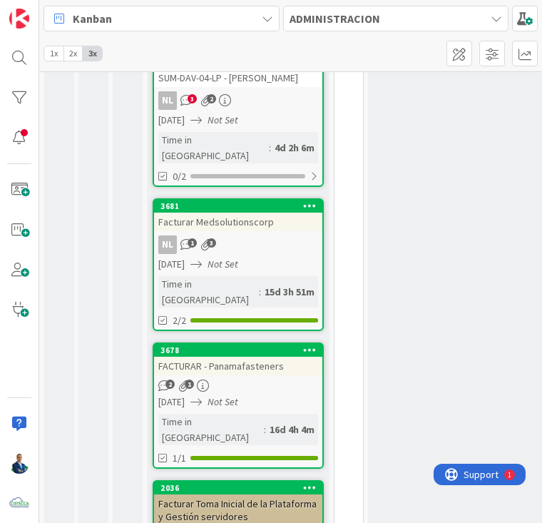
click at [259, 344] on div "3678" at bounding box center [238, 350] width 168 height 13
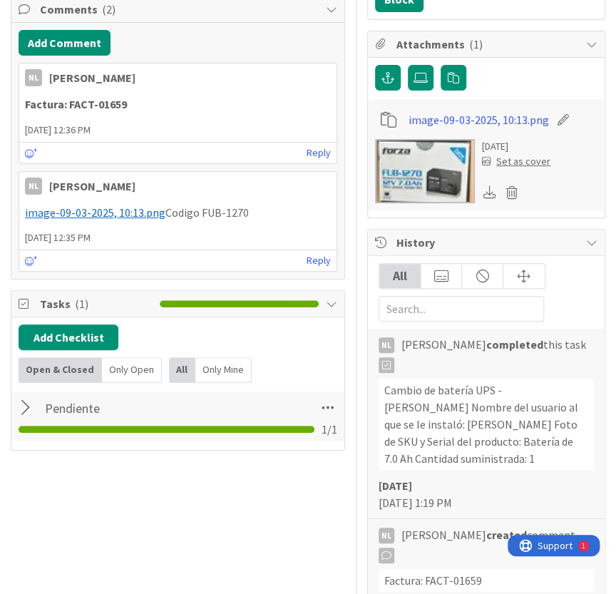
scroll to position [454, 0]
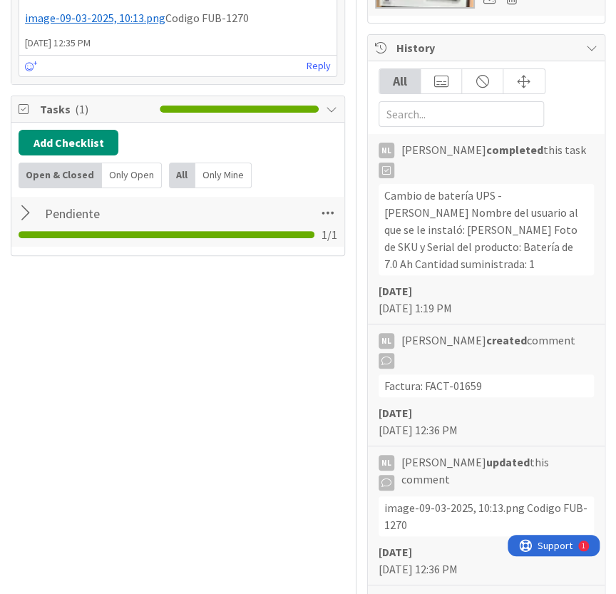
click at [7, 206] on div "ID 3678 ADMINISTRACION POR FACTURAR A CLIENTES Title 28 / 128 FACTURAR - Panama…" at bounding box center [308, 353] width 616 height 1599
click at [19, 206] on div at bounding box center [28, 213] width 19 height 26
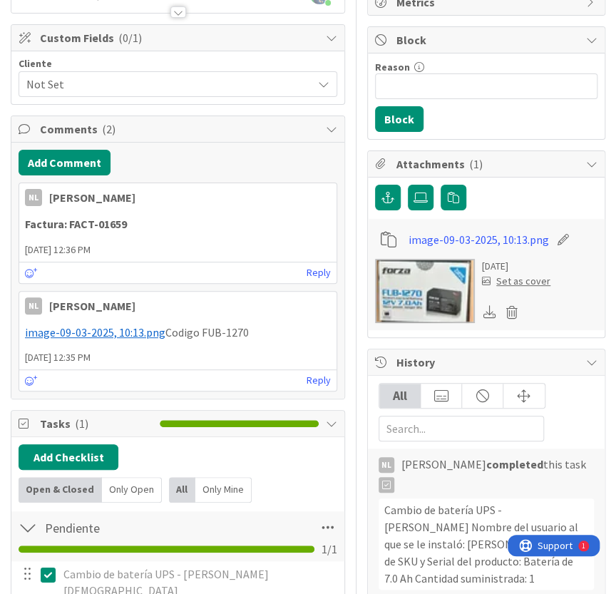
scroll to position [129, 0]
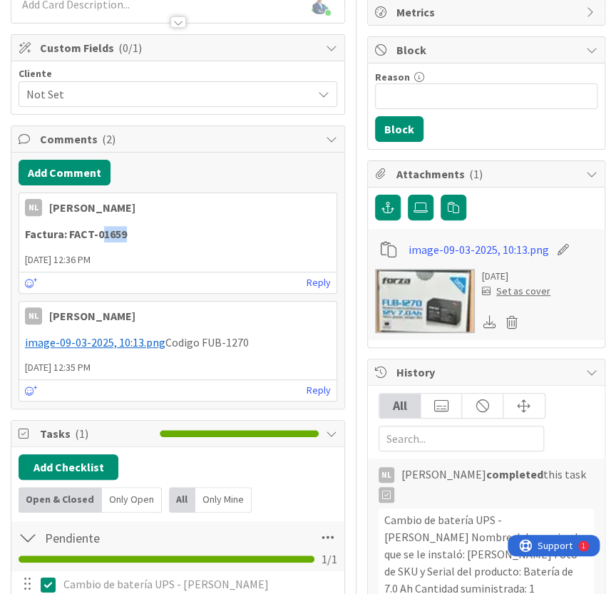
drag, startPoint x: 136, startPoint y: 222, endPoint x: 102, endPoint y: 228, distance: 34.7
click at [102, 228] on div "Factura: FACT-01659" at bounding box center [177, 234] width 317 height 28
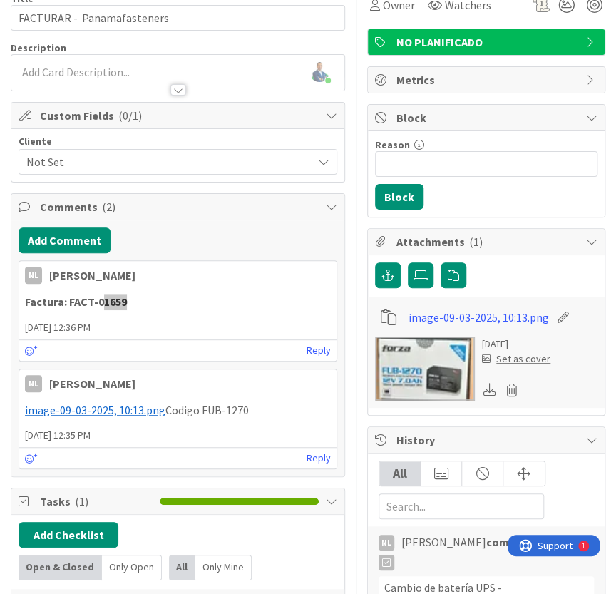
scroll to position [0, 0]
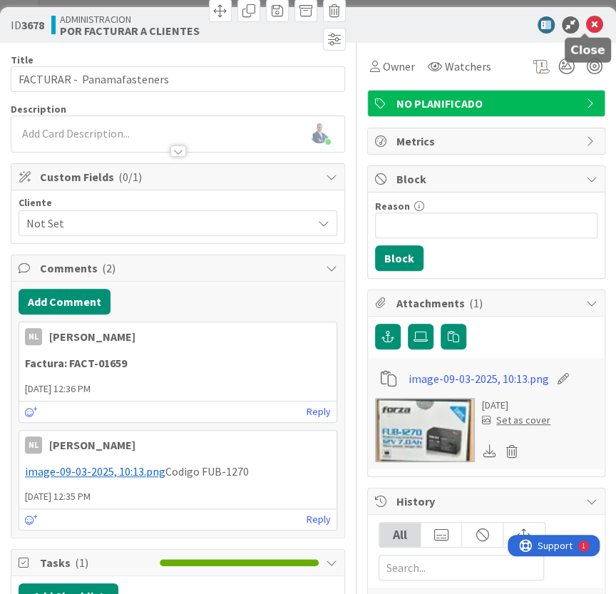
click at [586, 25] on icon at bounding box center [594, 24] width 17 height 17
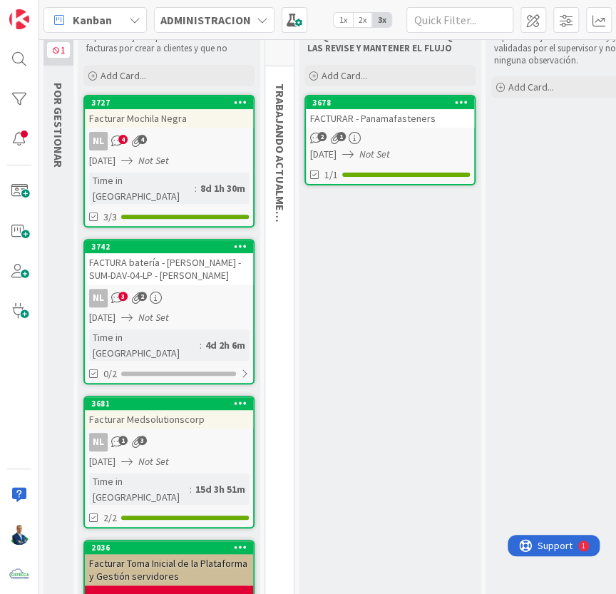
scroll to position [56, 72]
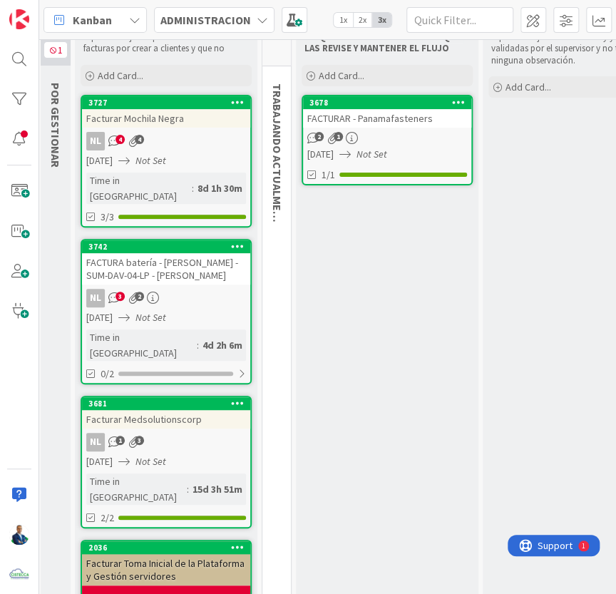
click at [156, 397] on div "3681" at bounding box center [166, 403] width 168 height 13
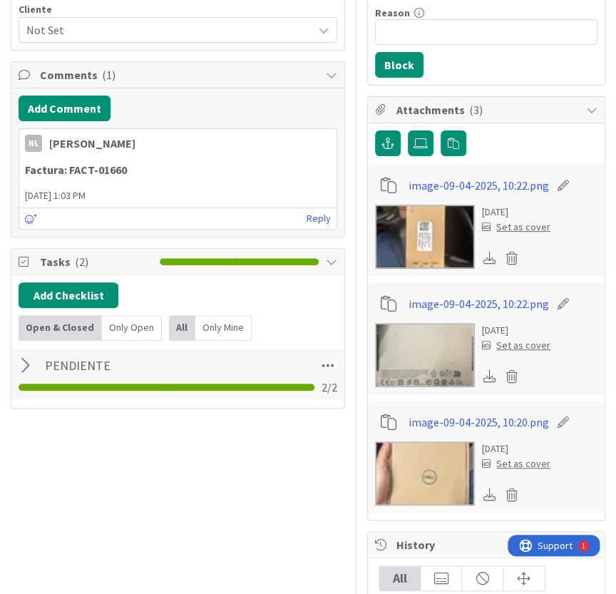
scroll to position [194, 0]
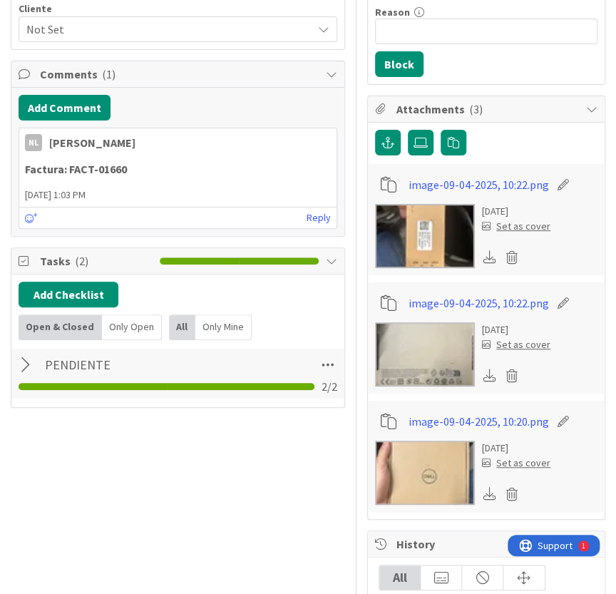
click at [26, 364] on div at bounding box center [28, 365] width 19 height 26
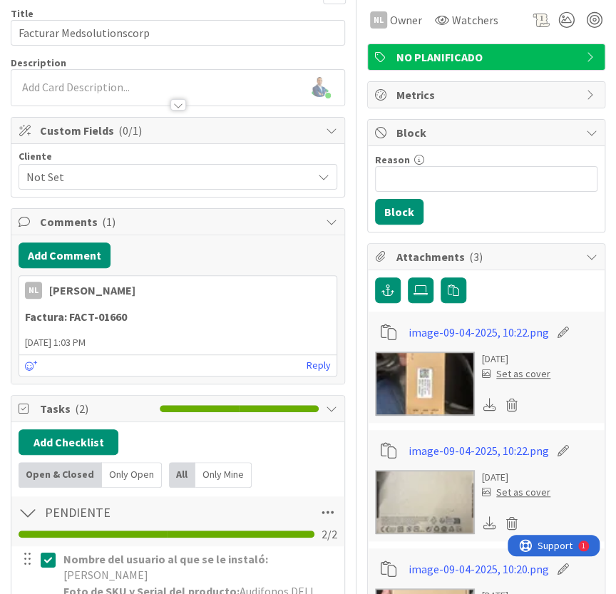
scroll to position [0, 0]
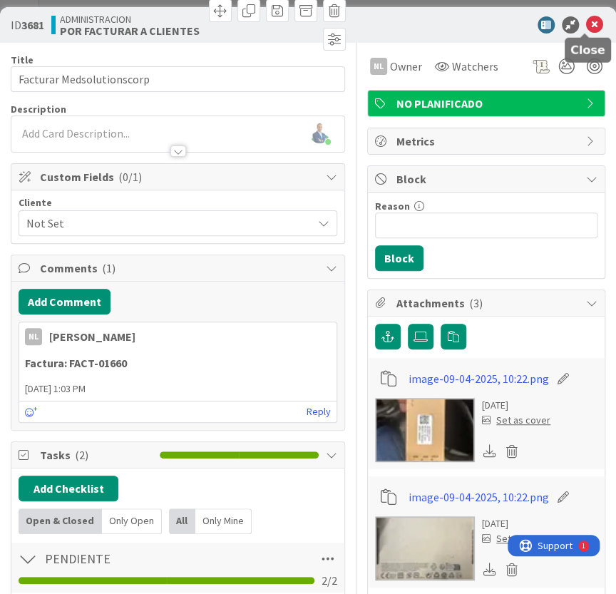
click at [586, 19] on icon at bounding box center [594, 24] width 17 height 17
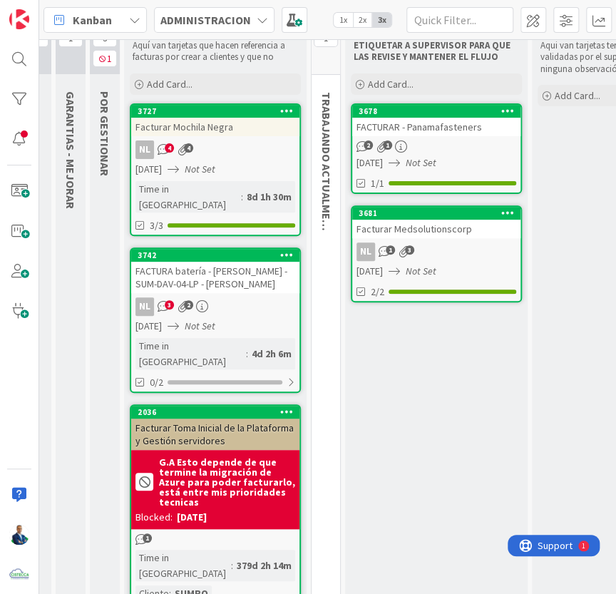
scroll to position [47, 0]
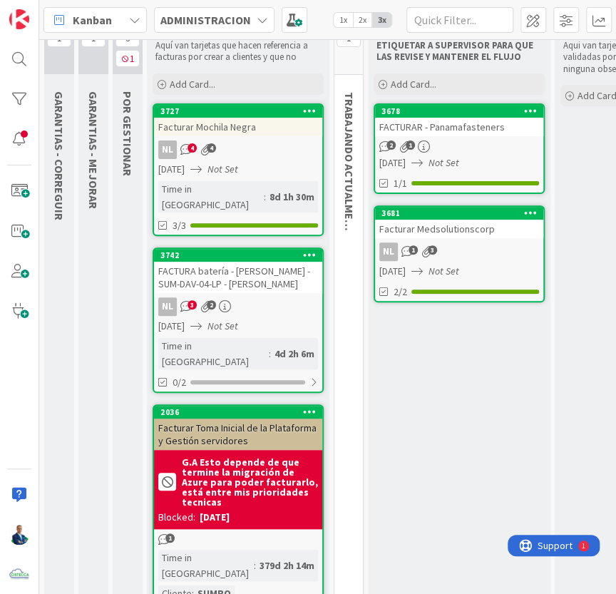
click at [219, 124] on div "Facturar Mochila Negra" at bounding box center [238, 127] width 168 height 19
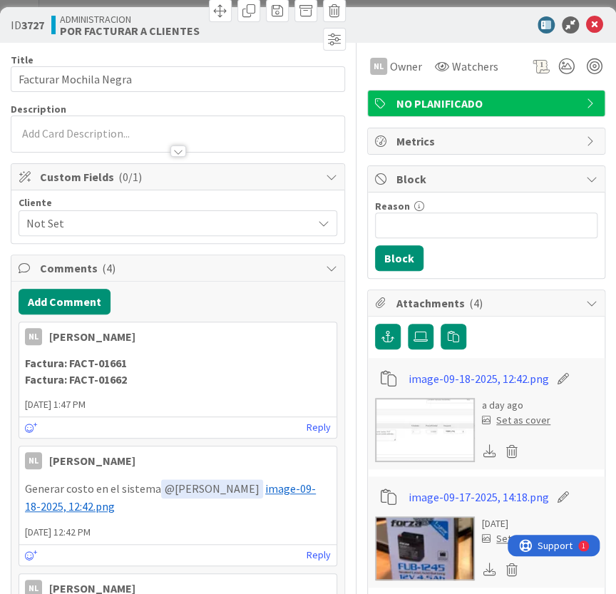
click at [135, 359] on p "Factura: FACT-01661" at bounding box center [178, 363] width 306 height 16
drag, startPoint x: 135, startPoint y: 359, endPoint x: 137, endPoint y: 380, distance: 20.7
click at [137, 380] on p "Factura: FACT-01662" at bounding box center [178, 380] width 306 height 16
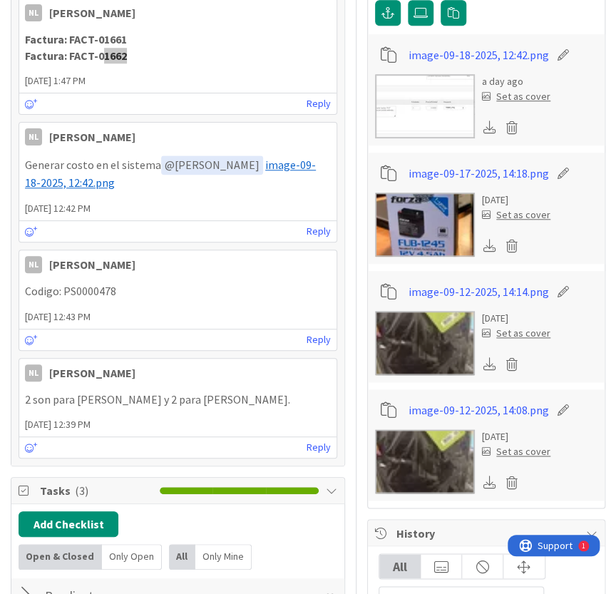
scroll to position [583, 0]
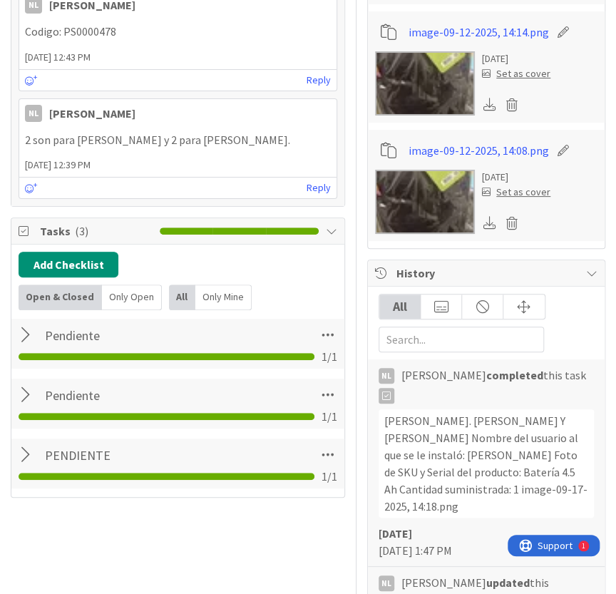
click at [27, 333] on div at bounding box center [28, 335] width 19 height 26
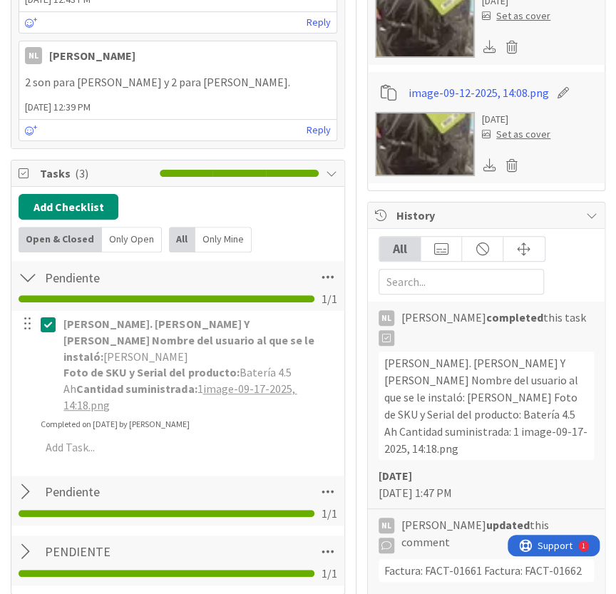
scroll to position [713, 0]
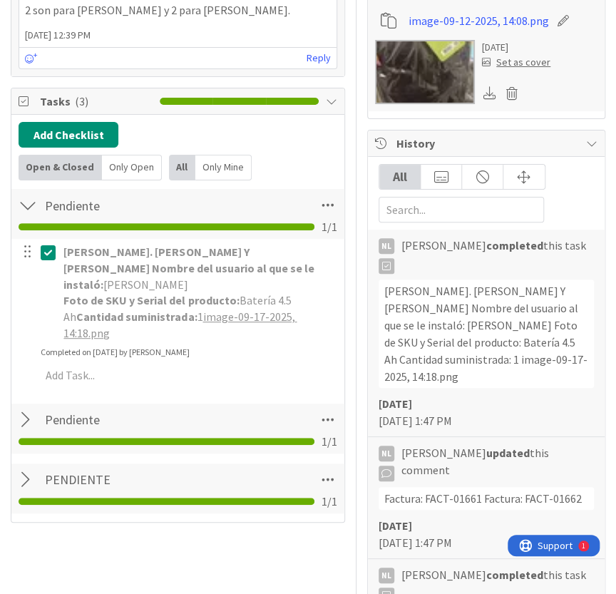
click at [29, 407] on div at bounding box center [28, 420] width 19 height 26
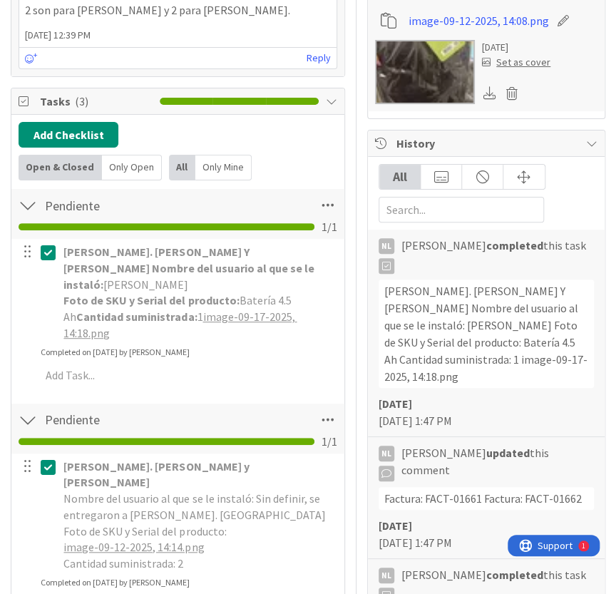
scroll to position [842, 0]
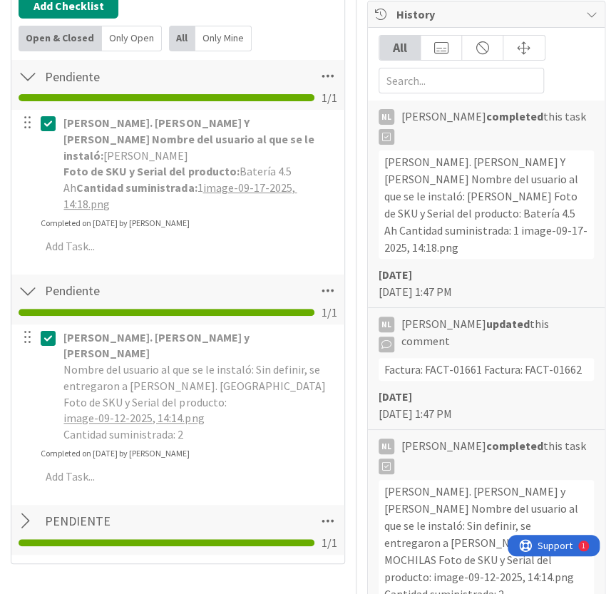
click at [25, 508] on div at bounding box center [28, 521] width 19 height 26
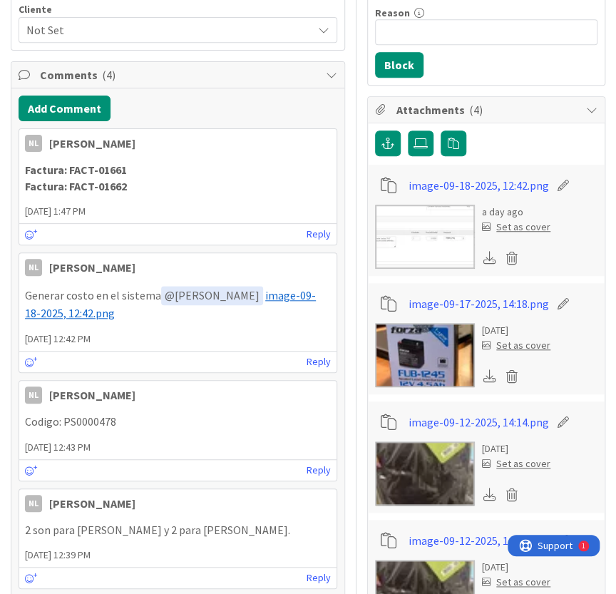
scroll to position [0, 0]
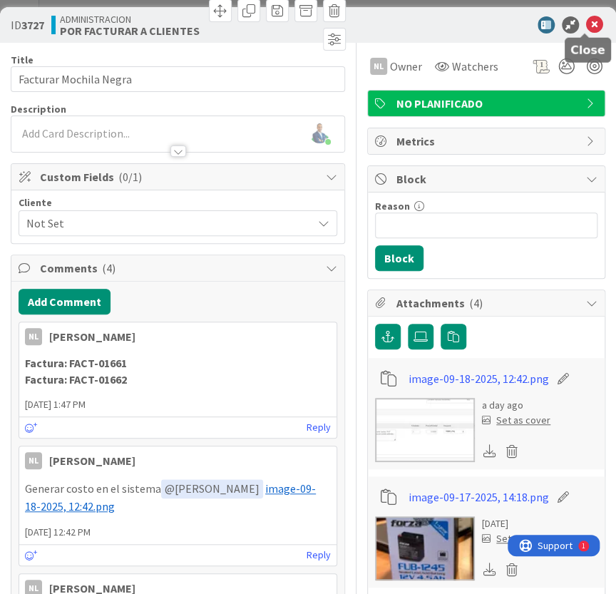
click at [588, 24] on icon at bounding box center [594, 24] width 17 height 17
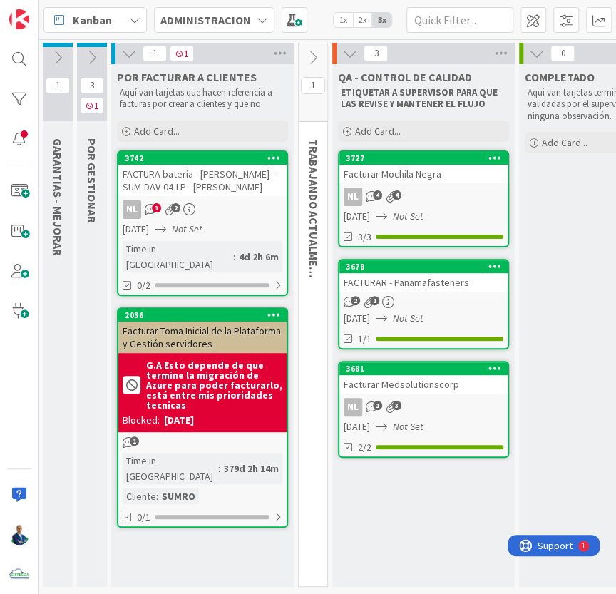
scroll to position [0, 41]
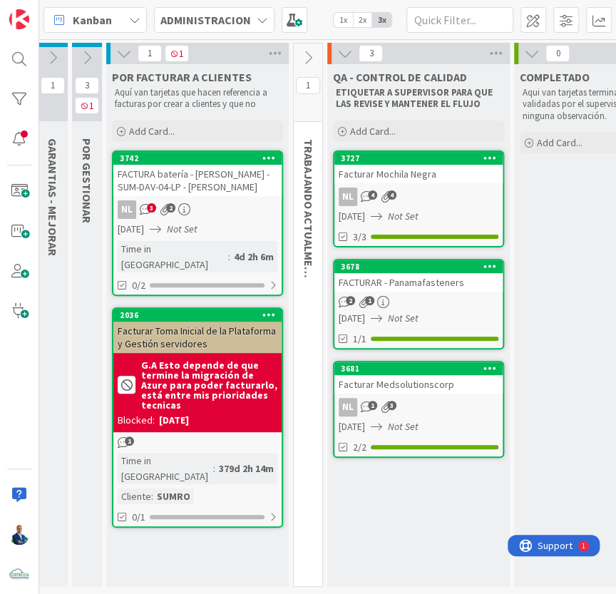
click at [86, 53] on icon at bounding box center [87, 58] width 16 height 16
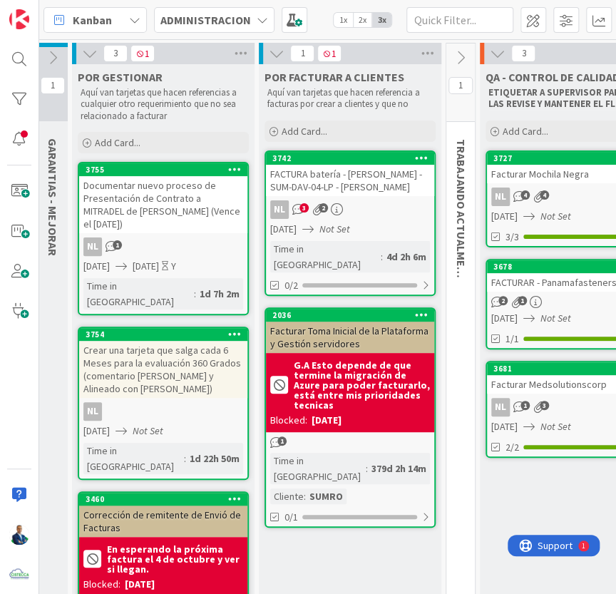
click at [86, 53] on icon at bounding box center [90, 54] width 16 height 16
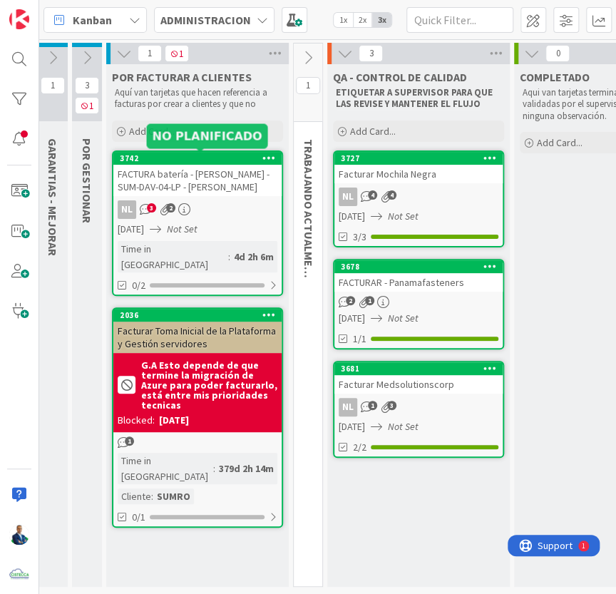
click at [198, 156] on div "3742" at bounding box center [201, 158] width 162 height 10
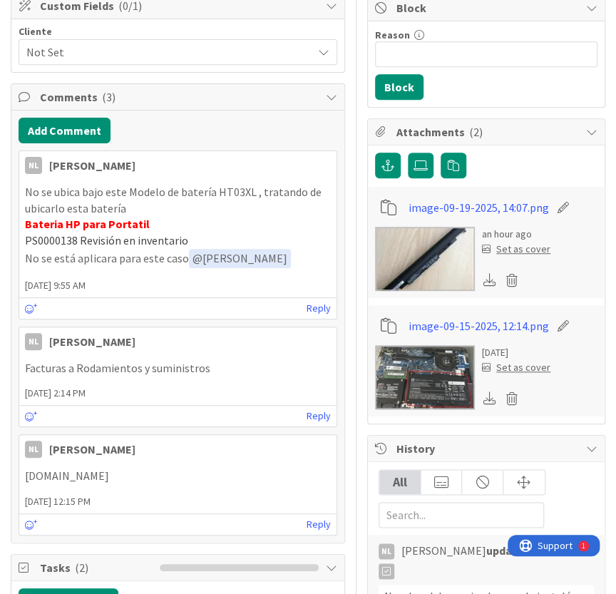
scroll to position [194, 0]
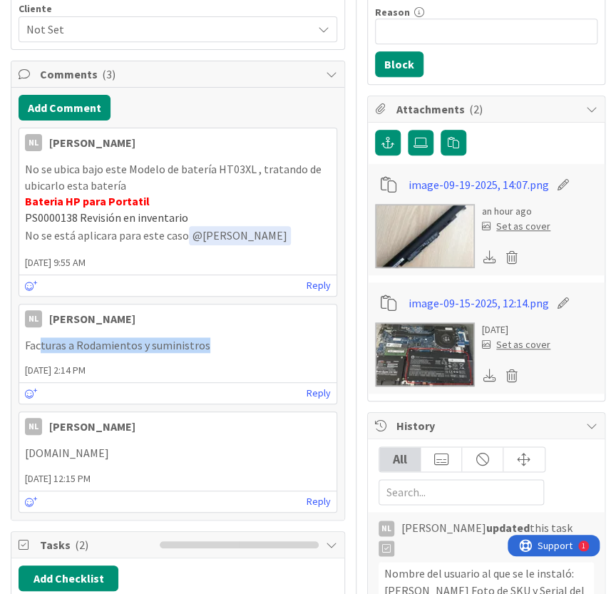
drag, startPoint x: 39, startPoint y: 349, endPoint x: 249, endPoint y: 348, distance: 209.7
click at [249, 348] on p "Facturas a Rodamientos y suministros" at bounding box center [178, 345] width 306 height 16
drag, startPoint x: 249, startPoint y: 348, endPoint x: 160, endPoint y: 351, distance: 89.2
click at [160, 351] on p "Facturas a Rodamientos y suministros" at bounding box center [178, 345] width 306 height 16
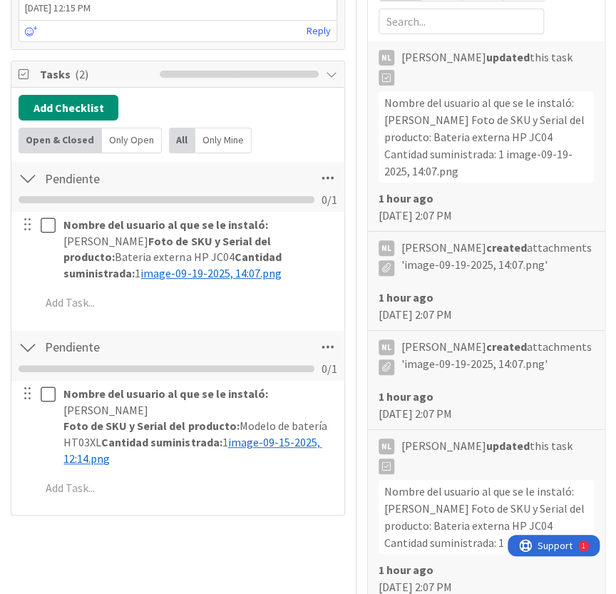
scroll to position [713, 0]
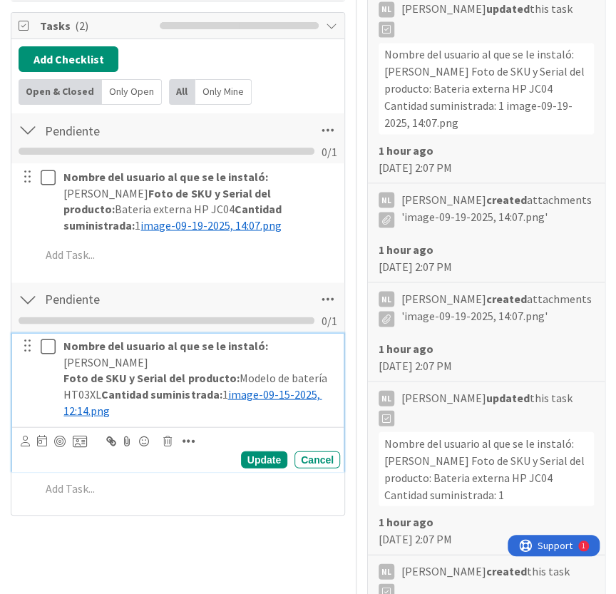
click at [80, 377] on p "Foto de SKU y Serial del producto: Modelo de batería HT03XL Cantidad suministra…" at bounding box center [198, 393] width 271 height 48
click at [252, 387] on span "image-09-15-2025, 12:14.png" at bounding box center [192, 402] width 258 height 31
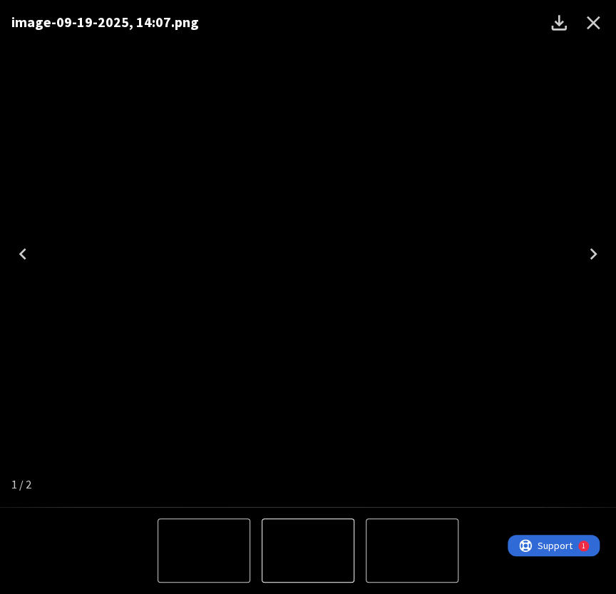
click at [204, 526] on img "2 of 2" at bounding box center [204, 551] width 0 height 0
click at [308, 254] on img "2 of 2" at bounding box center [308, 254] width 0 height 0
click at [588, 17] on icon "Close" at bounding box center [594, 23] width 14 height 14
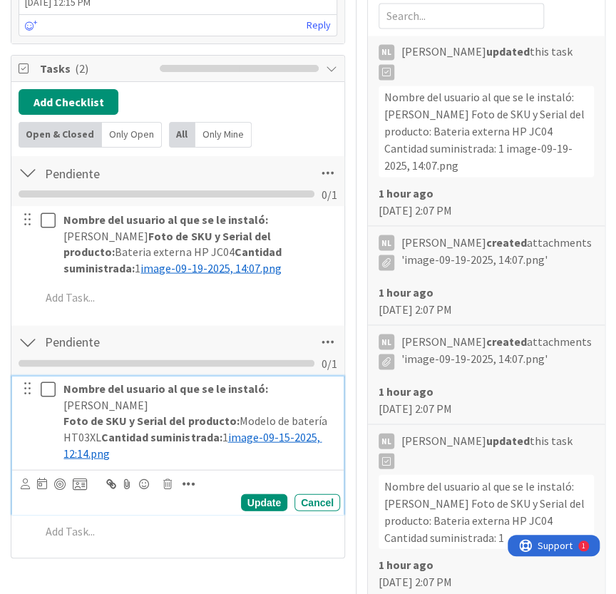
scroll to position [648, 0]
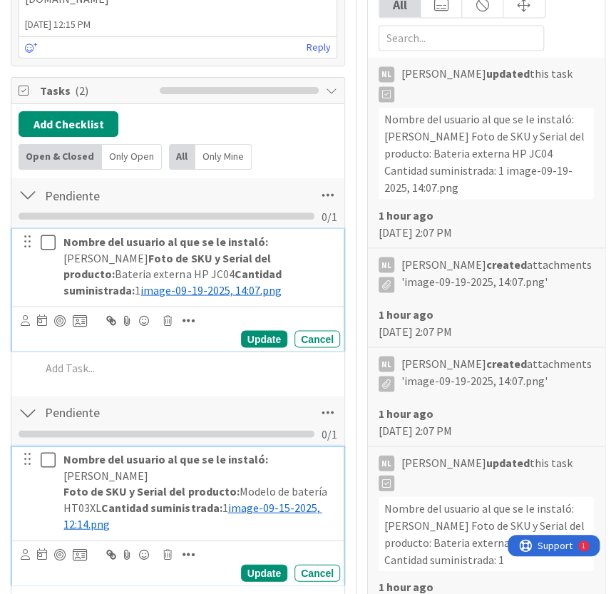
click at [281, 282] on span "image-09-19-2025, 14:07.png" at bounding box center [210, 289] width 140 height 14
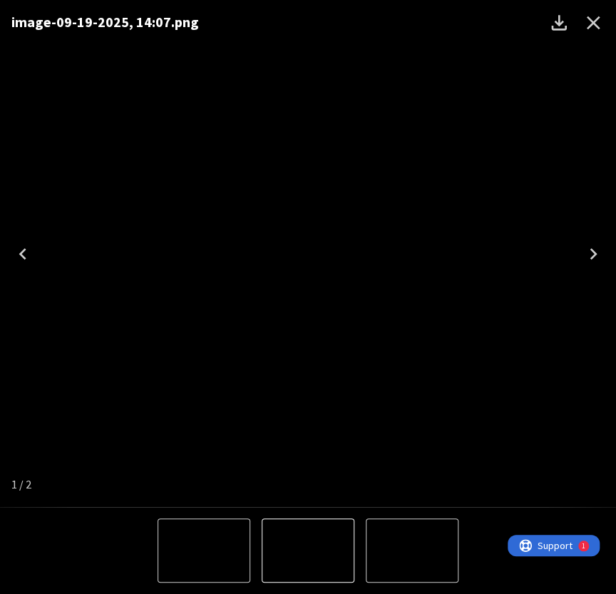
click at [586, 248] on icon "Next" at bounding box center [593, 253] width 23 height 23
click at [308, 254] on img "2 of 2" at bounding box center [308, 254] width 0 height 0
click at [603, 28] on icon "Close" at bounding box center [593, 22] width 23 height 23
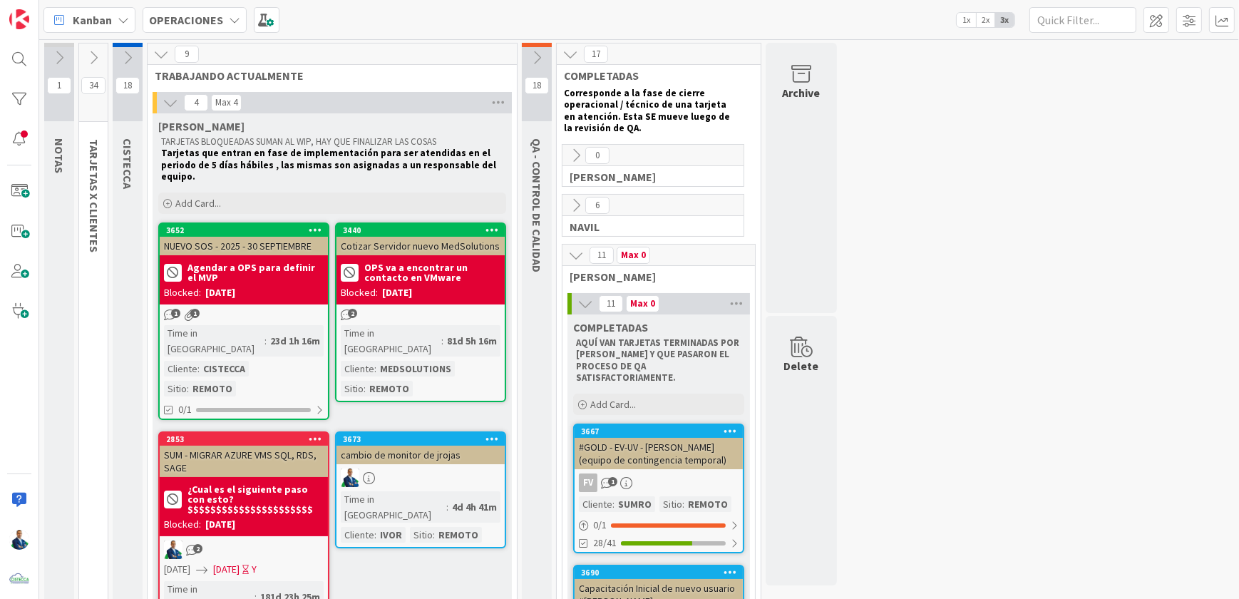
click at [205, 21] on b "OPERACIONES" at bounding box center [186, 20] width 74 height 14
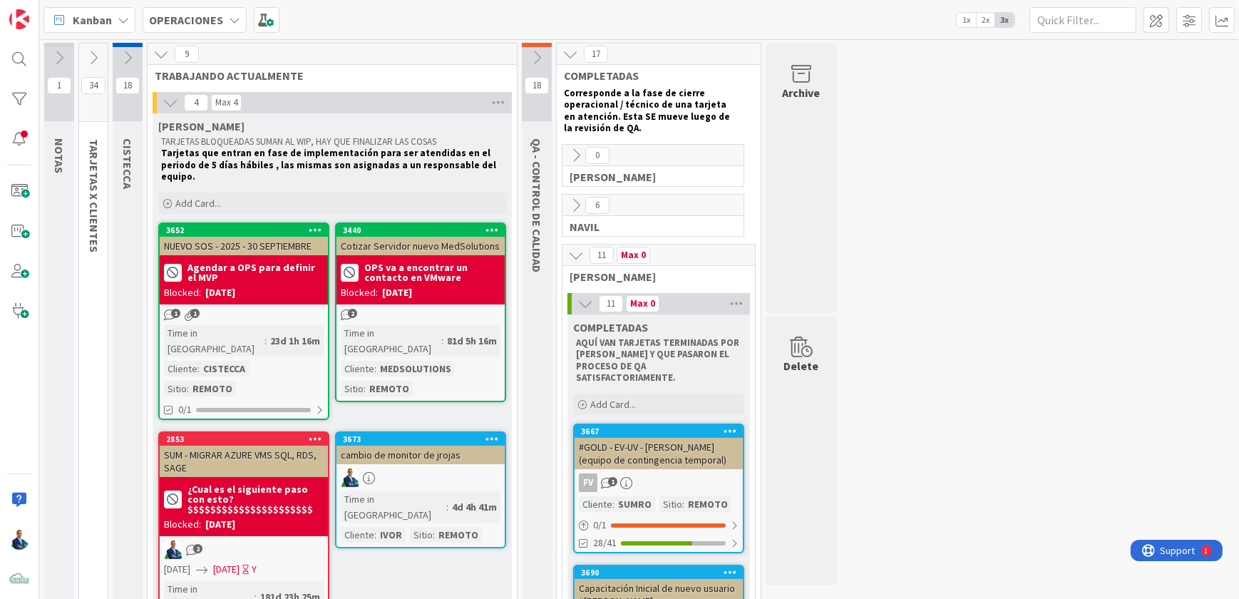
click at [215, 14] on b "OPERACIONES" at bounding box center [186, 20] width 74 height 14
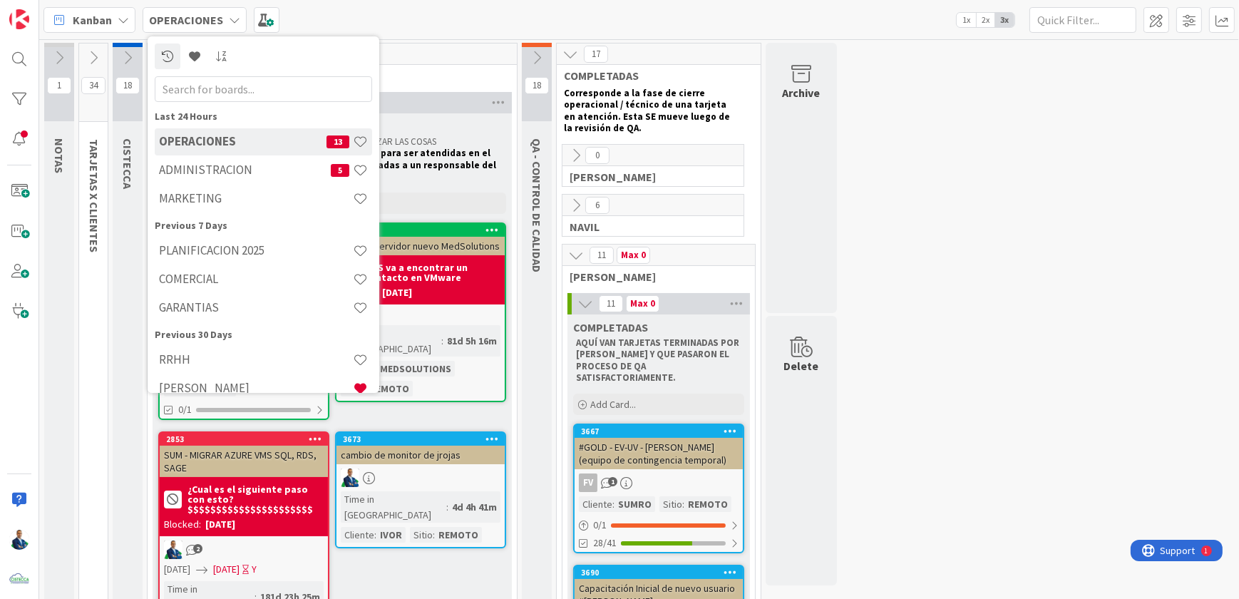
click at [209, 168] on h4 "ADMINISTRACION" at bounding box center [245, 170] width 172 height 14
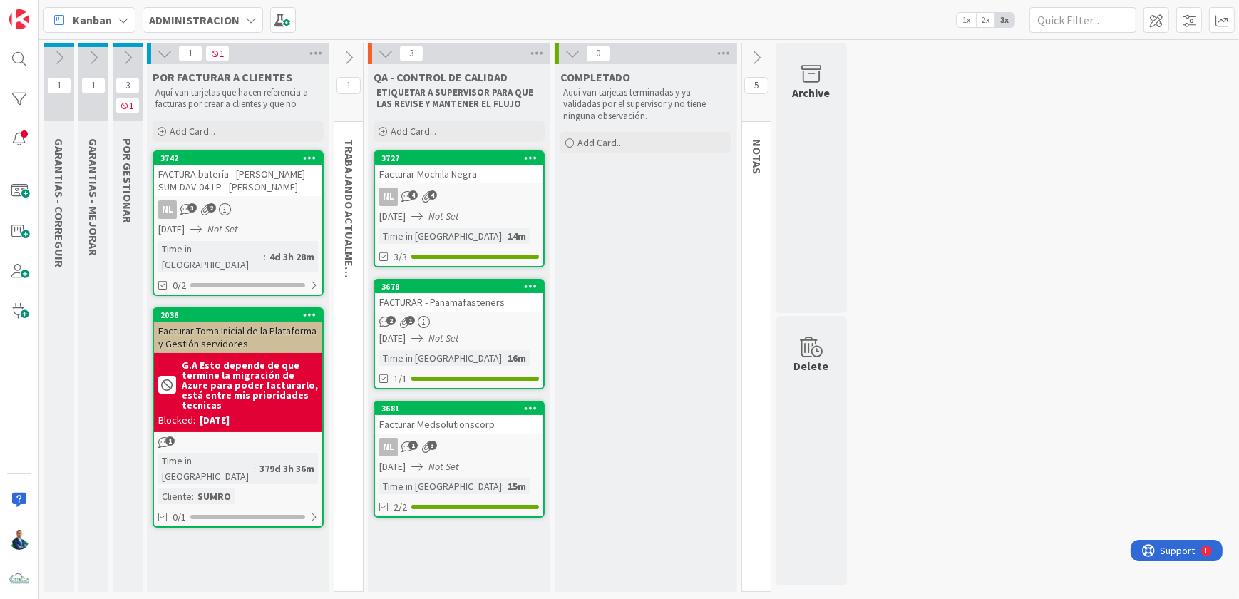
click at [163, 53] on icon at bounding box center [165, 54] width 16 height 16
